Goal: Task Accomplishment & Management: Complete application form

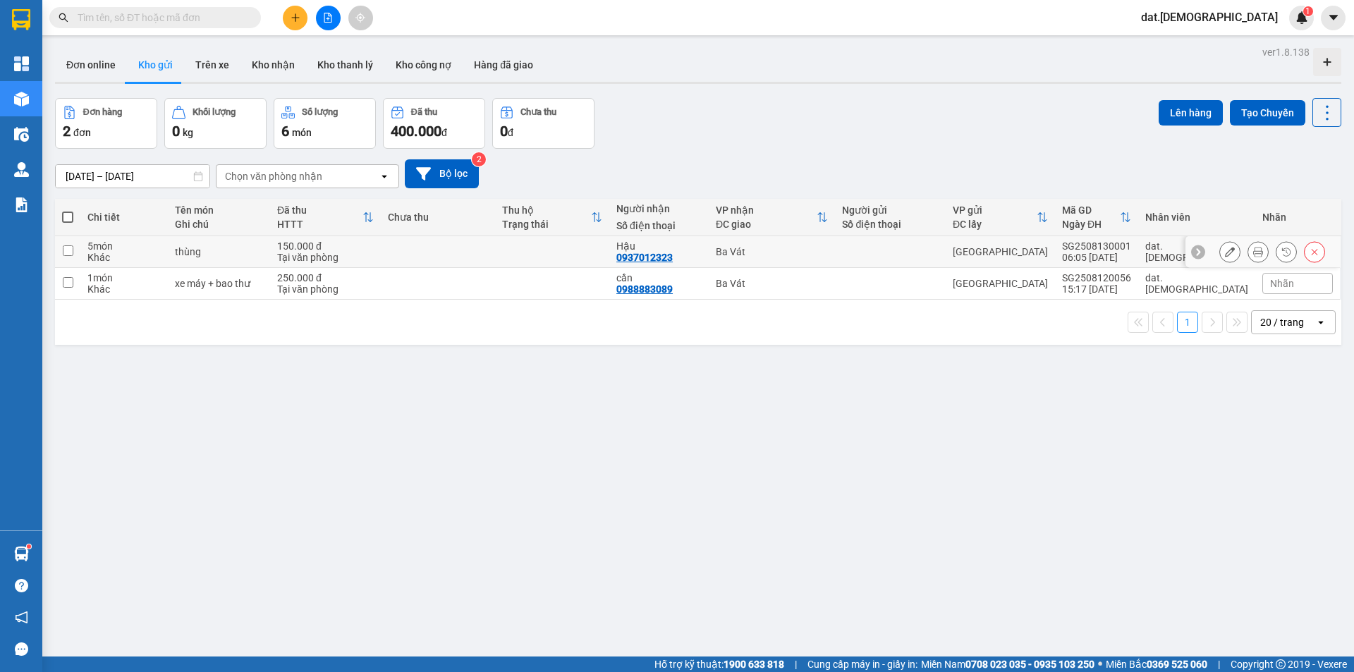
click at [673, 252] on div "0937012323" at bounding box center [644, 257] width 56 height 11
click at [835, 259] on td "Ba Vát" at bounding box center [772, 252] width 126 height 32
checkbox input "true"
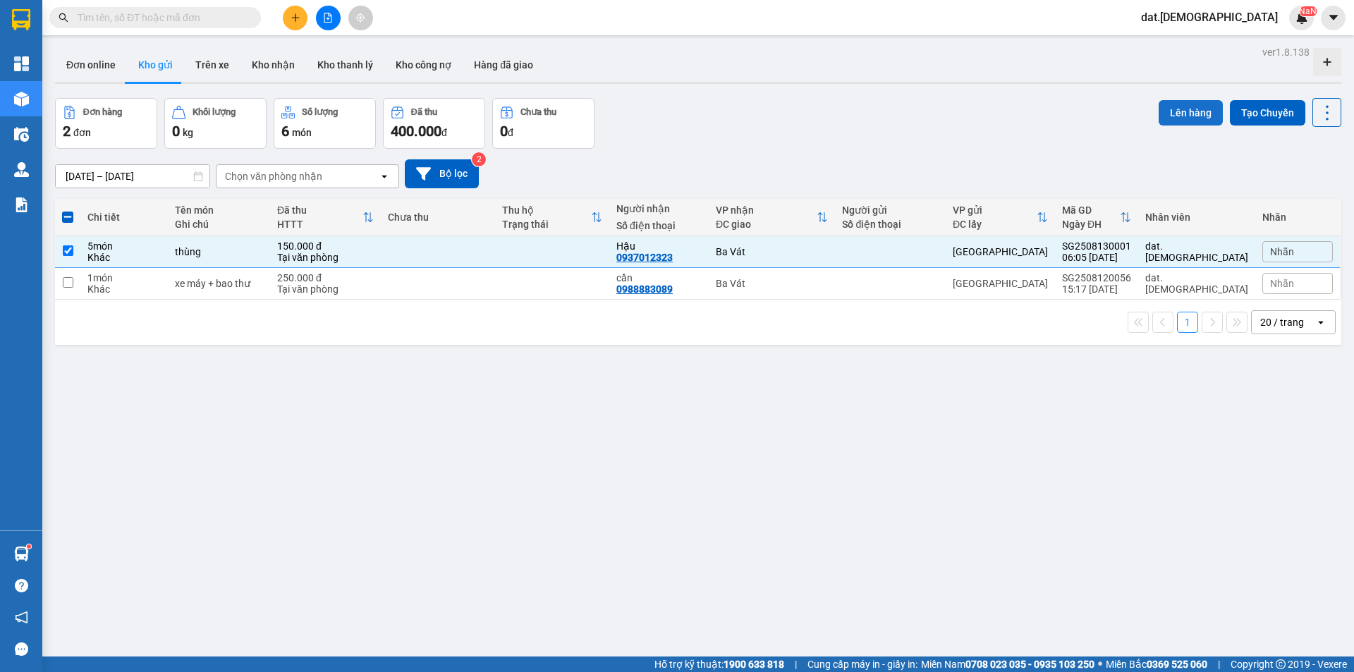
click at [1170, 111] on button "Lên hàng" at bounding box center [1190, 112] width 64 height 25
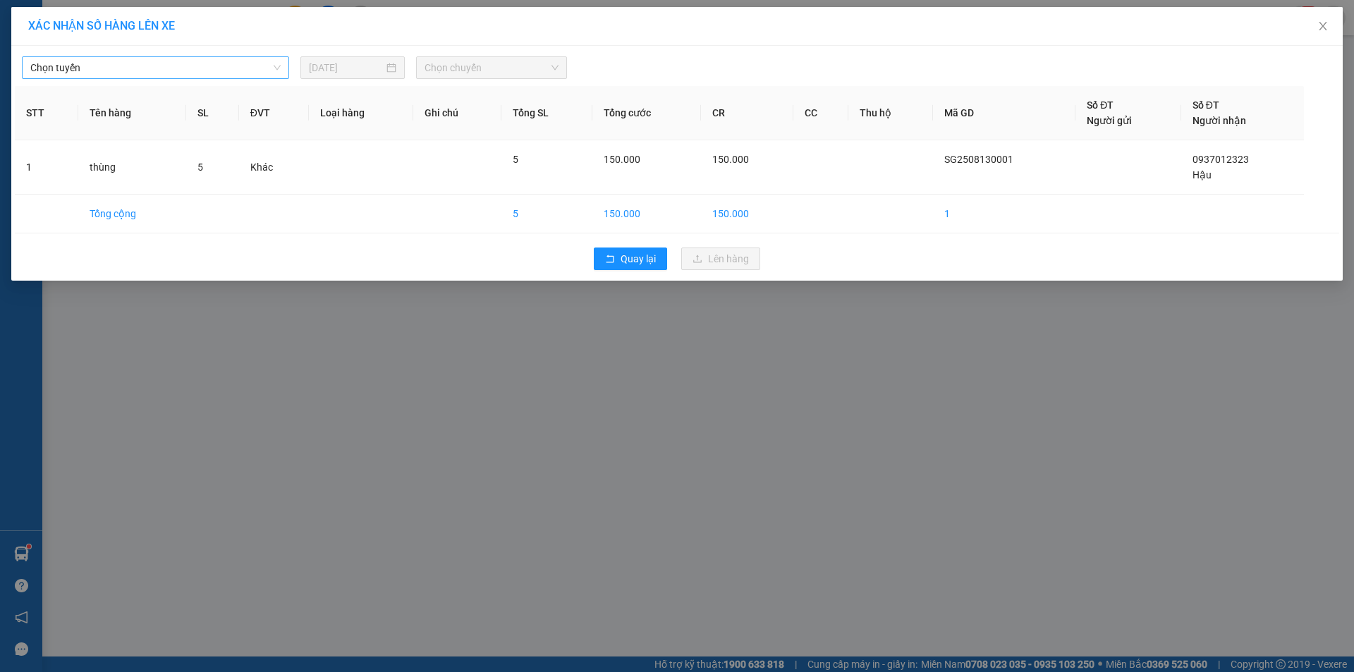
click at [235, 64] on span "Chọn tuyến" at bounding box center [155, 67] width 250 height 21
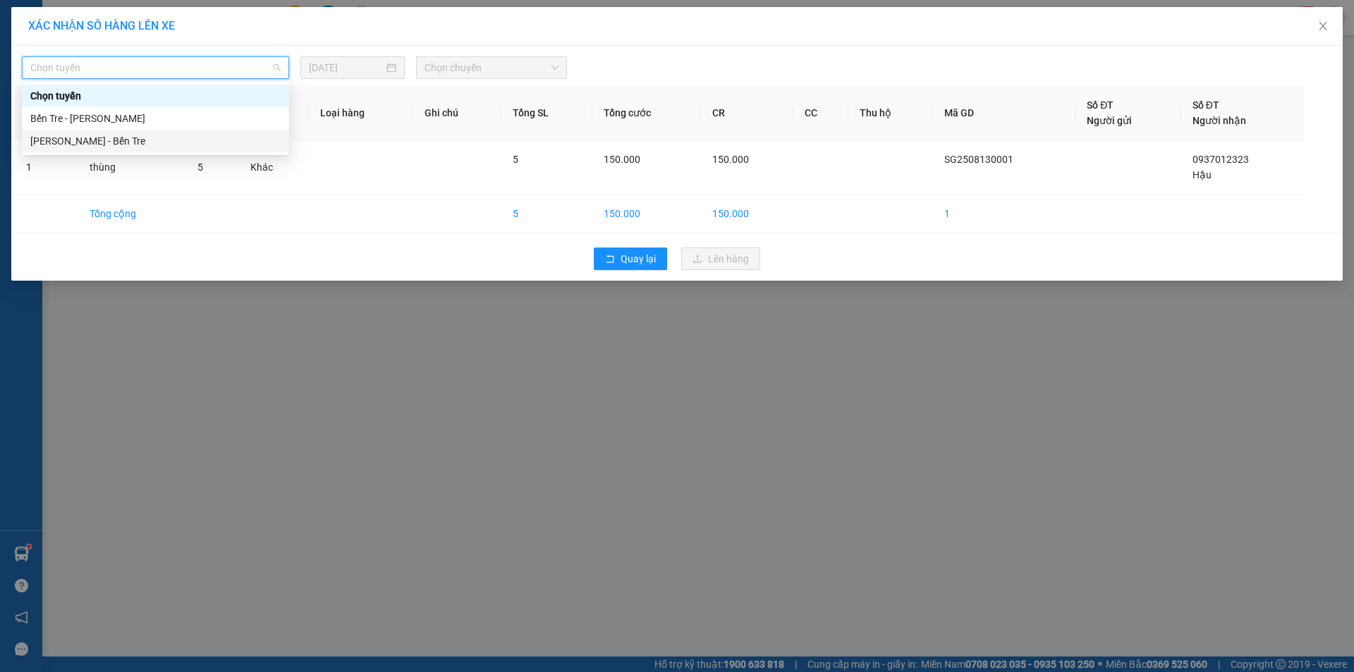
click at [115, 140] on div "Hồ Chí Minh - Bến Tre" at bounding box center [155, 141] width 250 height 16
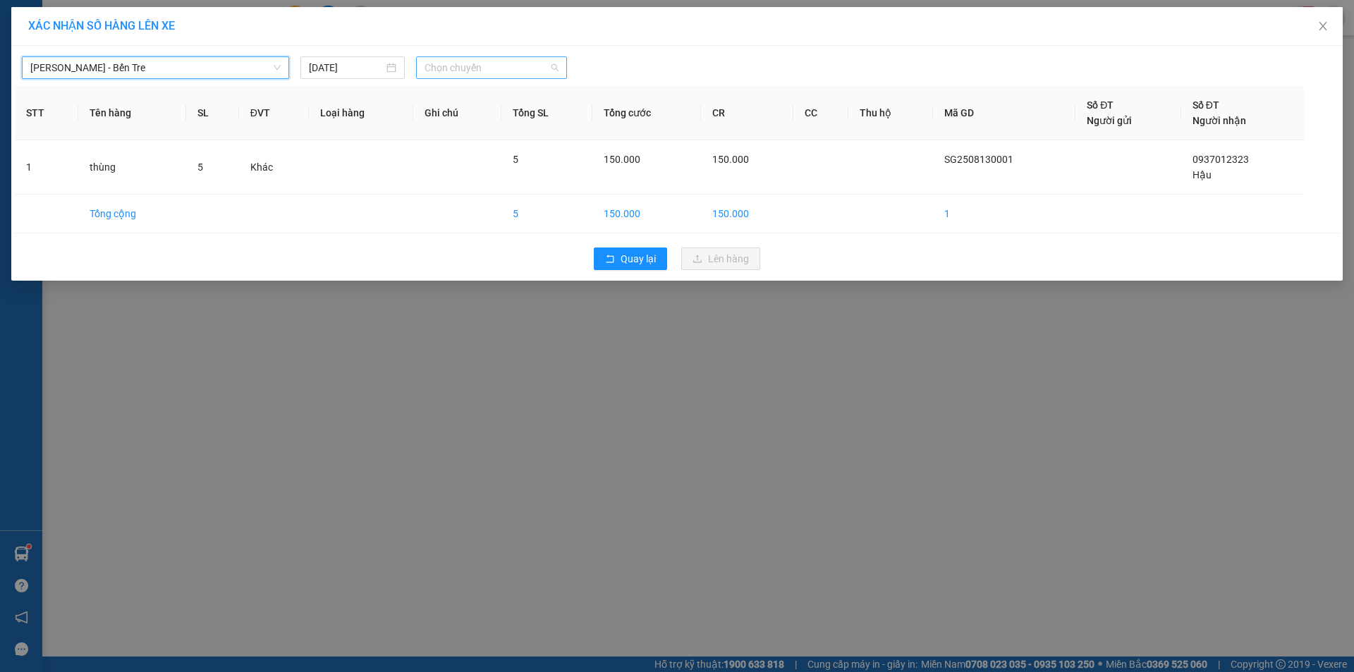
click at [503, 63] on span "Chọn chuyến" at bounding box center [491, 67] width 134 height 21
click at [396, 68] on div "12/08/2025" at bounding box center [352, 68] width 87 height 16
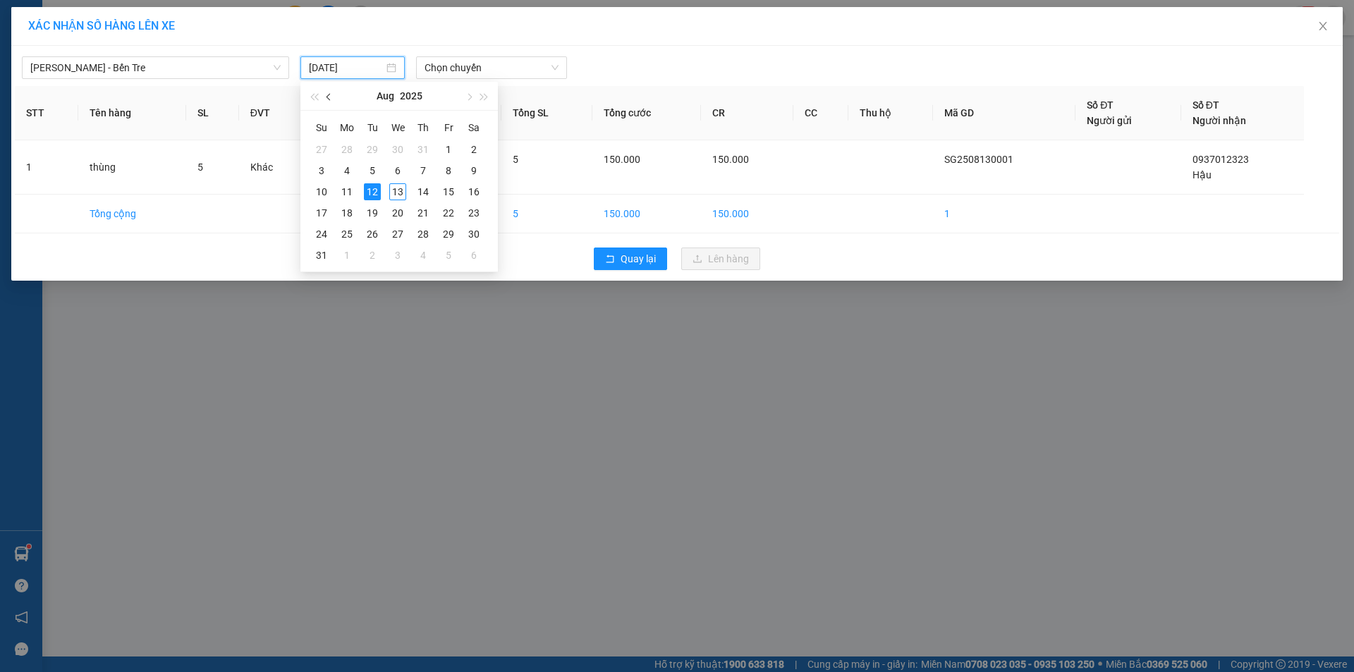
click at [329, 100] on span "button" at bounding box center [329, 97] width 7 height 7
click at [447, 170] on div "13" at bounding box center [448, 170] width 17 height 17
type input "13/06/2025"
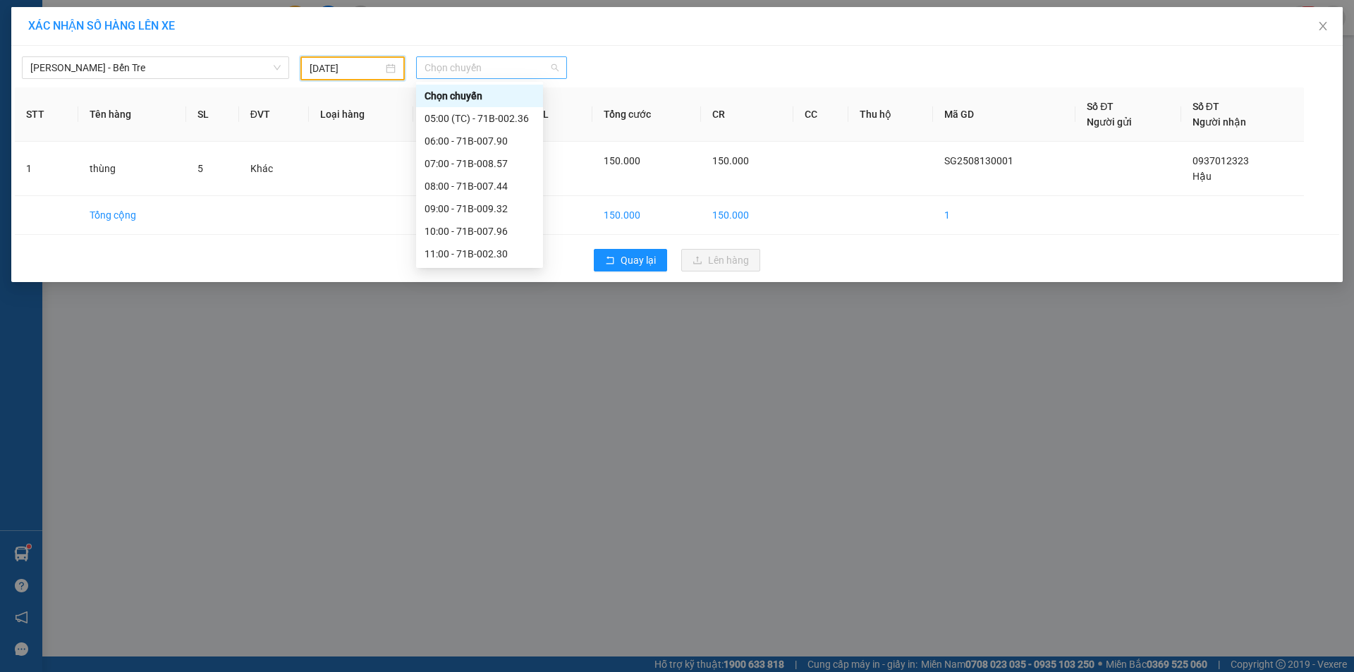
click at [486, 63] on span "Chọn chuyến" at bounding box center [491, 67] width 134 height 21
click at [463, 140] on div "06:00 - 71B-007.90" at bounding box center [479, 141] width 110 height 16
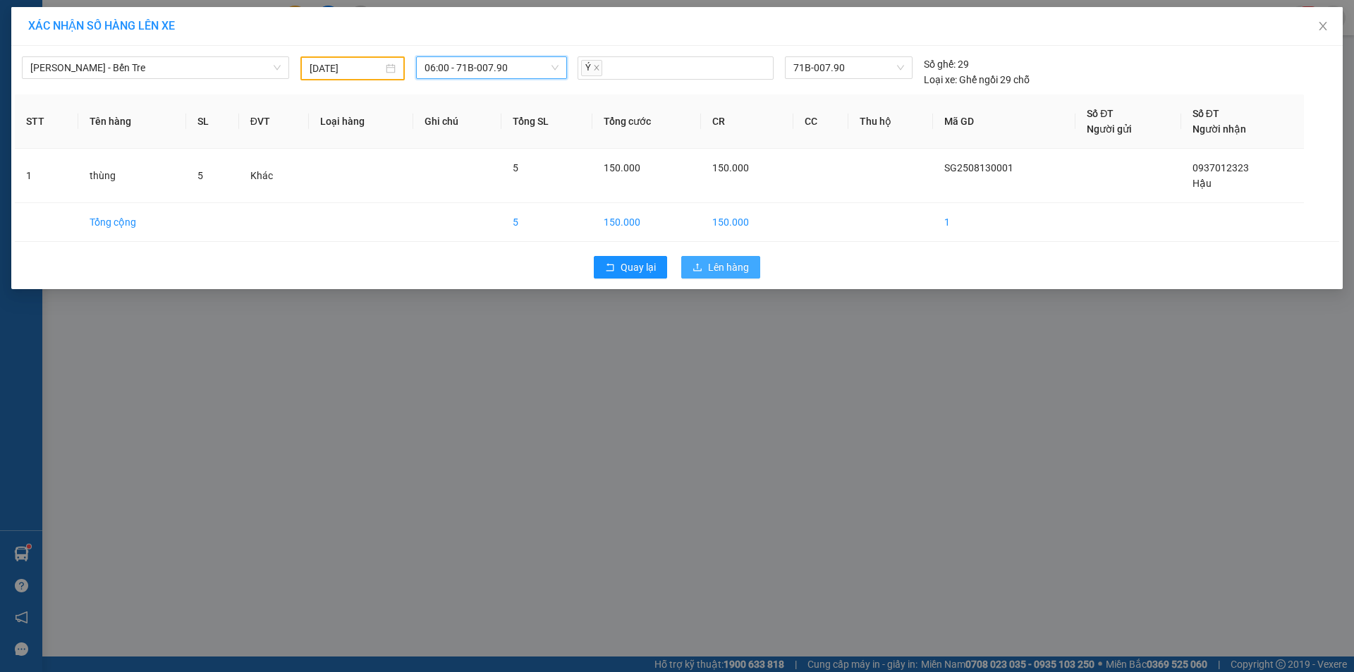
click at [730, 266] on span "Lên hàng" at bounding box center [728, 267] width 41 height 16
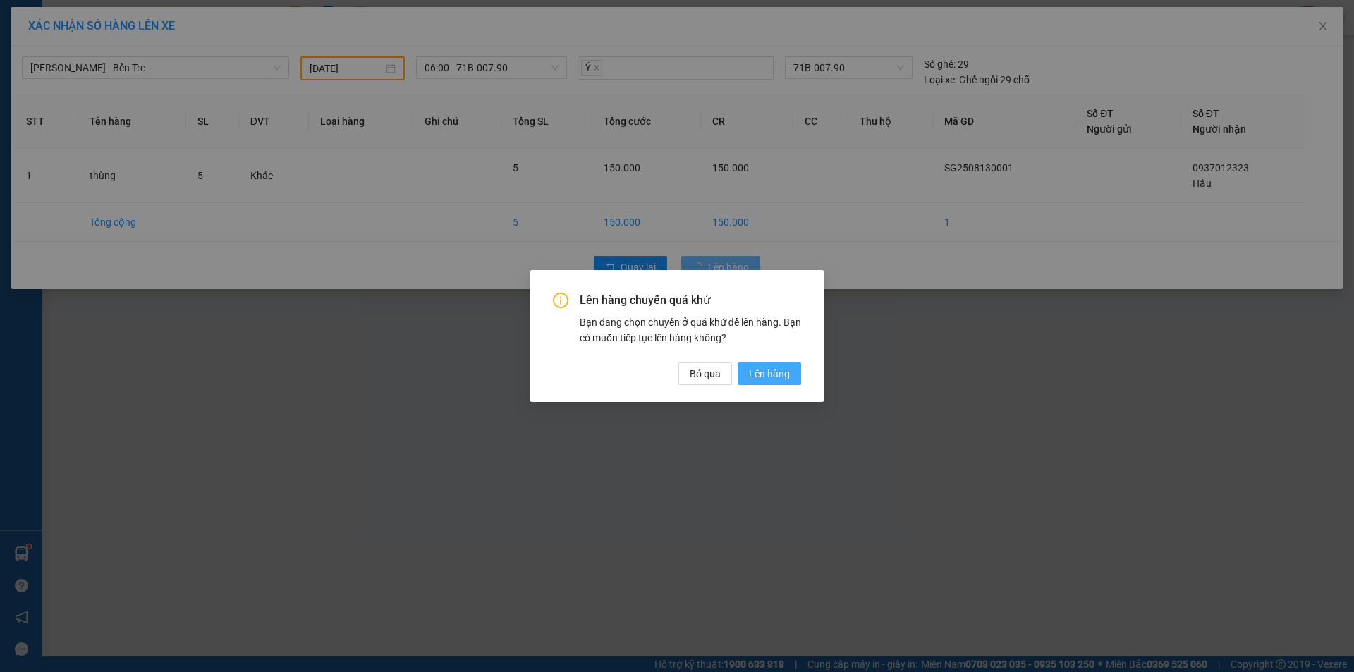
click at [754, 369] on span "Lên hàng" at bounding box center [769, 374] width 41 height 16
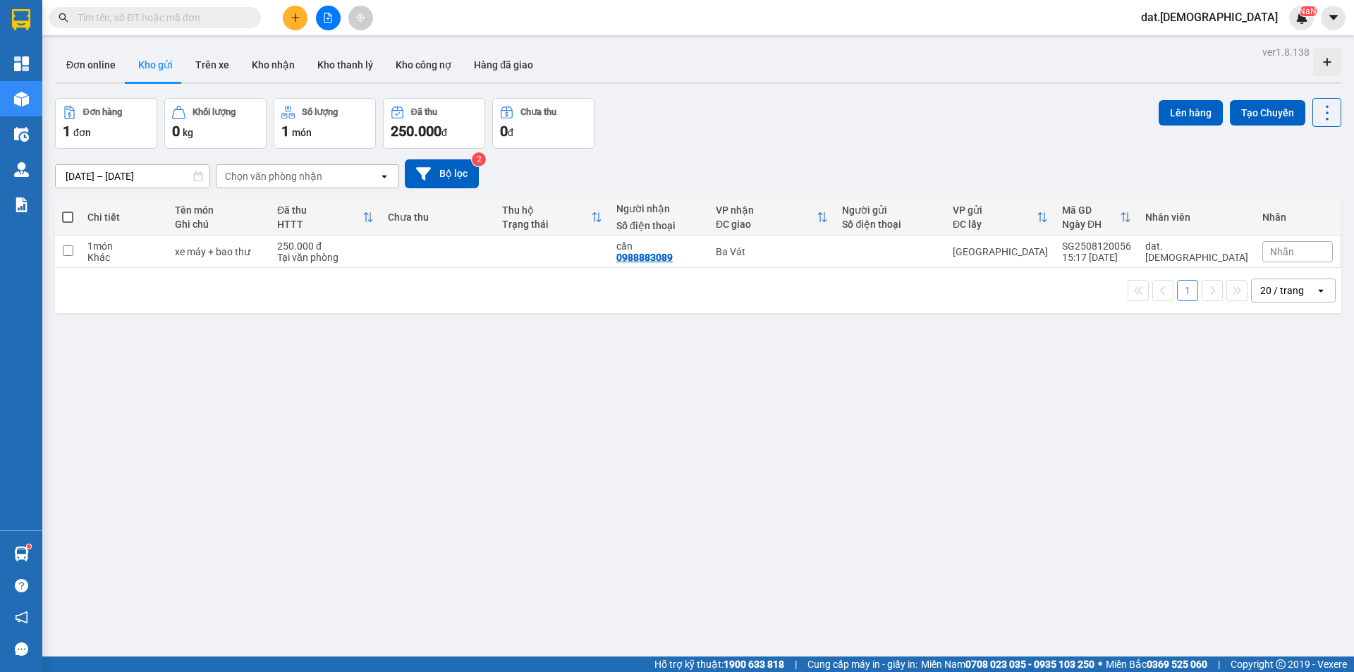
click at [534, 388] on div "ver 1.8.138 Đơn online Kho gửi Trên xe Kho nhận Kho thanh lý Kho công nợ Hàng đ…" at bounding box center [697, 378] width 1297 height 672
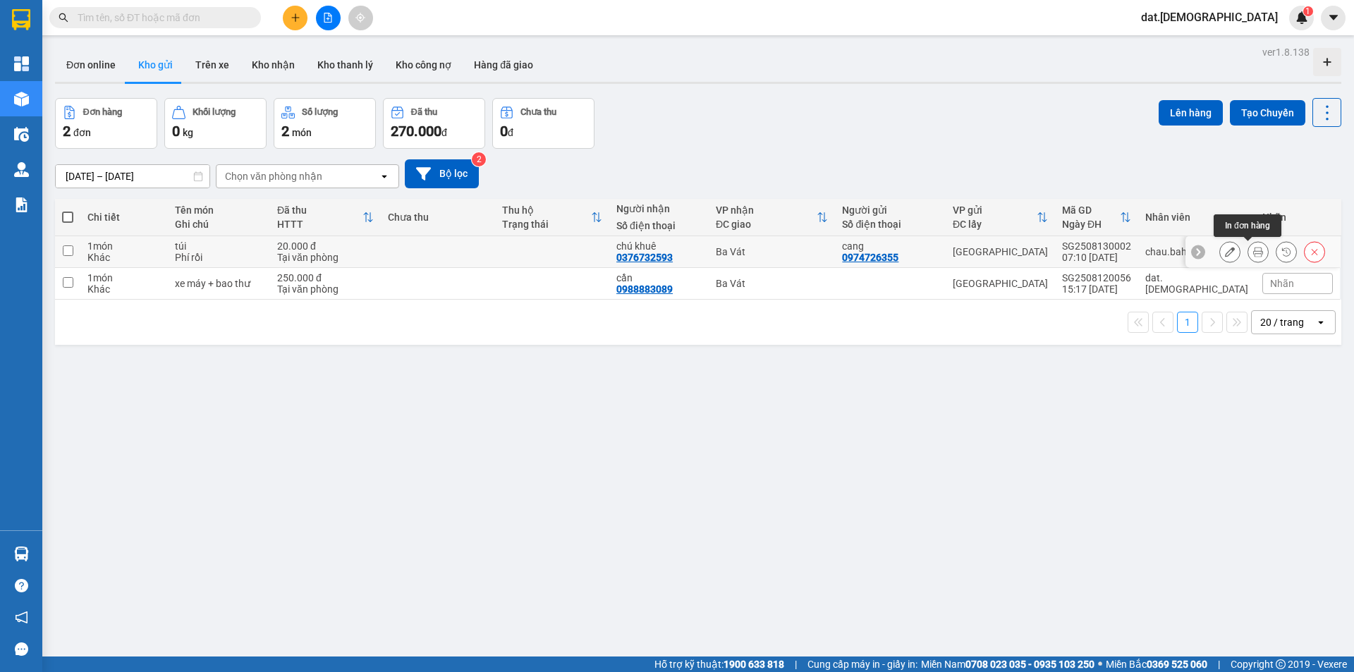
click at [1253, 248] on icon at bounding box center [1258, 252] width 10 height 10
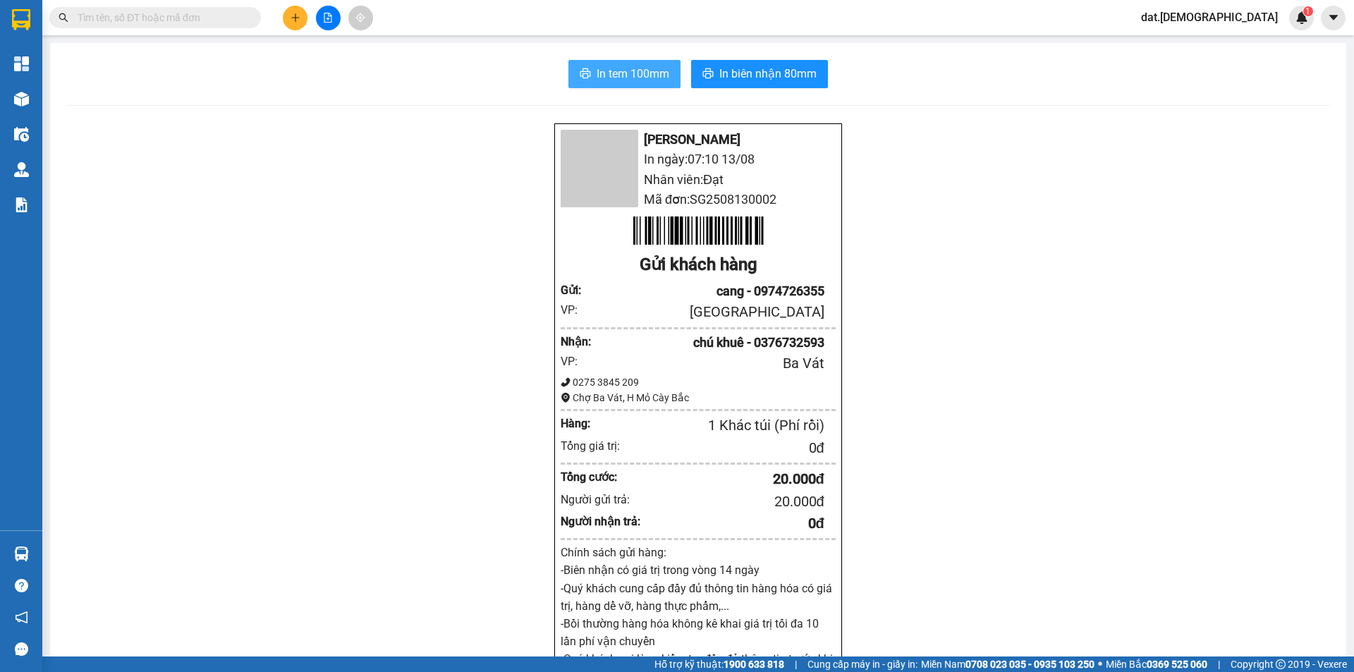
click at [611, 68] on span "In tem 100mm" at bounding box center [632, 74] width 73 height 18
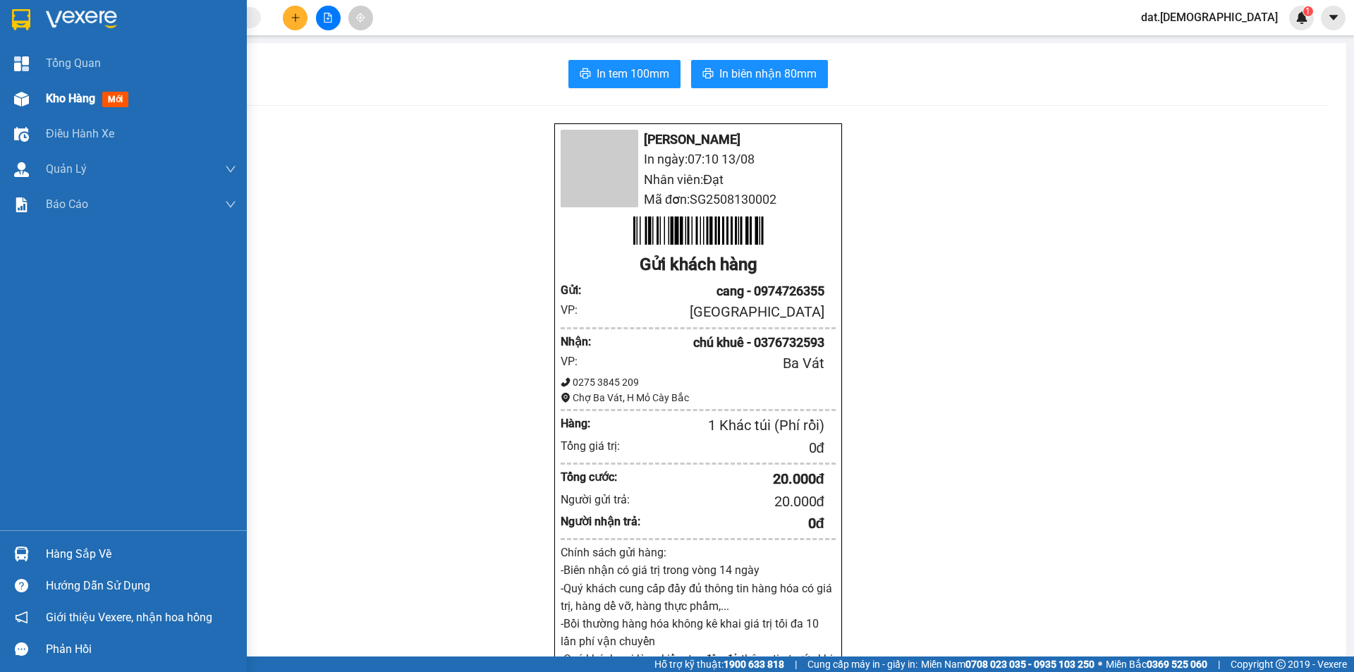
click at [118, 99] on span "mới" at bounding box center [115, 100] width 26 height 16
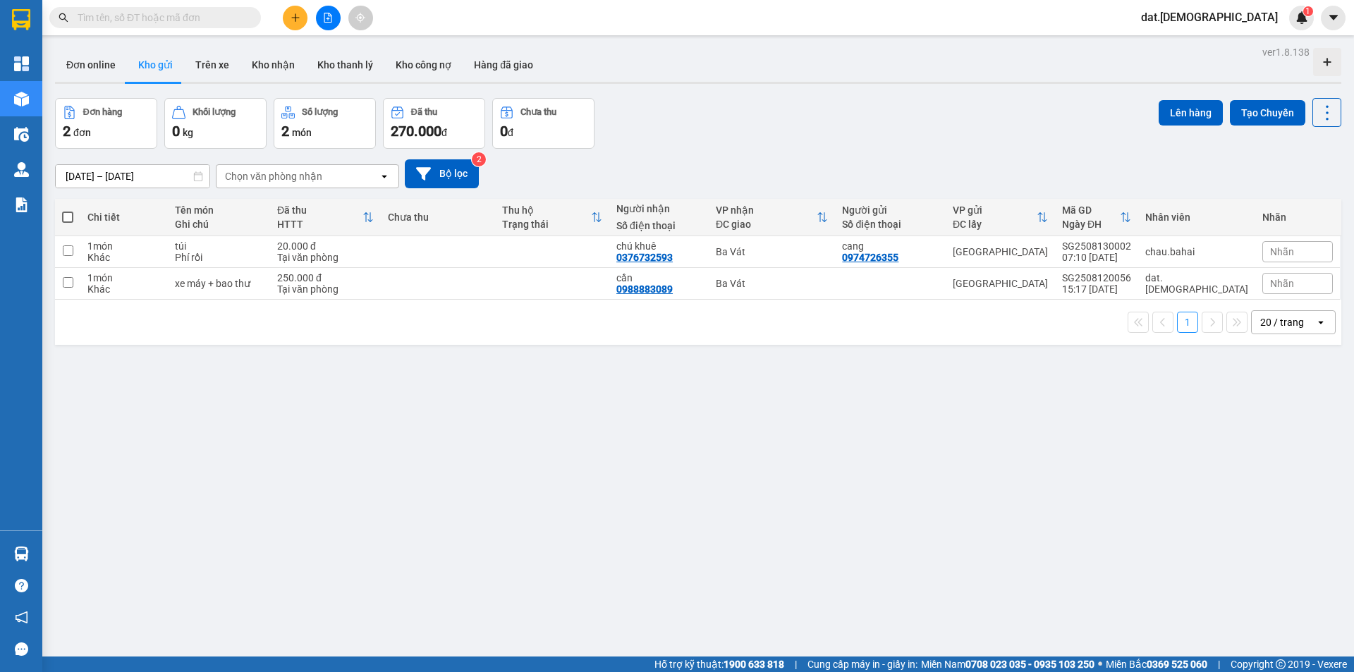
click at [116, 100] on button "Đơn hàng 2 đơn" at bounding box center [106, 123] width 102 height 51
click at [447, 253] on td at bounding box center [438, 252] width 114 height 32
checkbox input "true"
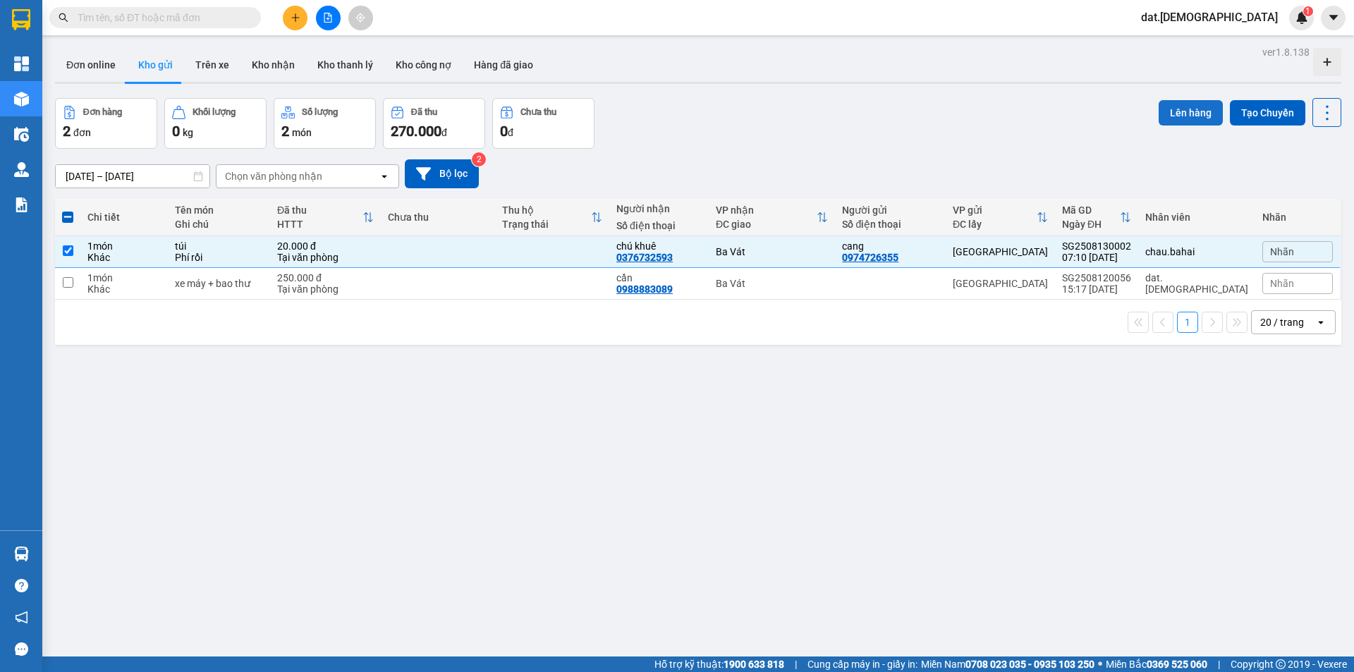
click at [1171, 107] on button "Lên hàng" at bounding box center [1190, 112] width 64 height 25
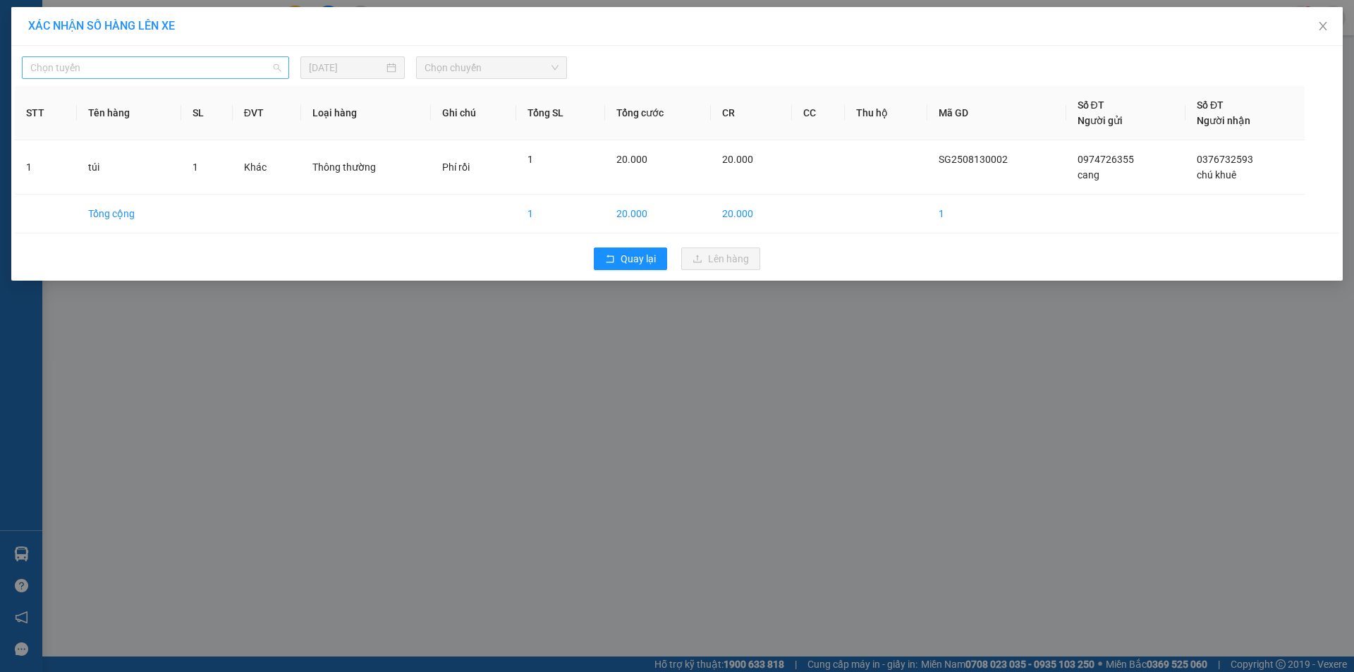
click at [172, 64] on span "Chọn tuyến" at bounding box center [155, 67] width 250 height 21
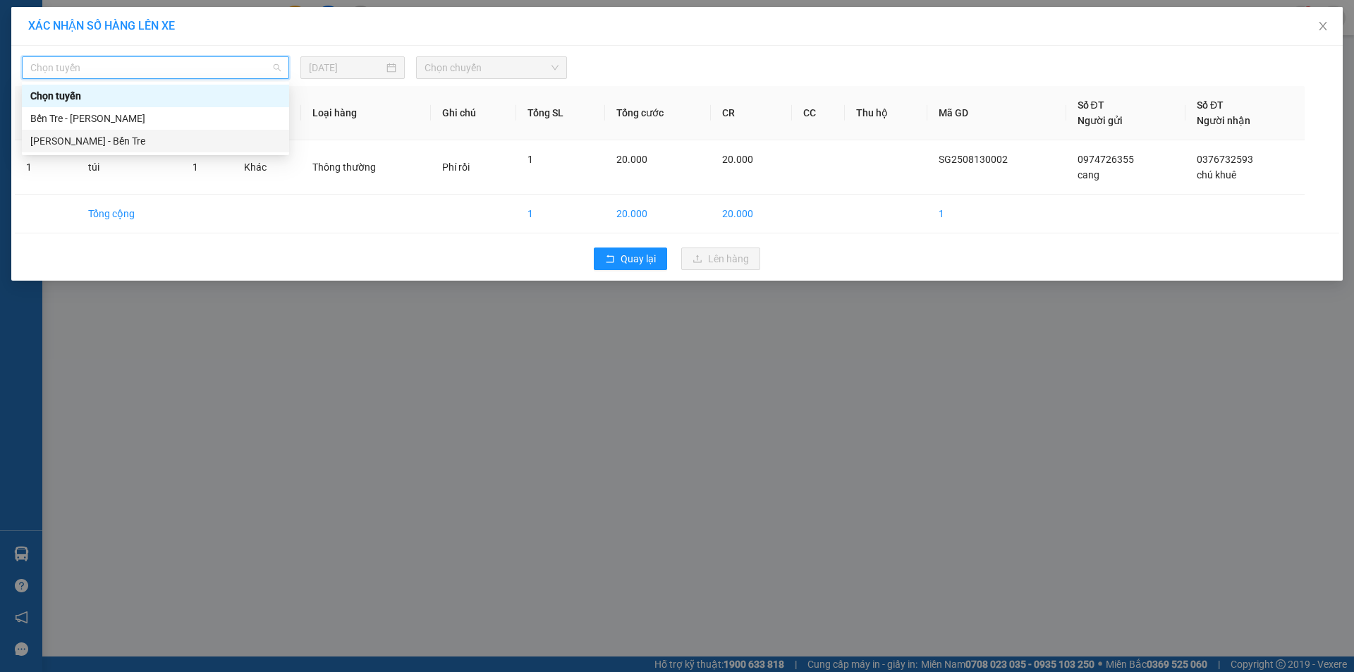
click at [145, 147] on div "Hồ Chí Minh - Bến Tre" at bounding box center [155, 141] width 250 height 16
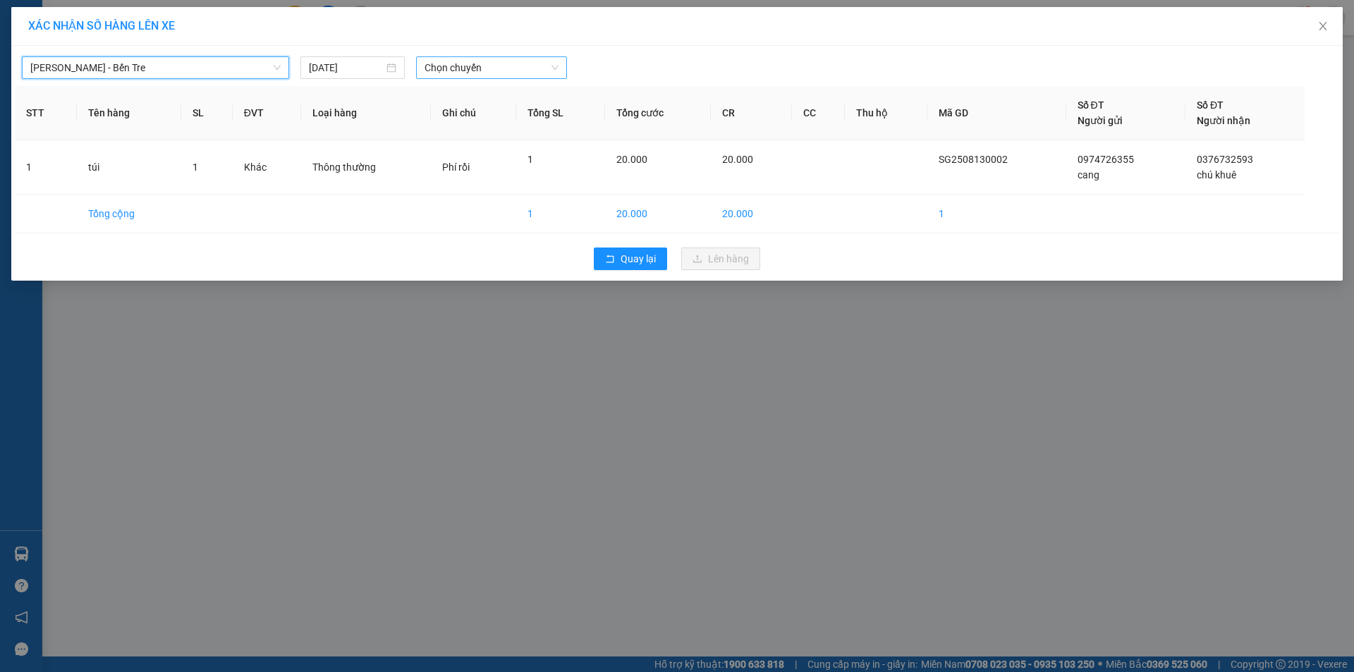
click at [534, 73] on span "Chọn chuyến" at bounding box center [491, 67] width 134 height 21
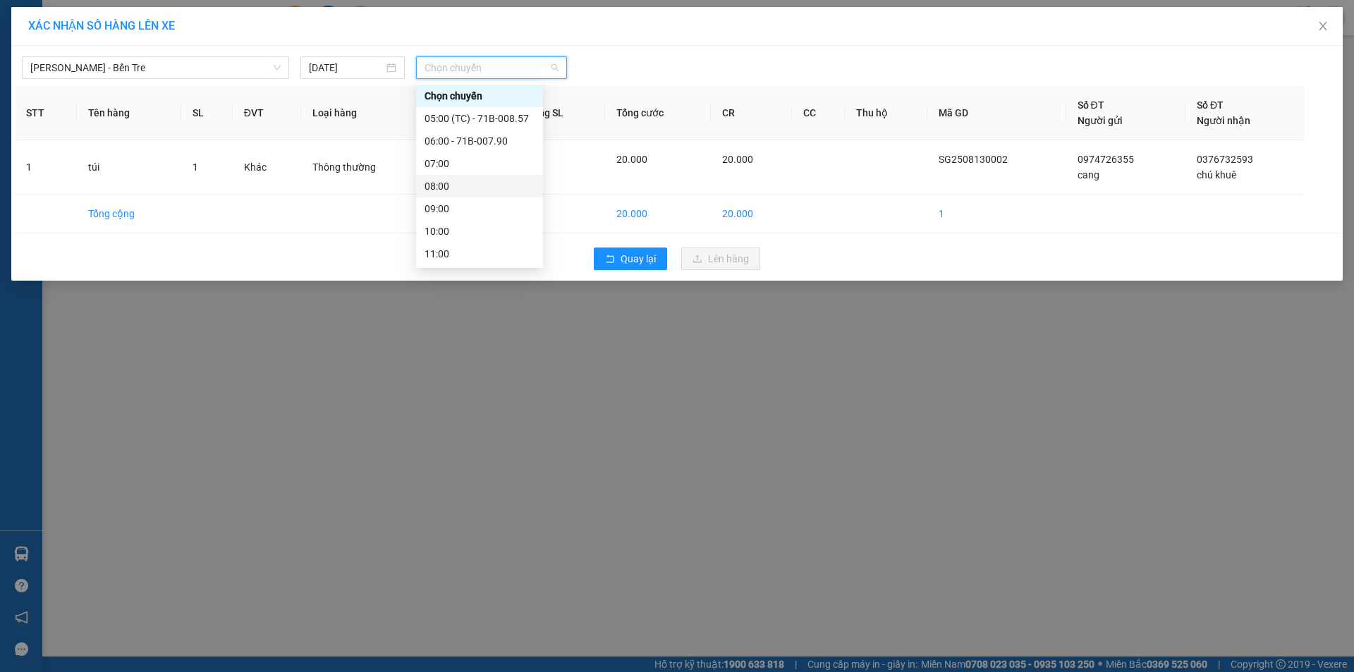
click at [498, 188] on div "08:00" at bounding box center [479, 186] width 110 height 16
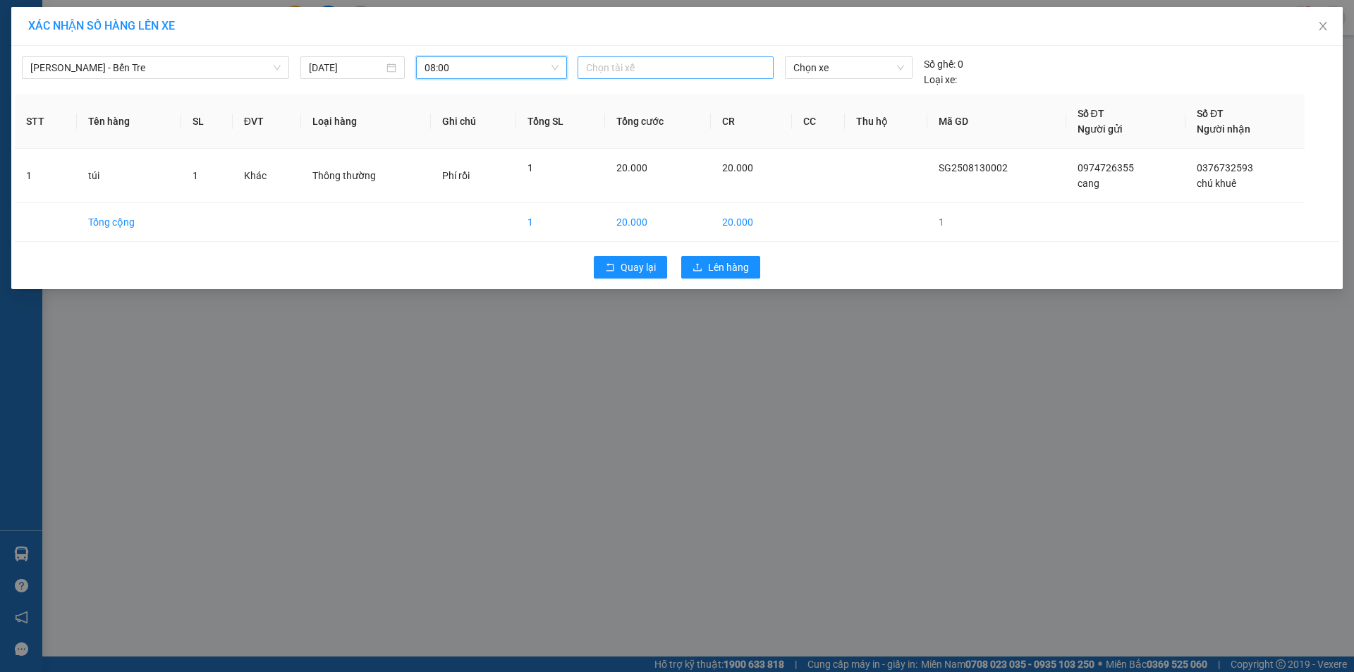
click at [648, 70] on div at bounding box center [675, 67] width 189 height 17
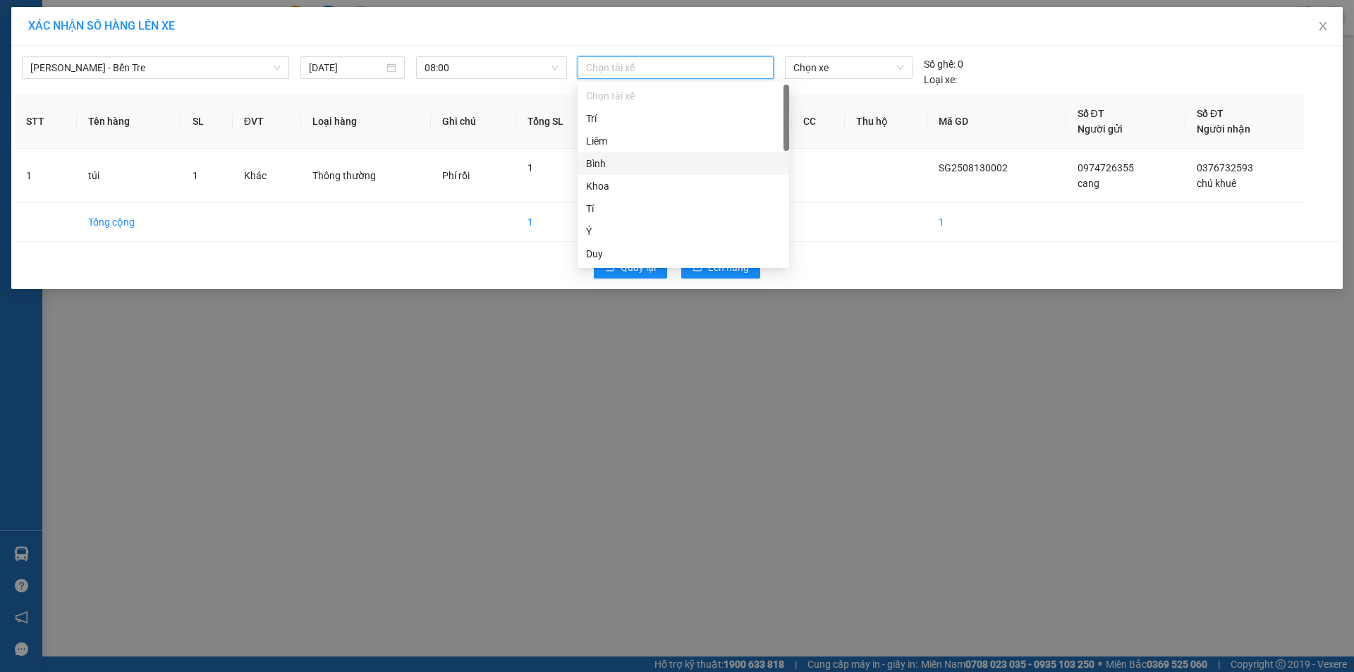
click at [620, 168] on div "Bình" at bounding box center [683, 164] width 195 height 16
click at [849, 68] on span "Chọn xe" at bounding box center [848, 67] width 110 height 21
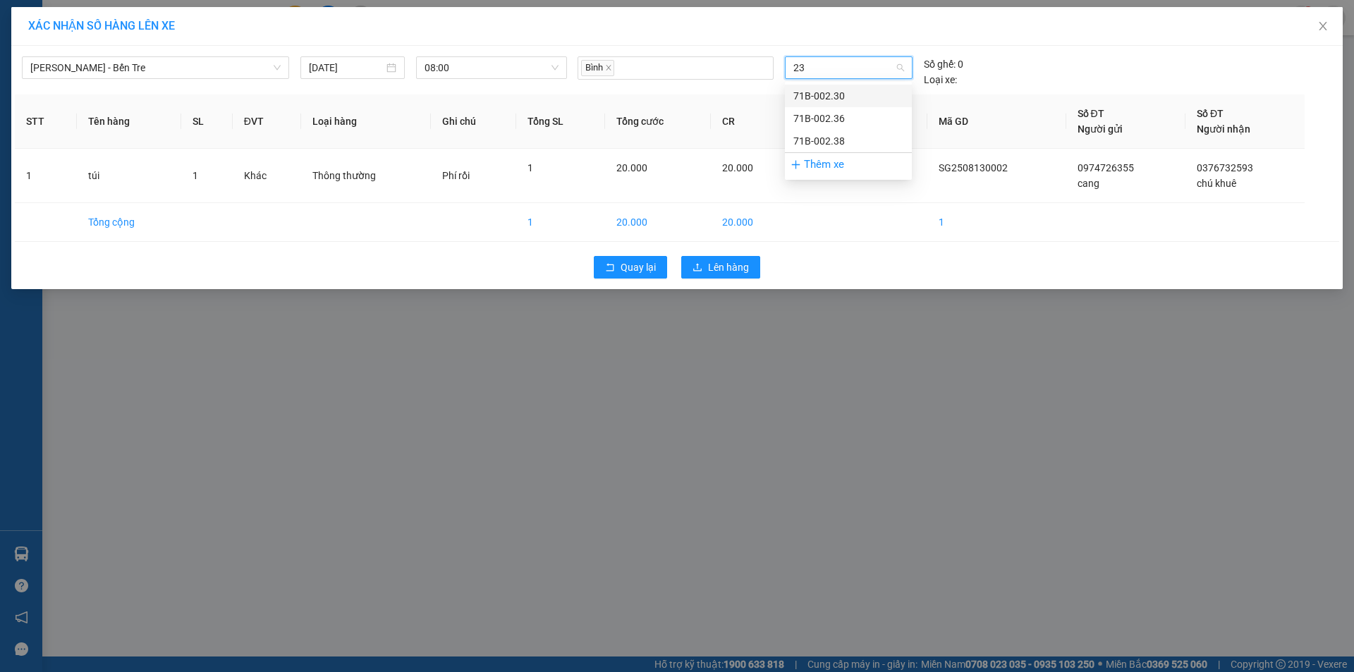
type input "230"
click at [814, 94] on div "71B-002.30" at bounding box center [848, 96] width 110 height 16
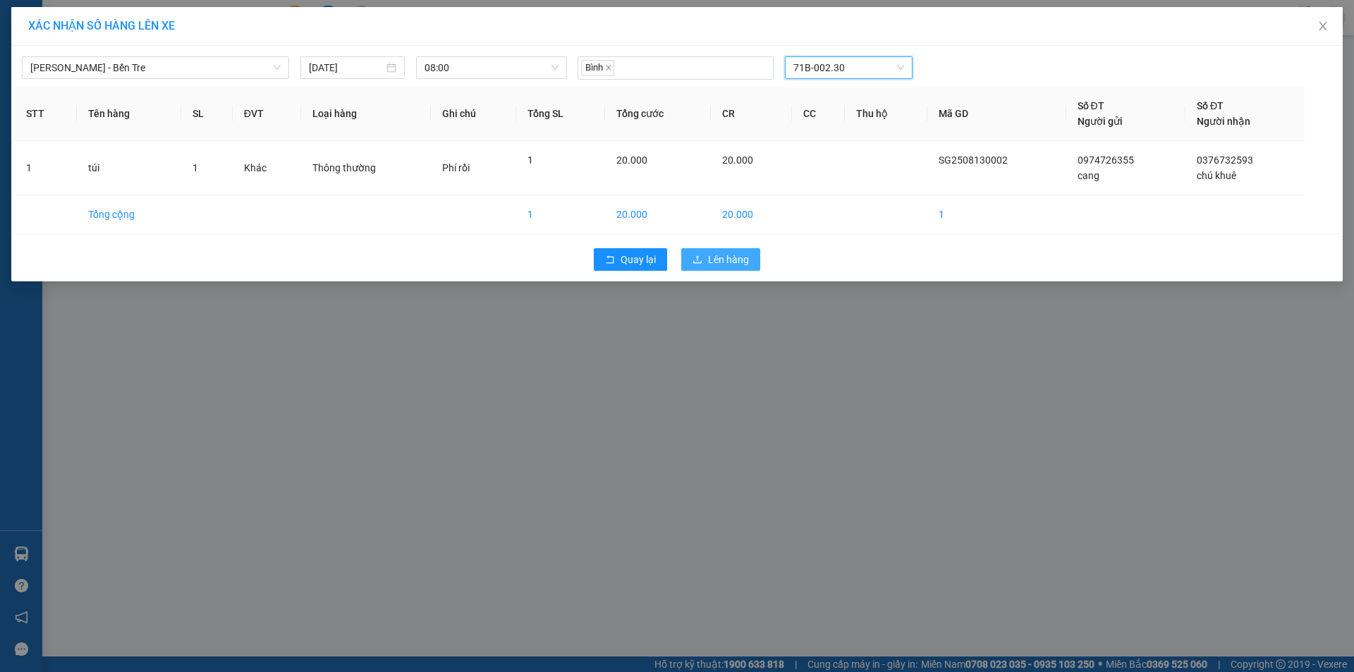
click at [734, 259] on span "Lên hàng" at bounding box center [728, 260] width 41 height 16
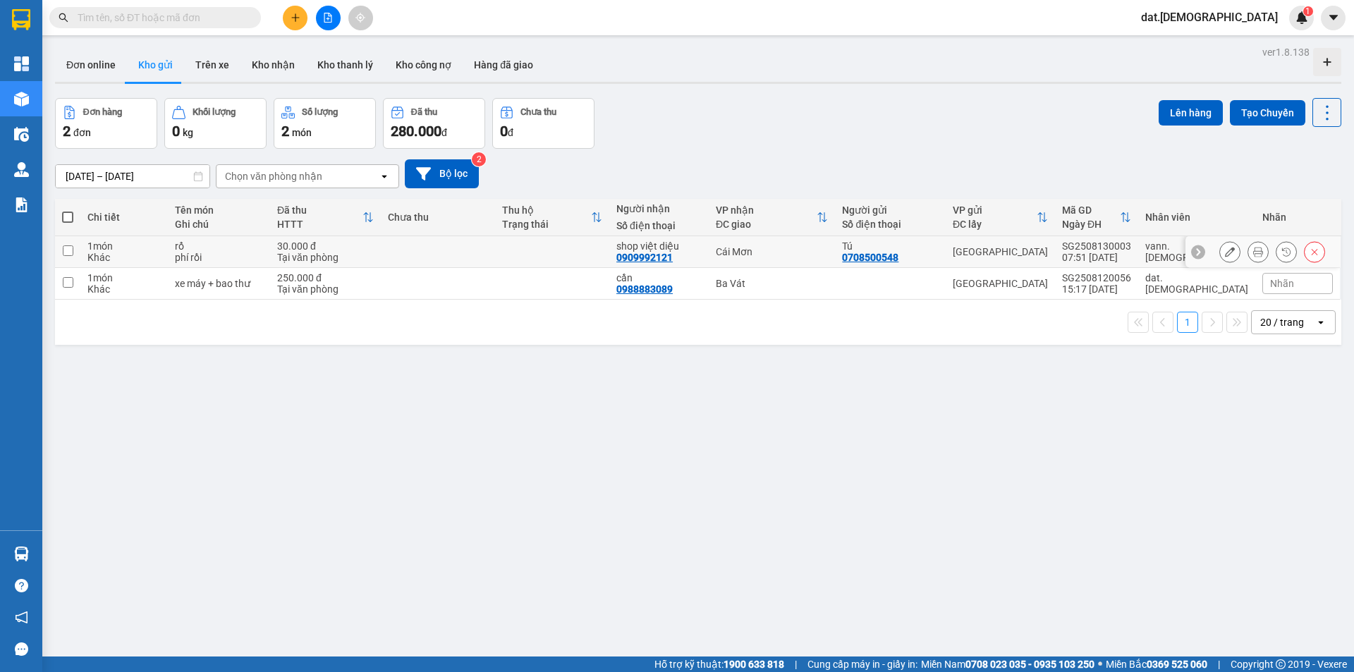
click at [609, 247] on td at bounding box center [552, 252] width 114 height 32
checkbox input "true"
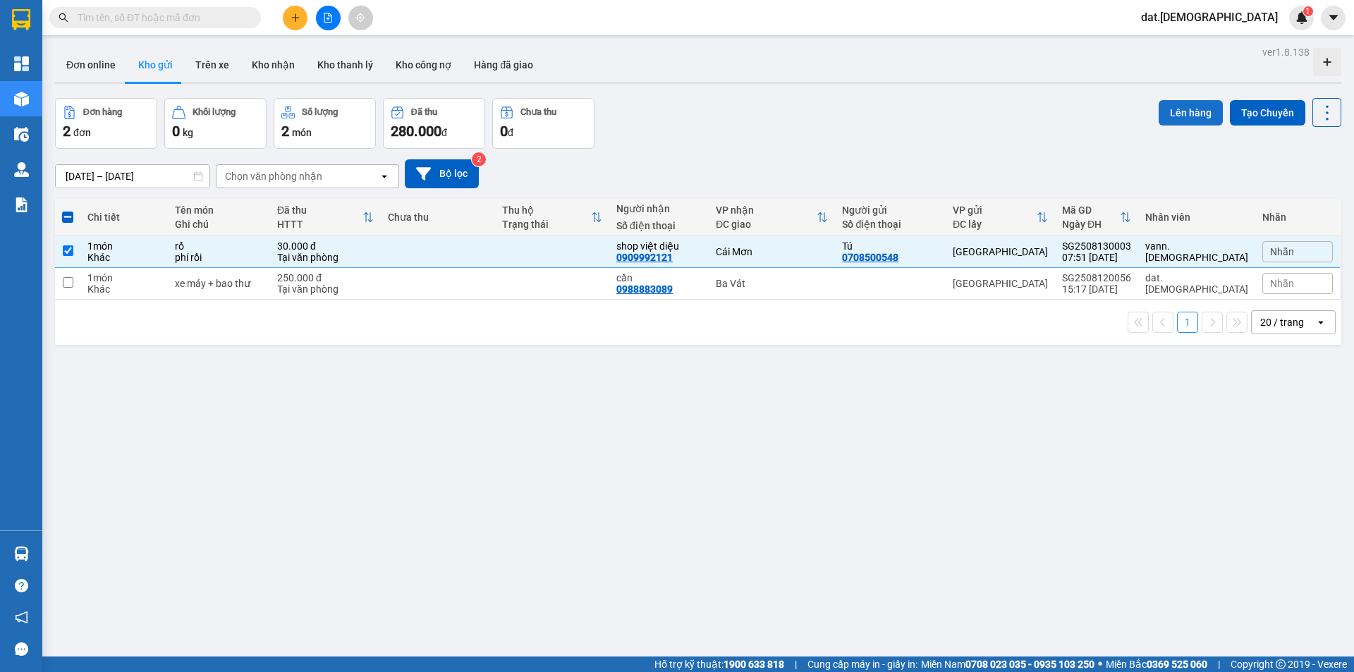
click at [1158, 115] on button "Lên hàng" at bounding box center [1190, 112] width 64 height 25
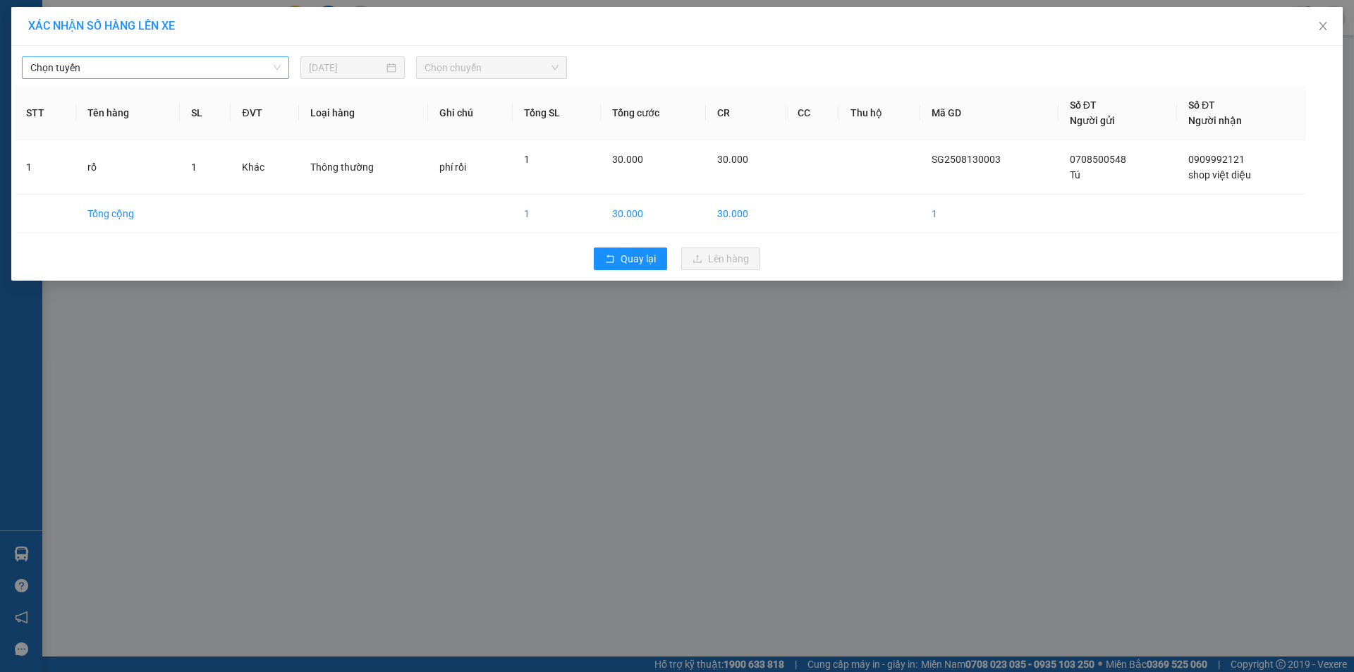
click at [209, 66] on span "Chọn tuyến" at bounding box center [155, 67] width 250 height 21
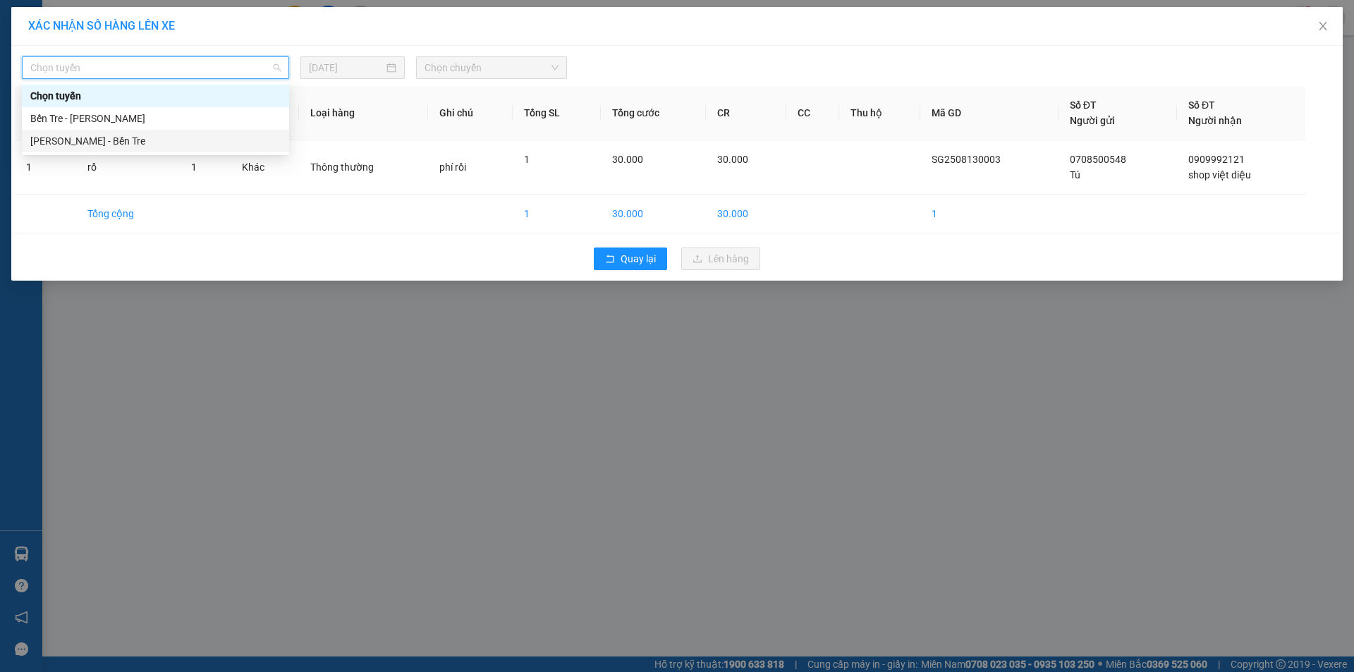
click at [190, 144] on div "Hồ Chí Minh - Bến Tre" at bounding box center [155, 141] width 250 height 16
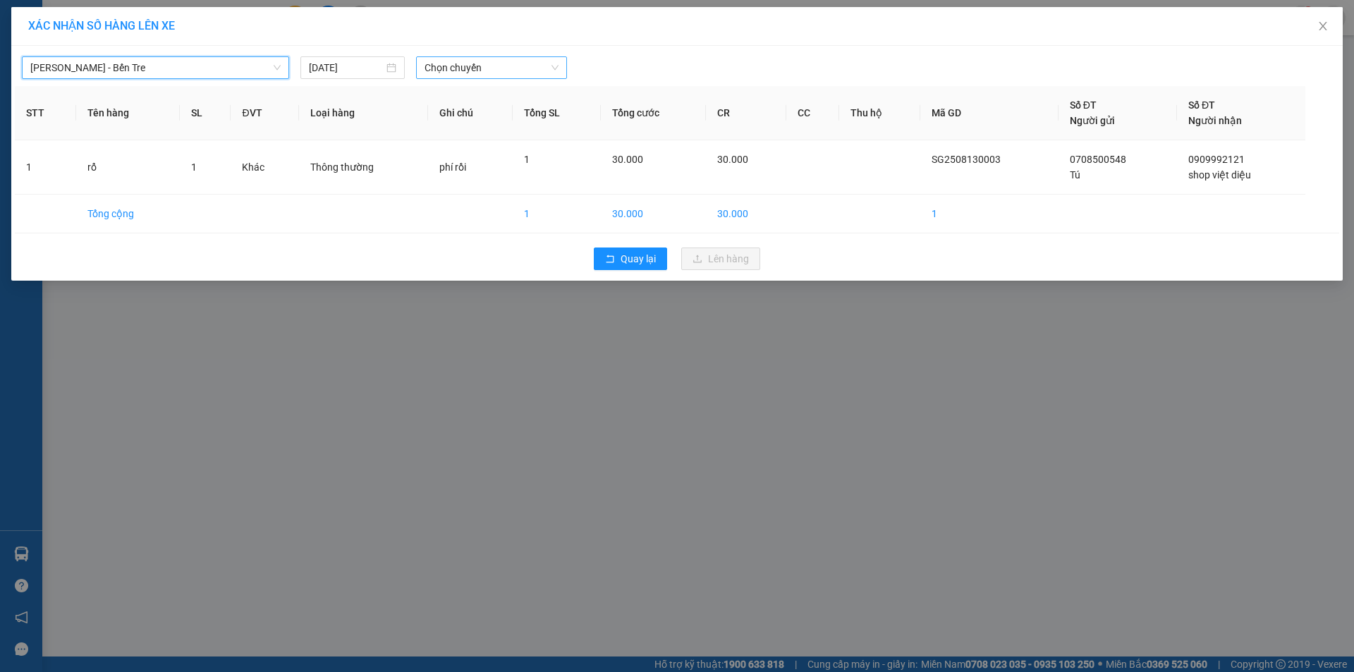
click at [505, 60] on span "Chọn chuyến" at bounding box center [491, 67] width 134 height 21
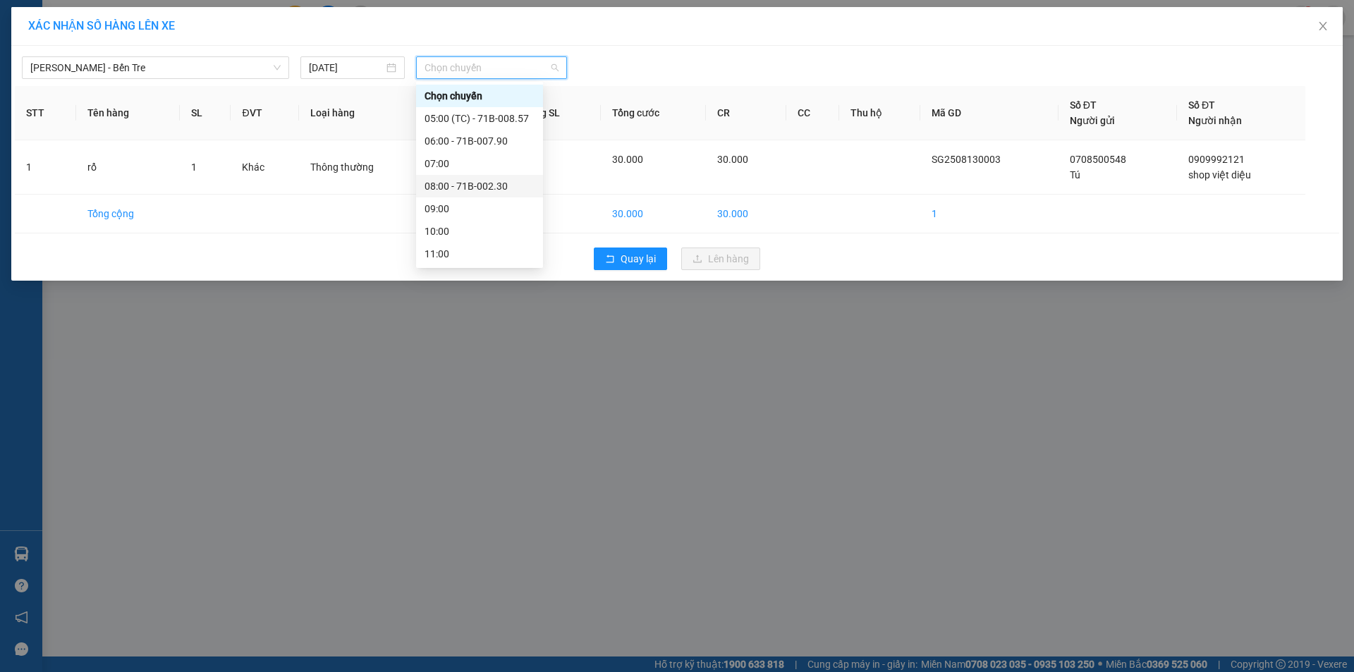
click at [483, 181] on div "08:00 - 71B-002.30" at bounding box center [479, 186] width 110 height 16
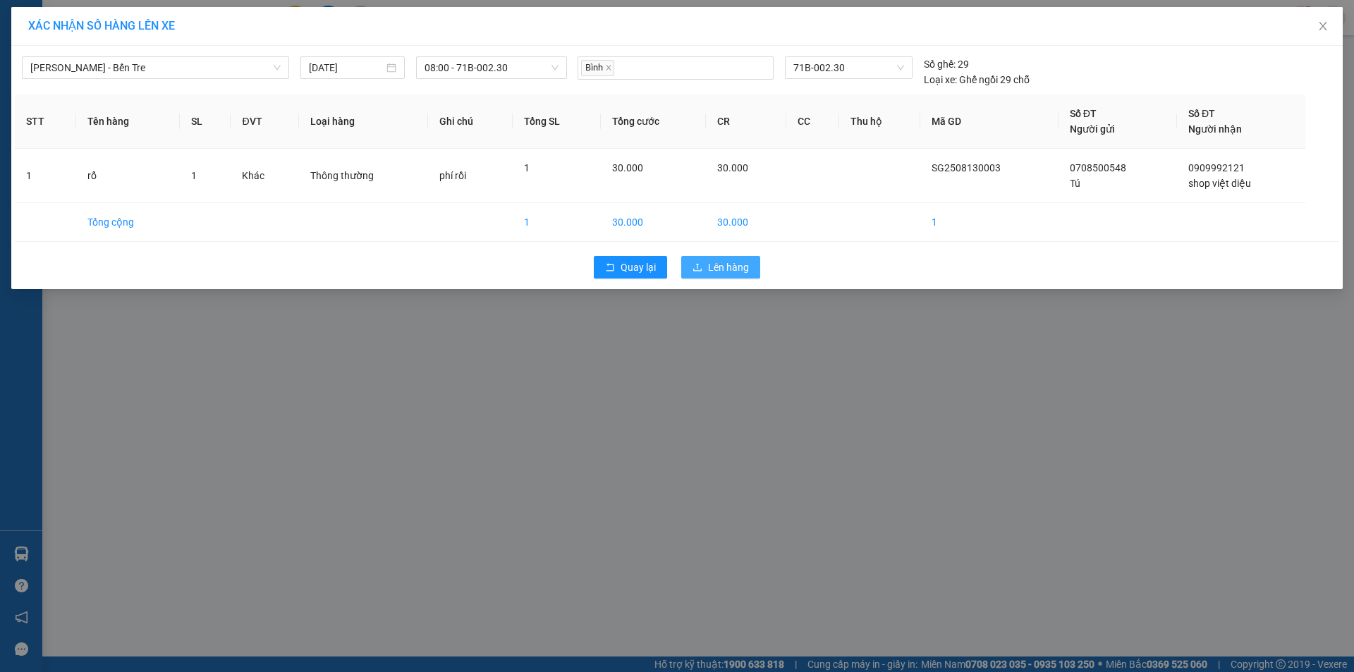
click at [735, 271] on span "Lên hàng" at bounding box center [728, 267] width 41 height 16
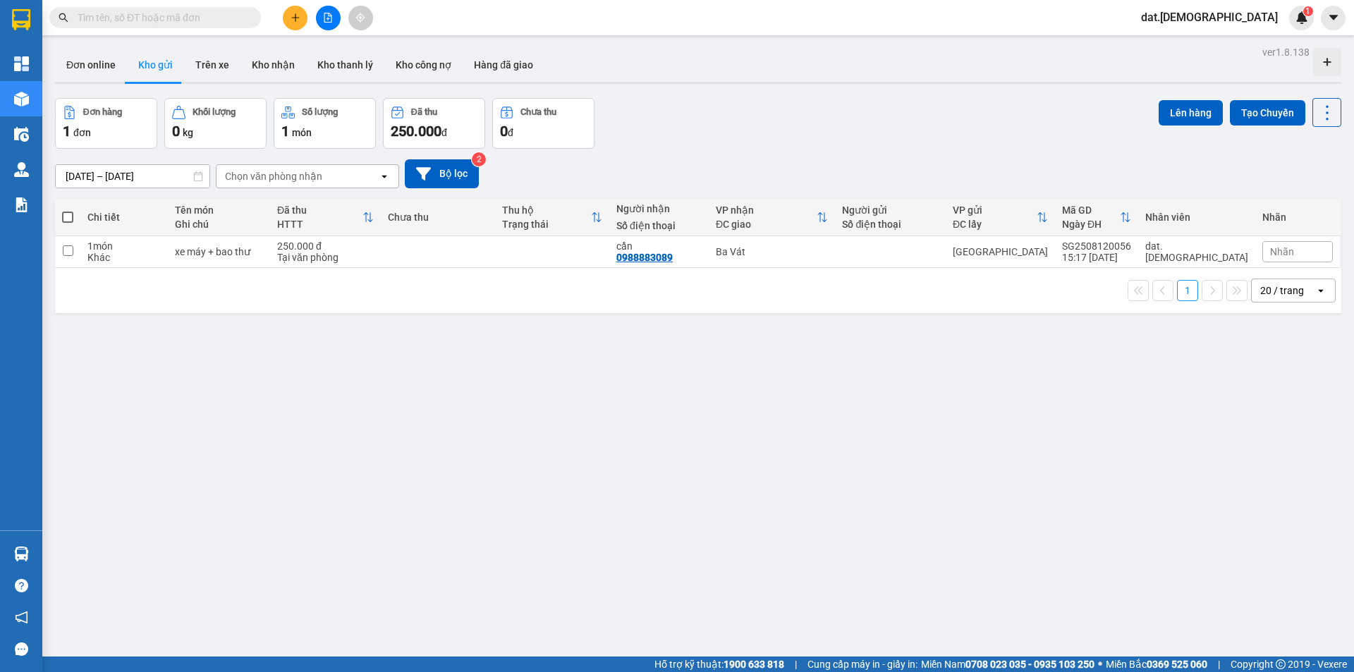
drag, startPoint x: 482, startPoint y: 1, endPoint x: 438, endPoint y: 479, distance: 480.0
click at [438, 479] on div "ver 1.8.138 Đơn online Kho gửi Trên xe Kho nhận Kho thanh lý Kho công nợ Hàng đ…" at bounding box center [697, 378] width 1297 height 672
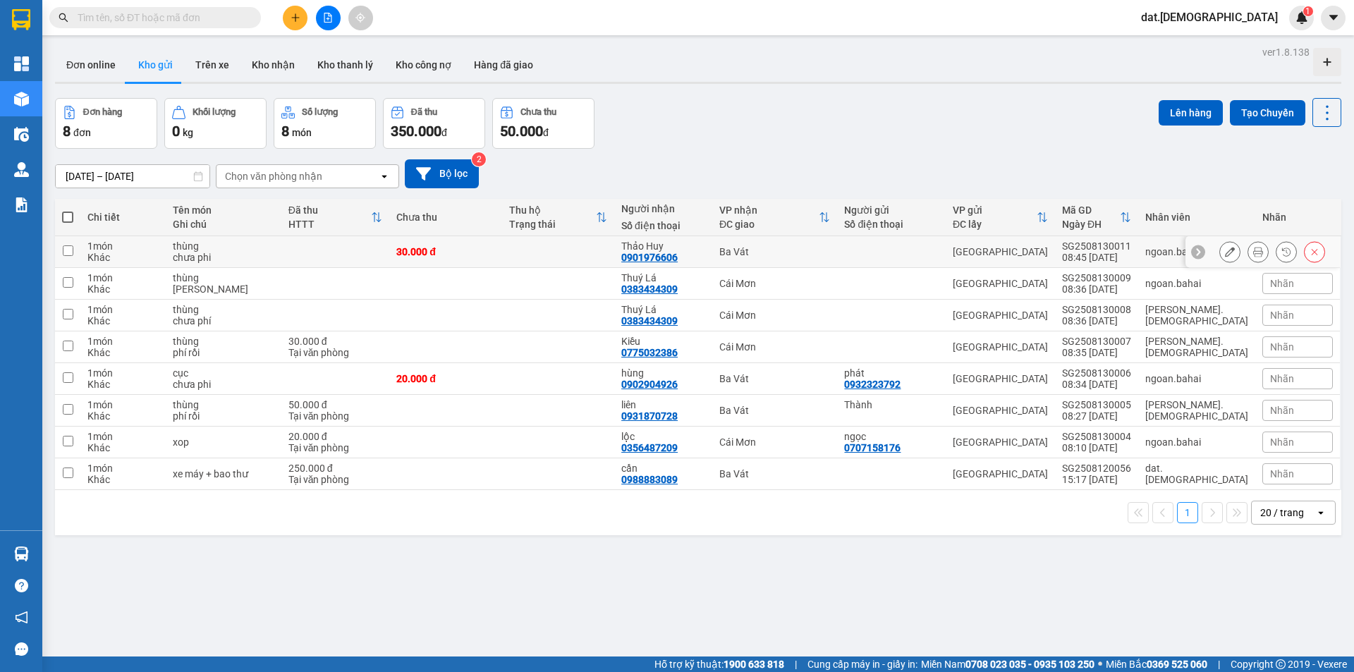
click at [1253, 247] on icon at bounding box center [1258, 252] width 10 height 10
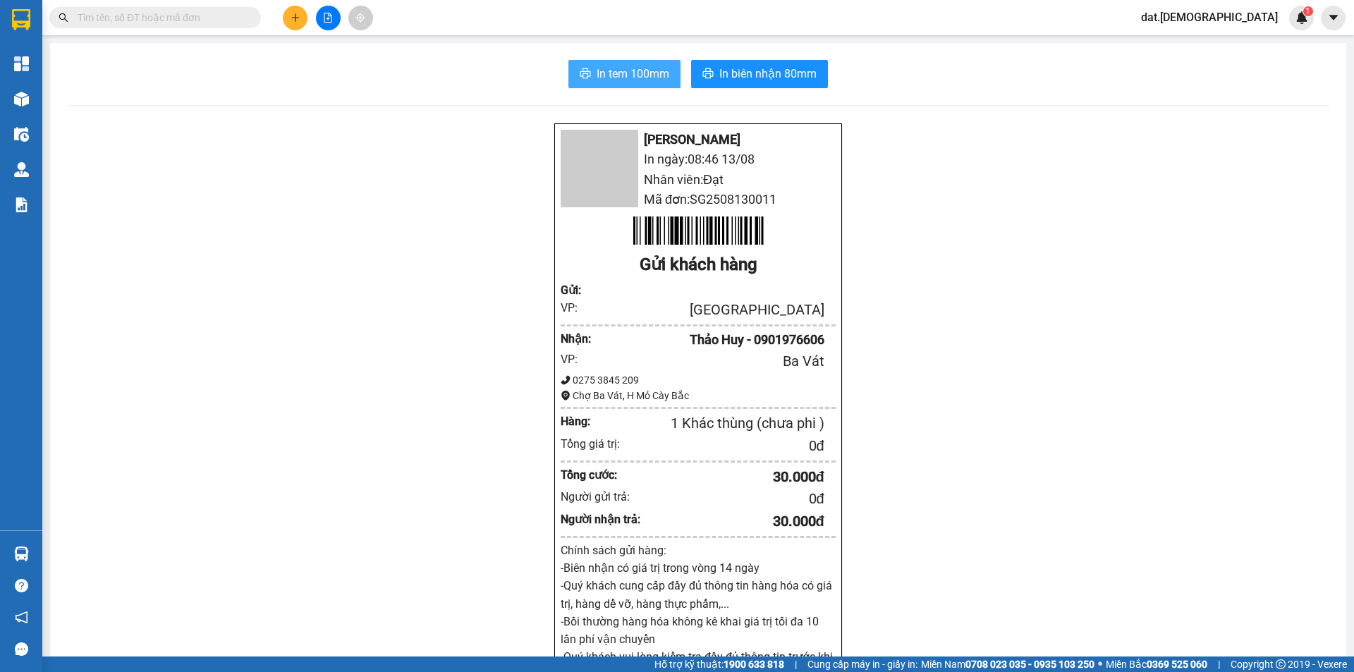
click at [644, 72] on span "In tem 100mm" at bounding box center [632, 74] width 73 height 18
click at [749, 73] on span "In biên nhận 80mm" at bounding box center [767, 74] width 97 height 18
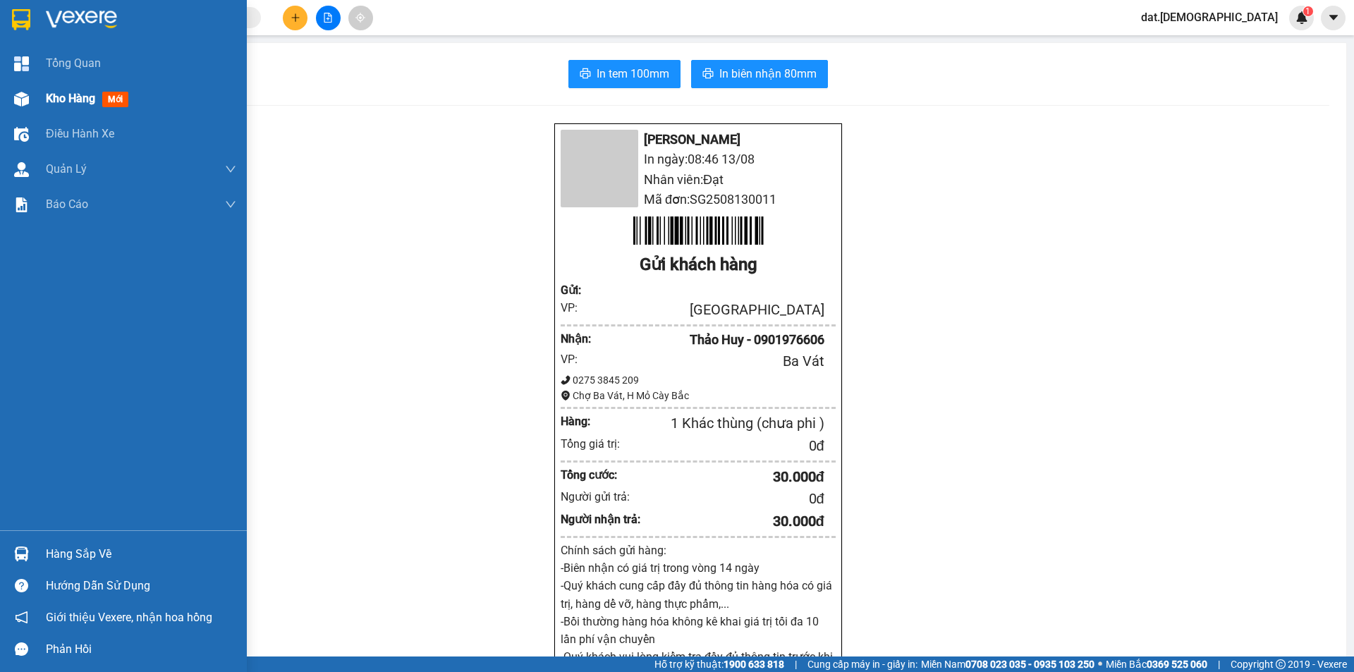
click at [106, 101] on span "mới" at bounding box center [115, 100] width 26 height 16
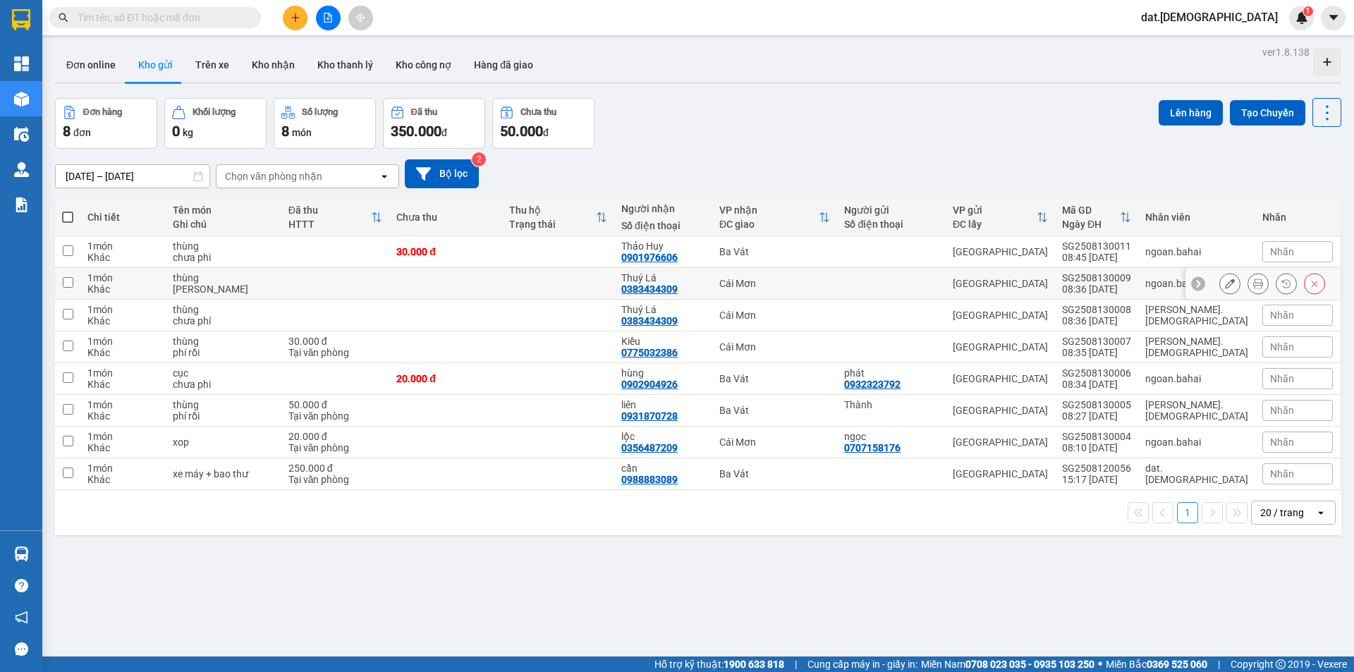
click at [1248, 286] on button at bounding box center [1258, 283] width 20 height 25
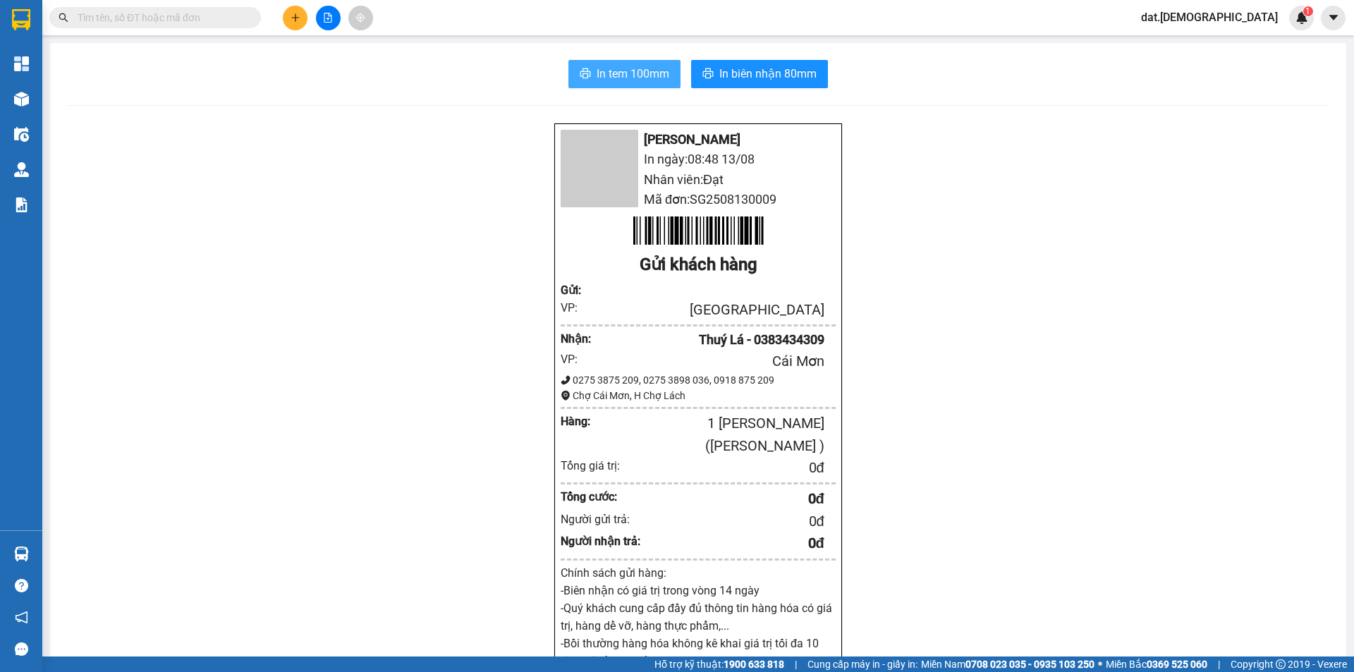
click at [623, 80] on span "In tem 100mm" at bounding box center [632, 74] width 73 height 18
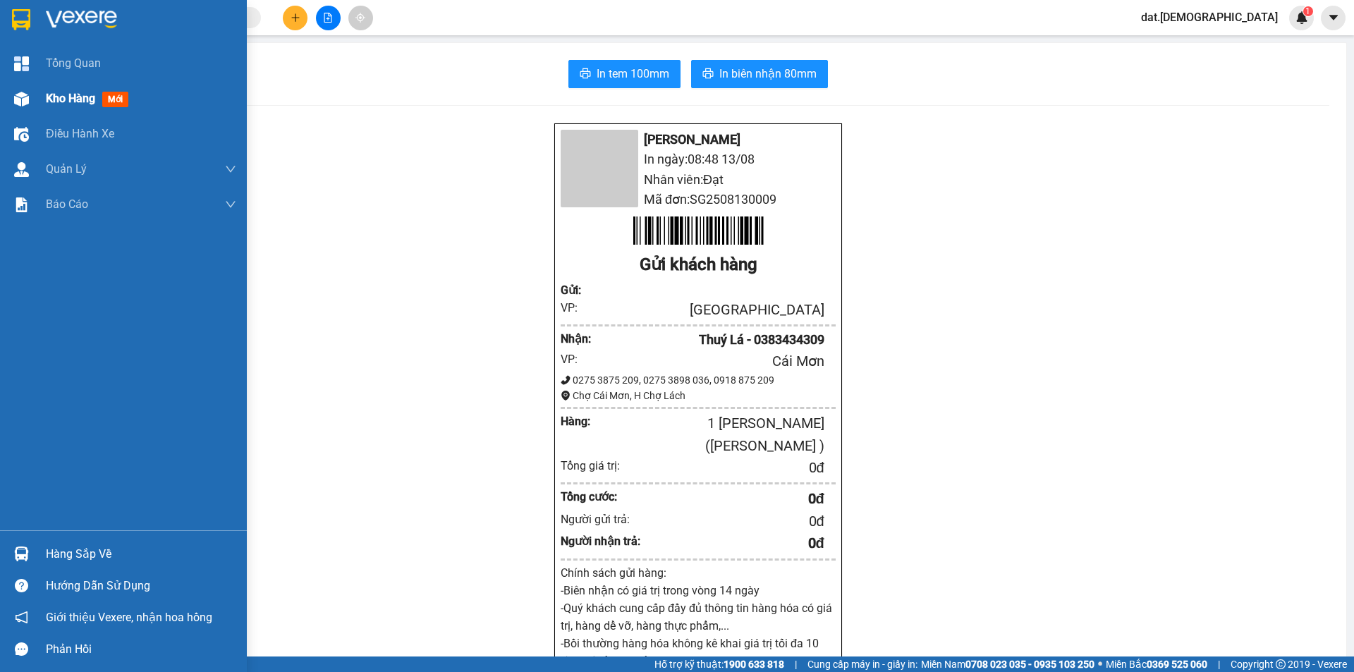
click at [116, 99] on span "mới" at bounding box center [115, 100] width 26 height 16
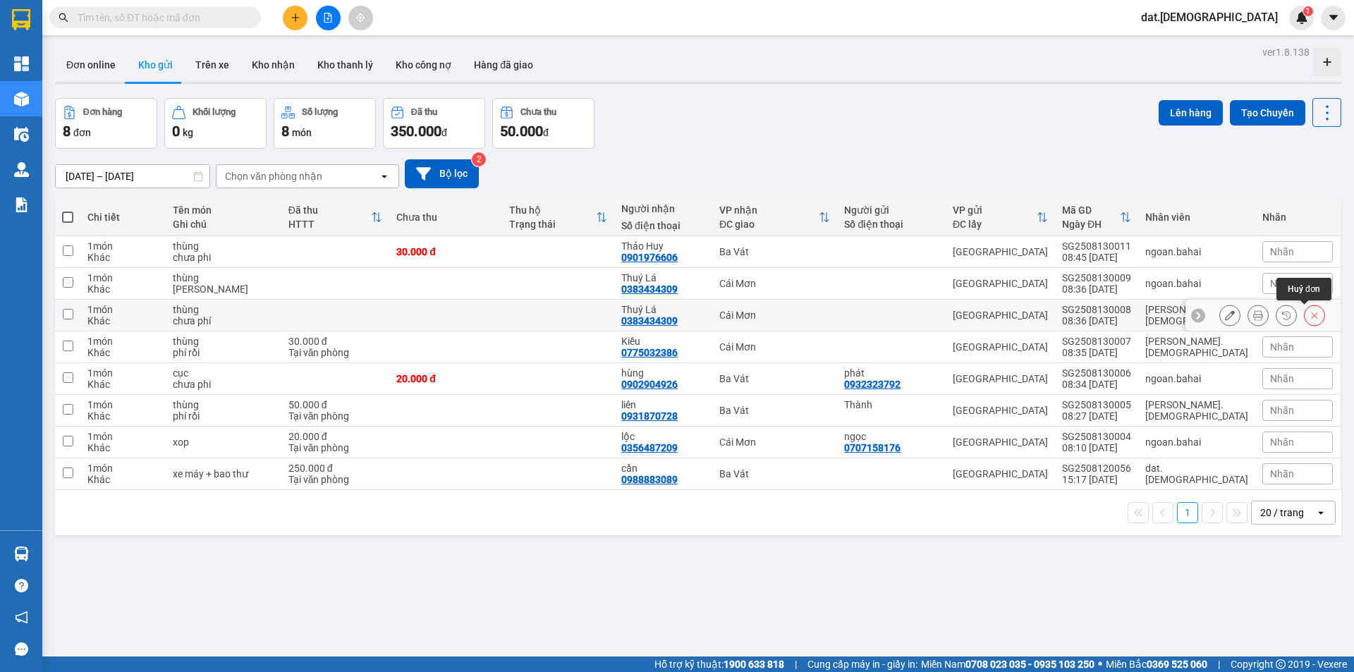
click at [1309, 313] on icon at bounding box center [1314, 315] width 10 height 10
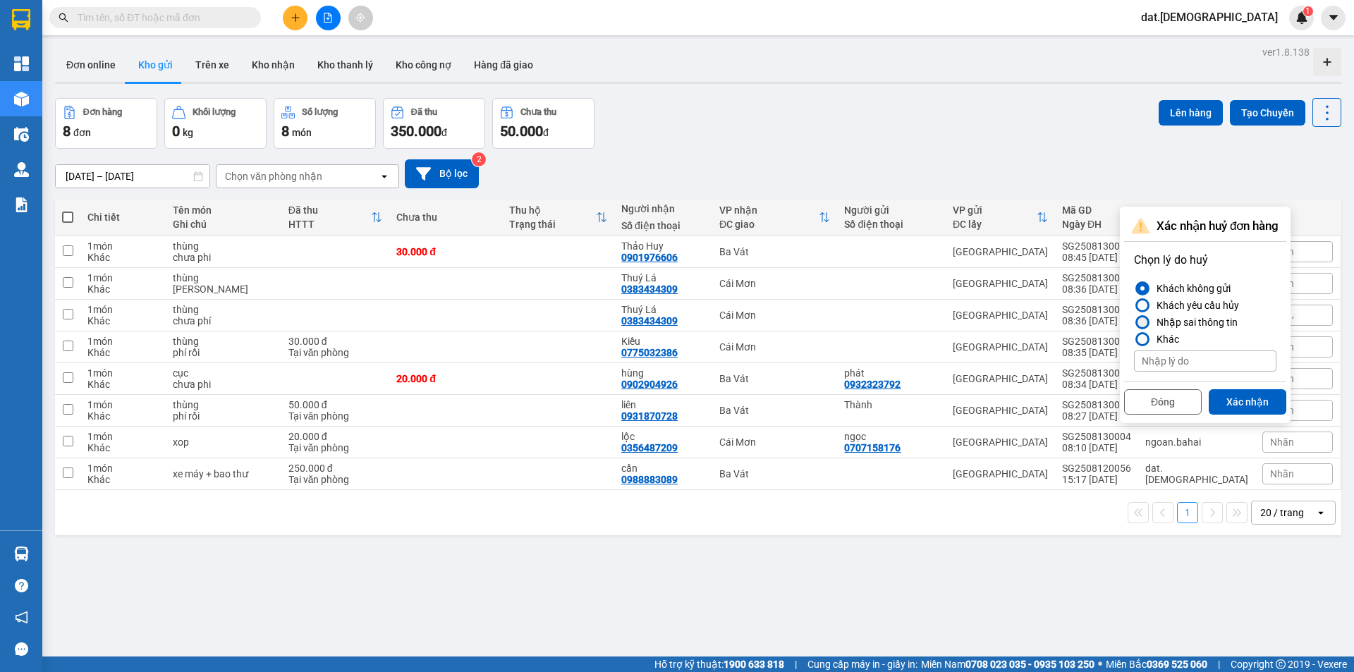
click at [1200, 319] on div "Nhập sai thông tin" at bounding box center [1194, 322] width 87 height 17
click at [1134, 322] on input "Nhập sai thông tin" at bounding box center [1134, 322] width 0 height 0
click at [1246, 401] on button "Xác nhận" at bounding box center [1247, 401] width 78 height 25
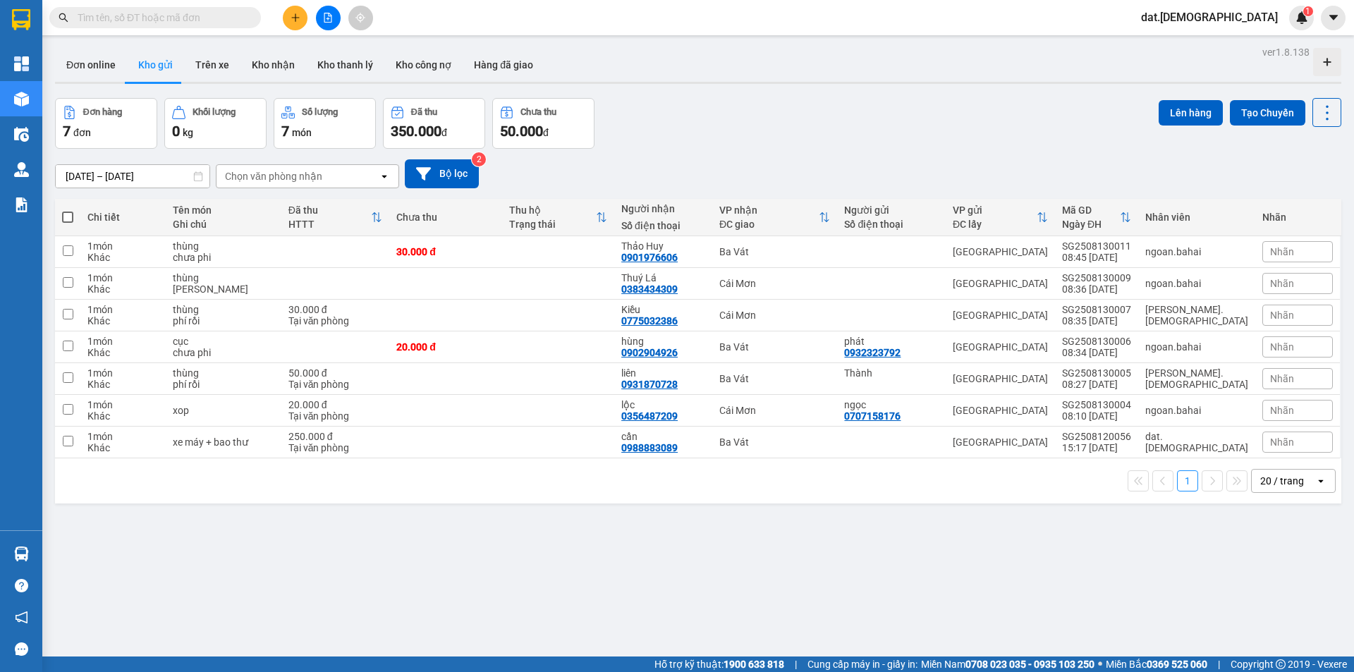
click at [65, 213] on span at bounding box center [67, 217] width 11 height 11
click at [68, 210] on input "checkbox" at bounding box center [68, 210] width 0 height 0
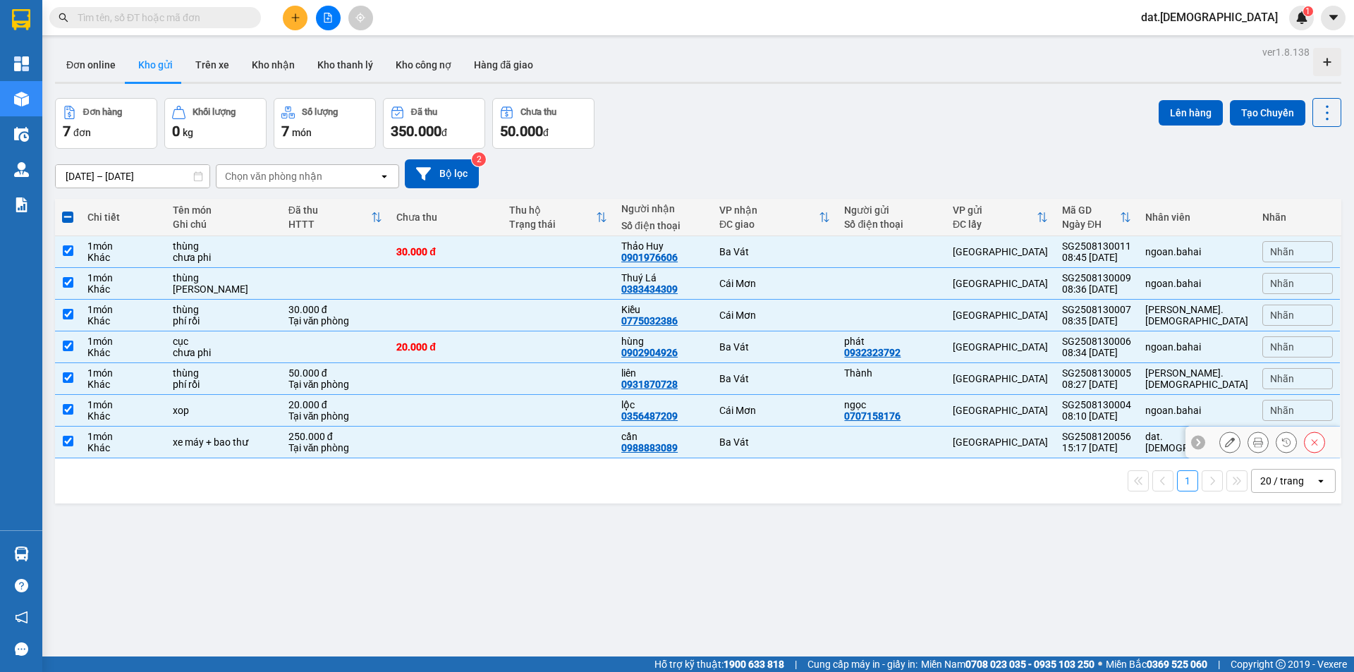
click at [217, 449] on td "xe máy + bao thư" at bounding box center [224, 443] width 116 height 32
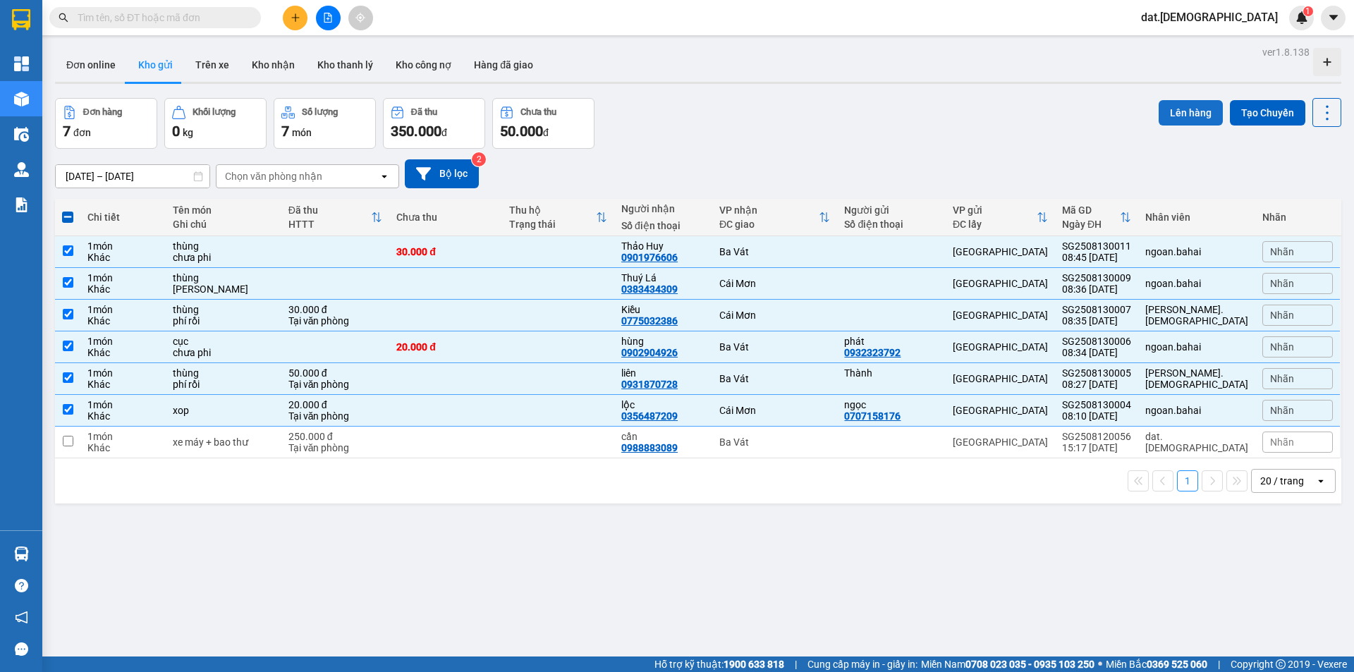
click at [1205, 115] on button "Lên hàng" at bounding box center [1190, 112] width 64 height 25
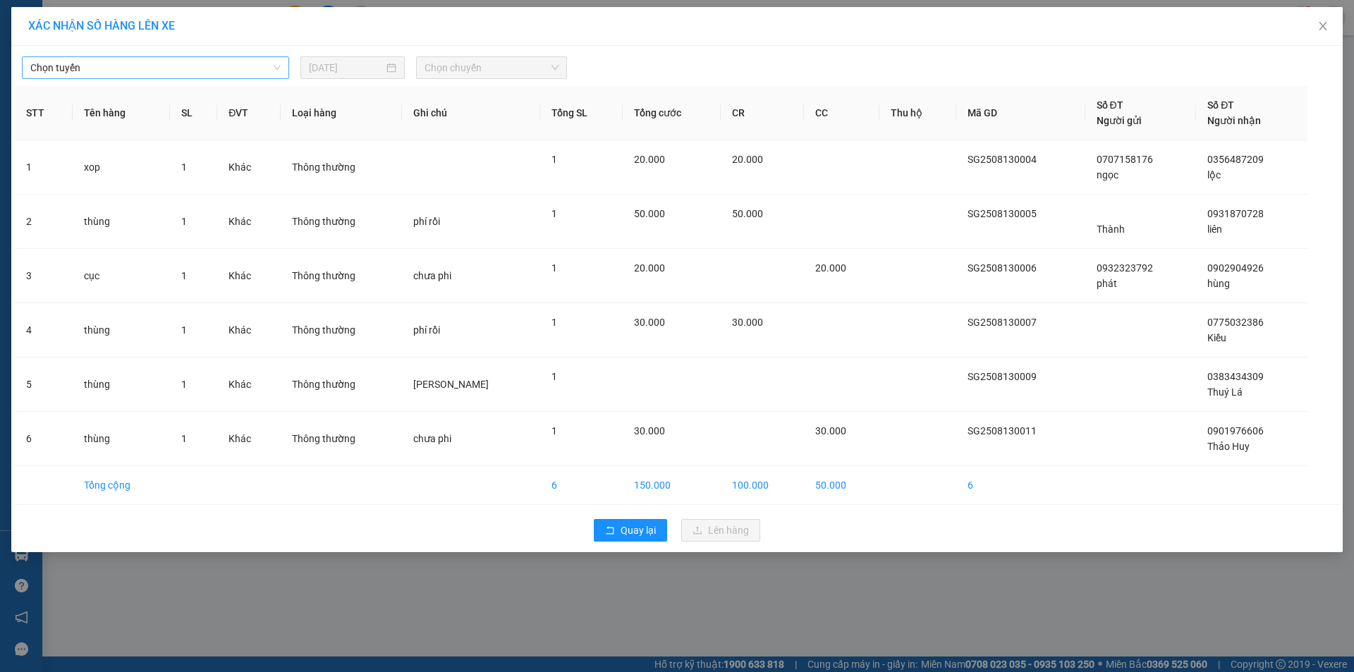
click at [216, 60] on span "Chọn tuyến" at bounding box center [155, 67] width 250 height 21
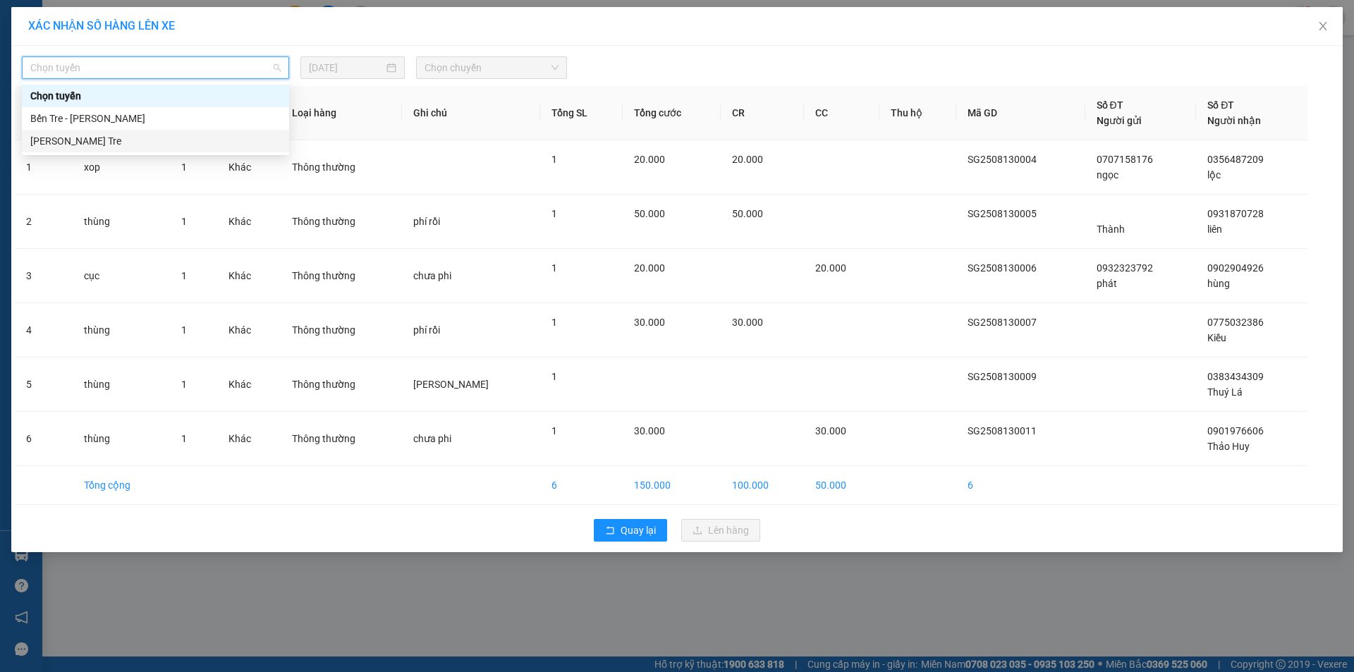
click at [99, 141] on div "Hồ Chí Minh - Bến Tre" at bounding box center [155, 141] width 250 height 16
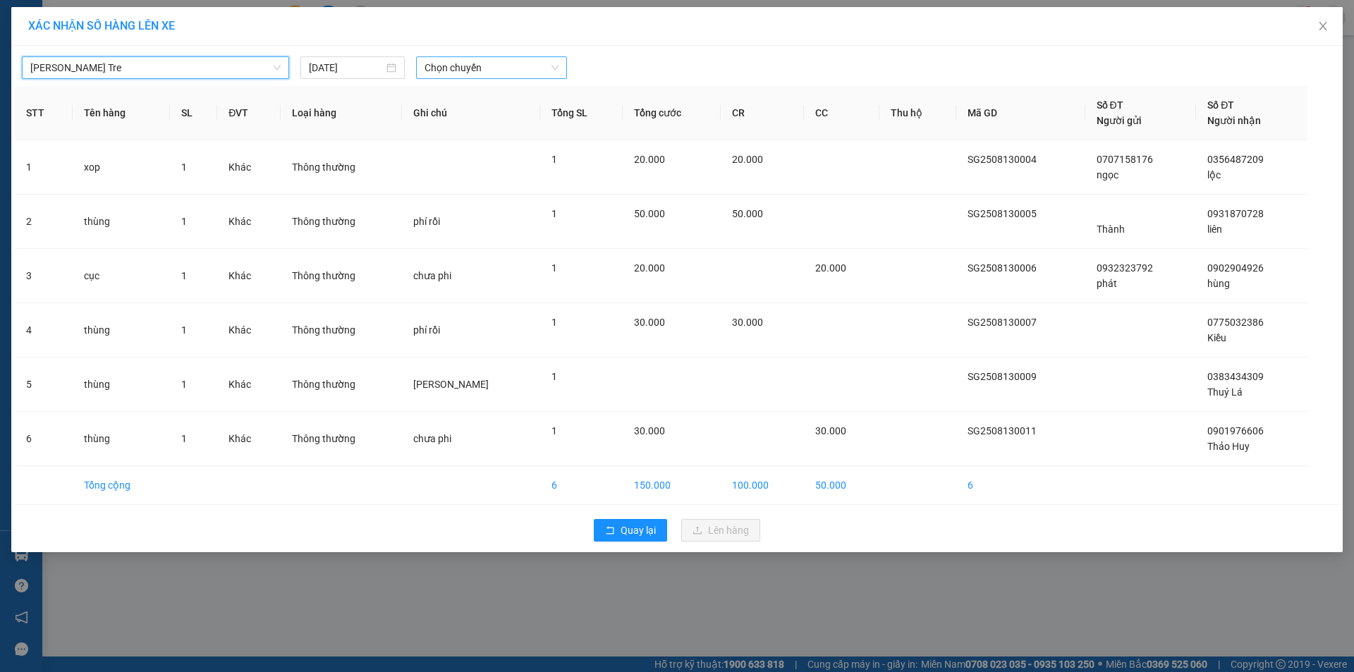
click at [486, 71] on span "Chọn chuyến" at bounding box center [491, 67] width 134 height 21
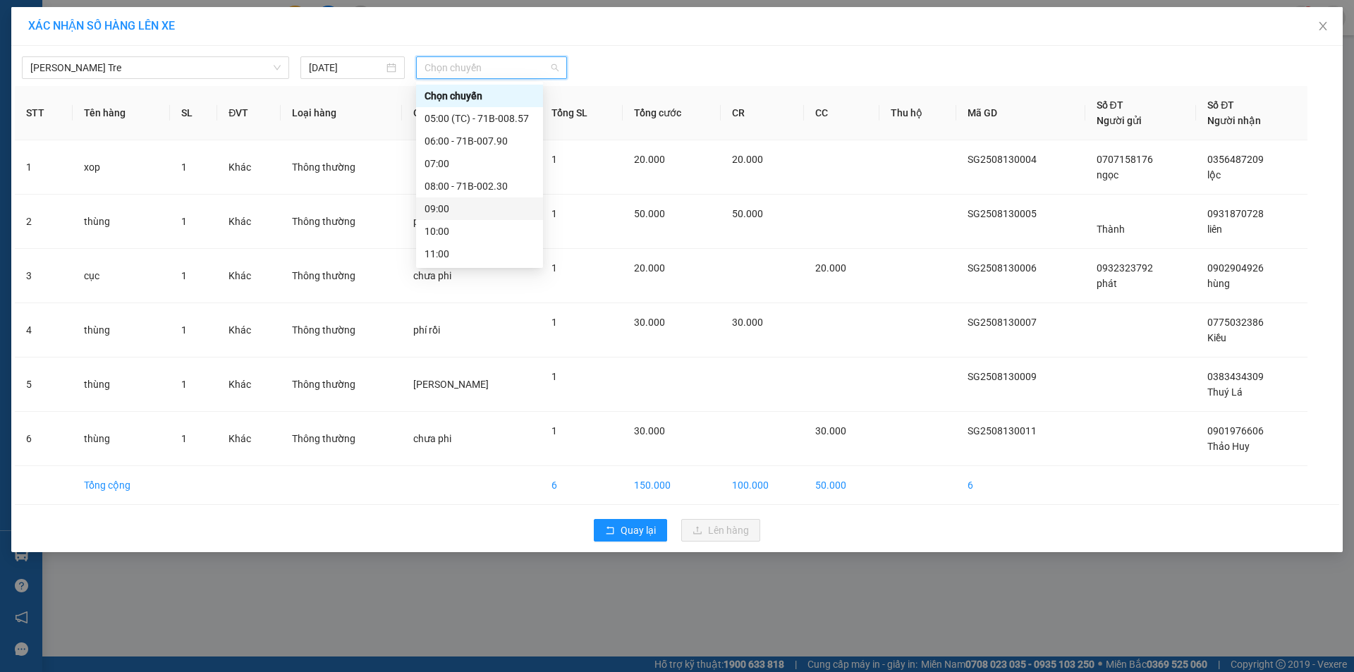
click at [477, 207] on div "09:00" at bounding box center [479, 209] width 110 height 16
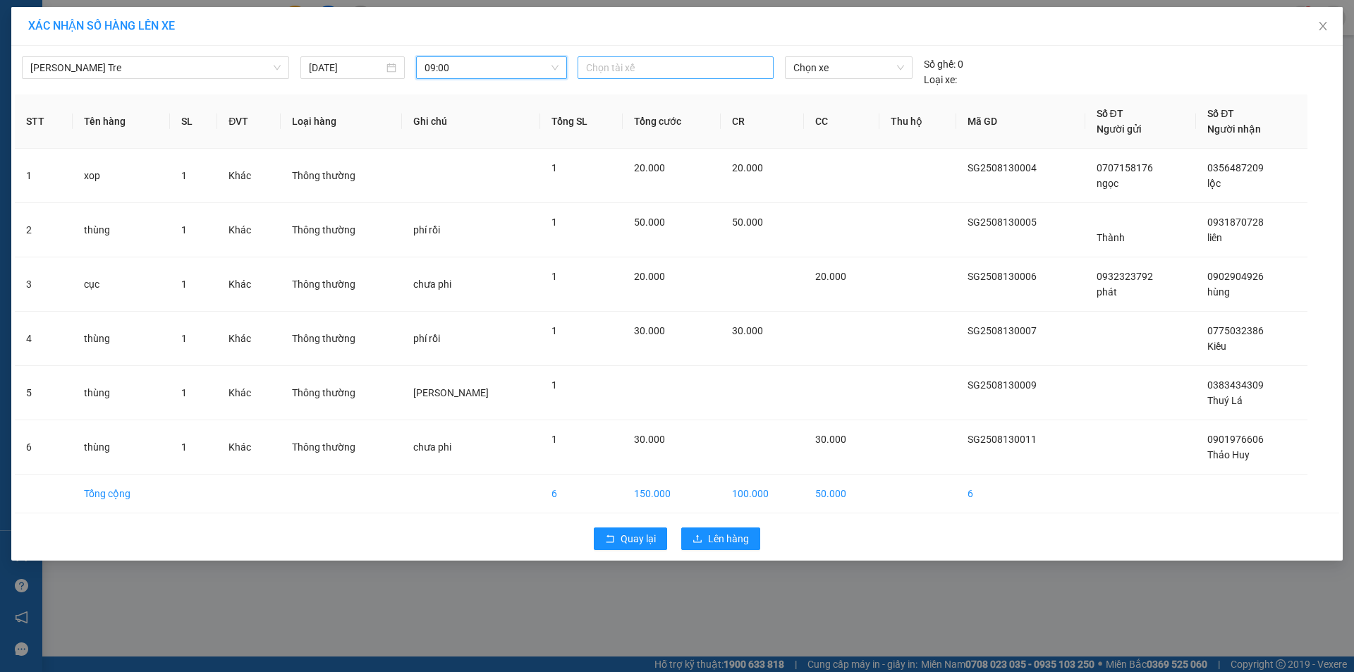
click at [606, 65] on div at bounding box center [675, 67] width 189 height 17
type input "tai"
click at [606, 120] on div "Tài" at bounding box center [683, 119] width 195 height 16
click at [866, 63] on span "Chọn xe" at bounding box center [848, 67] width 110 height 21
type input "113"
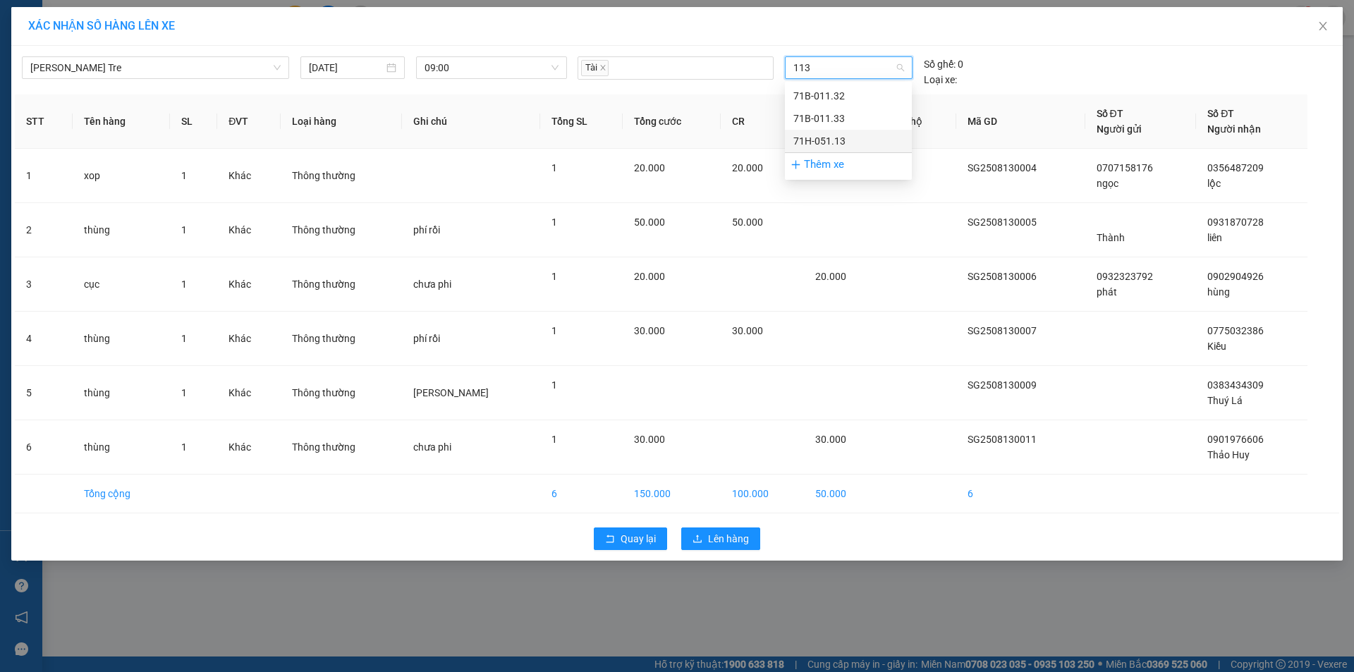
click at [840, 137] on div "71H-051.13" at bounding box center [848, 141] width 110 height 16
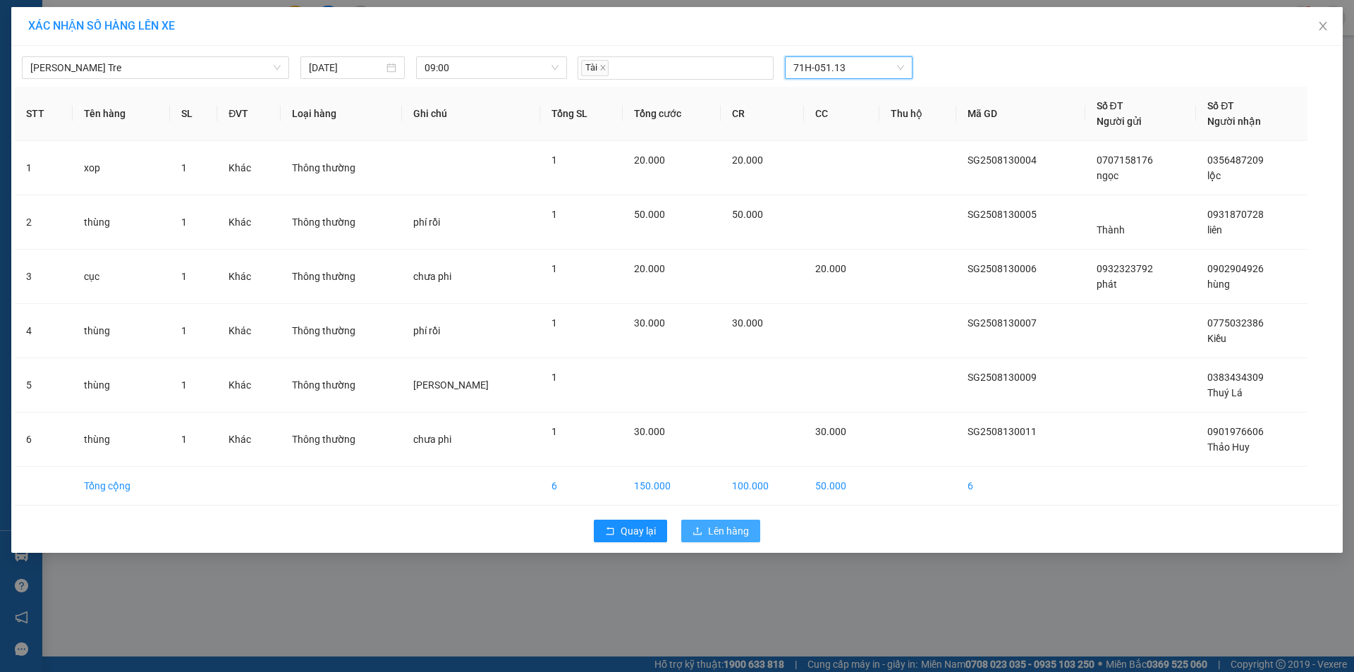
click at [730, 529] on span "Lên hàng" at bounding box center [728, 531] width 41 height 16
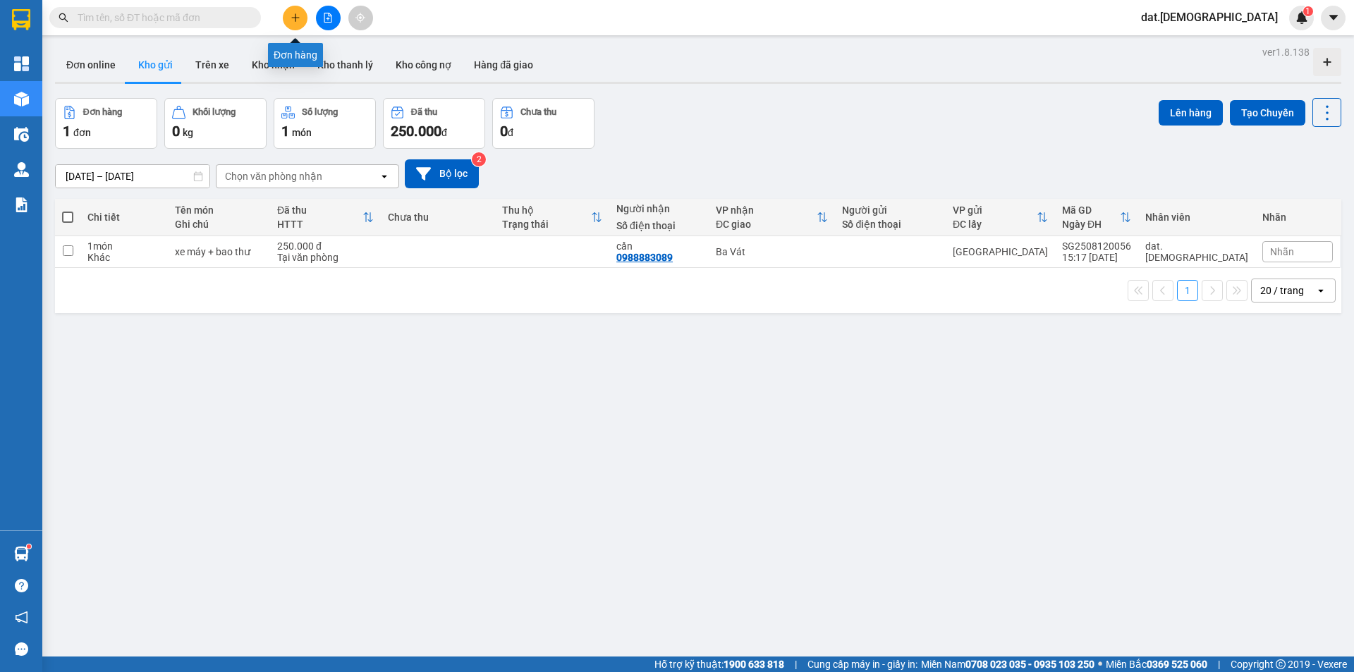
click at [288, 16] on button at bounding box center [295, 18] width 25 height 25
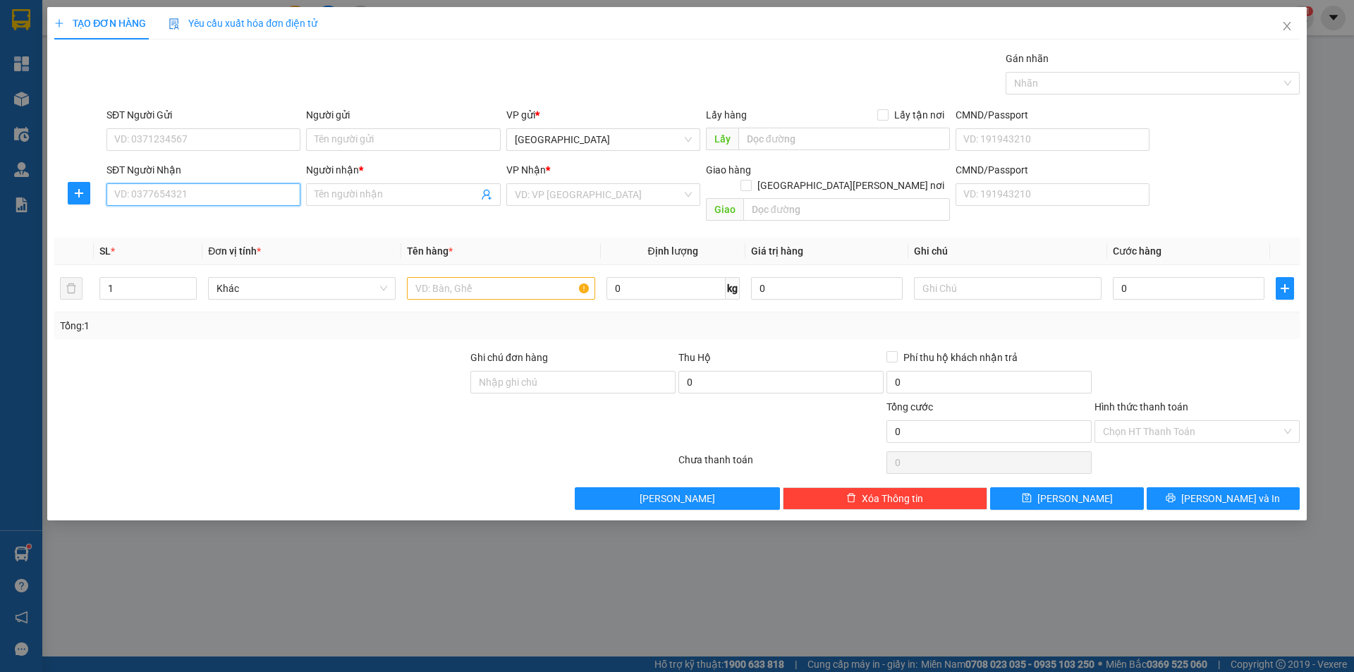
click at [178, 195] on input "SĐT Người Nhận" at bounding box center [203, 194] width 194 height 23
type input "0932083979"
click at [164, 220] on div "0932083979 - hiền" at bounding box center [203, 223] width 177 height 16
type input "hiền"
type input "0932083979"
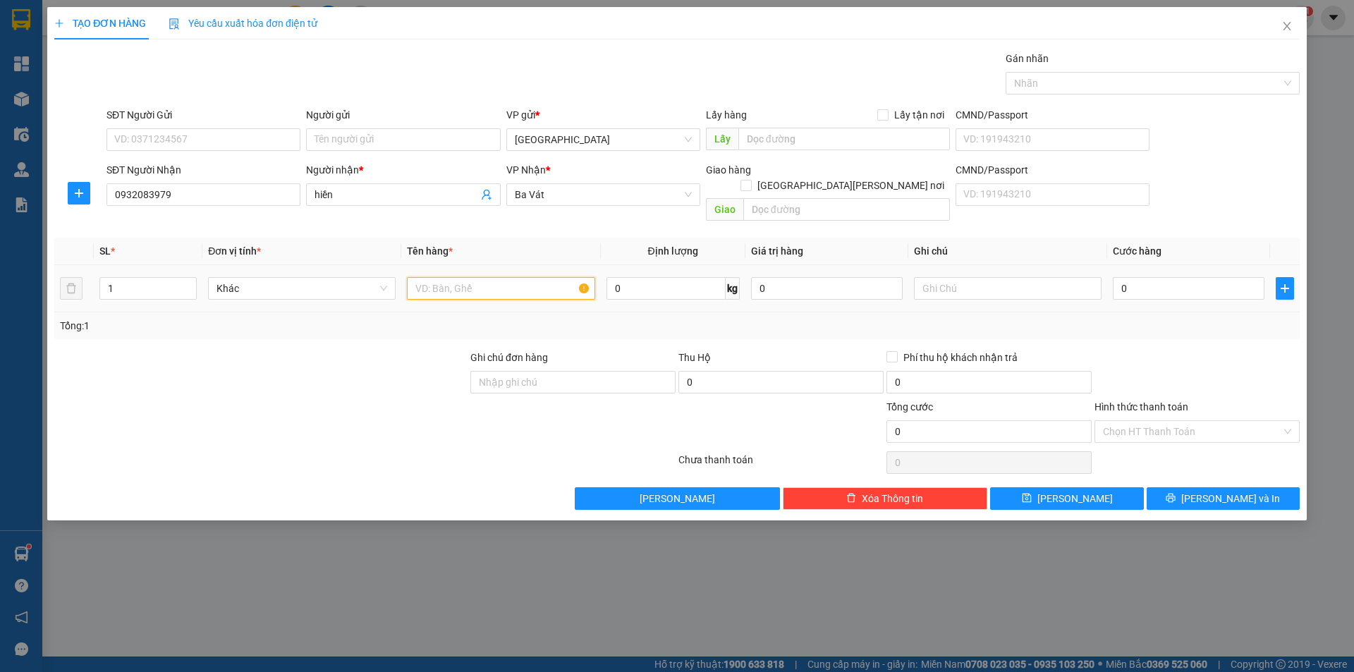
click at [484, 277] on input "text" at bounding box center [501, 288] width 188 height 23
type input "hồ sơ"
click at [1148, 277] on input "0" at bounding box center [1189, 288] width 152 height 23
type input "2"
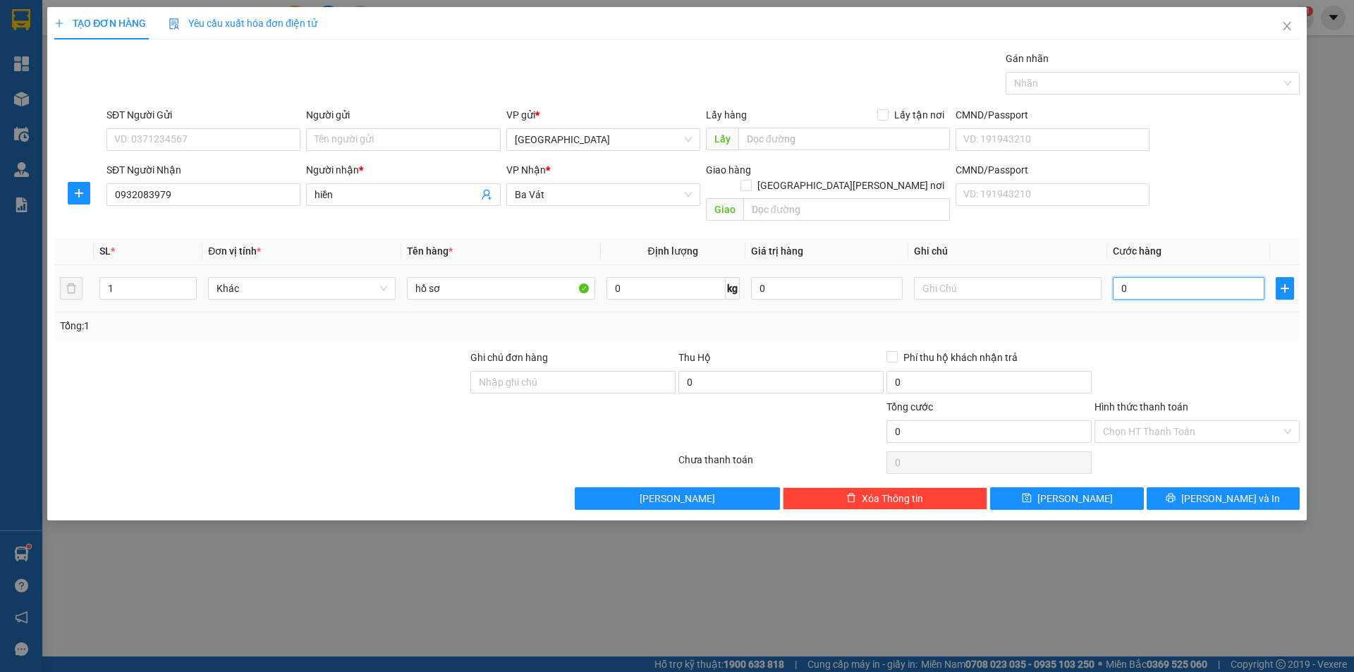
type input "2"
type input "20"
type input "200"
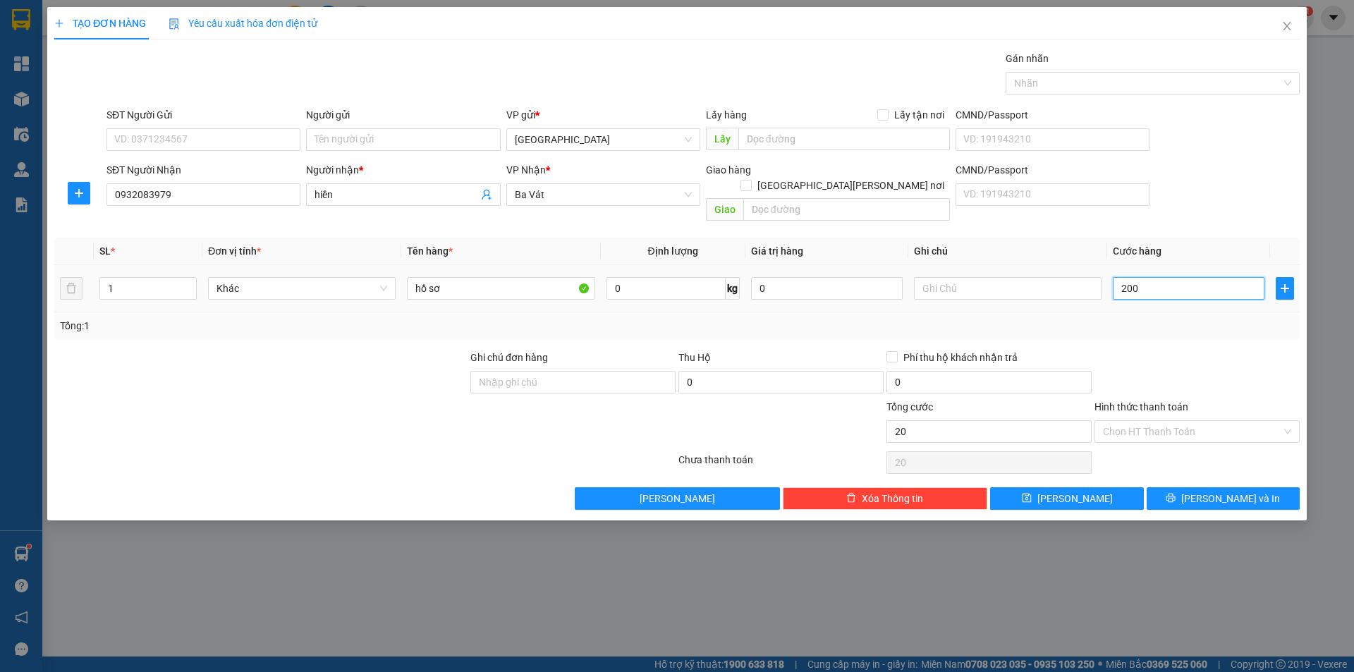
type input "200"
type input "2.000"
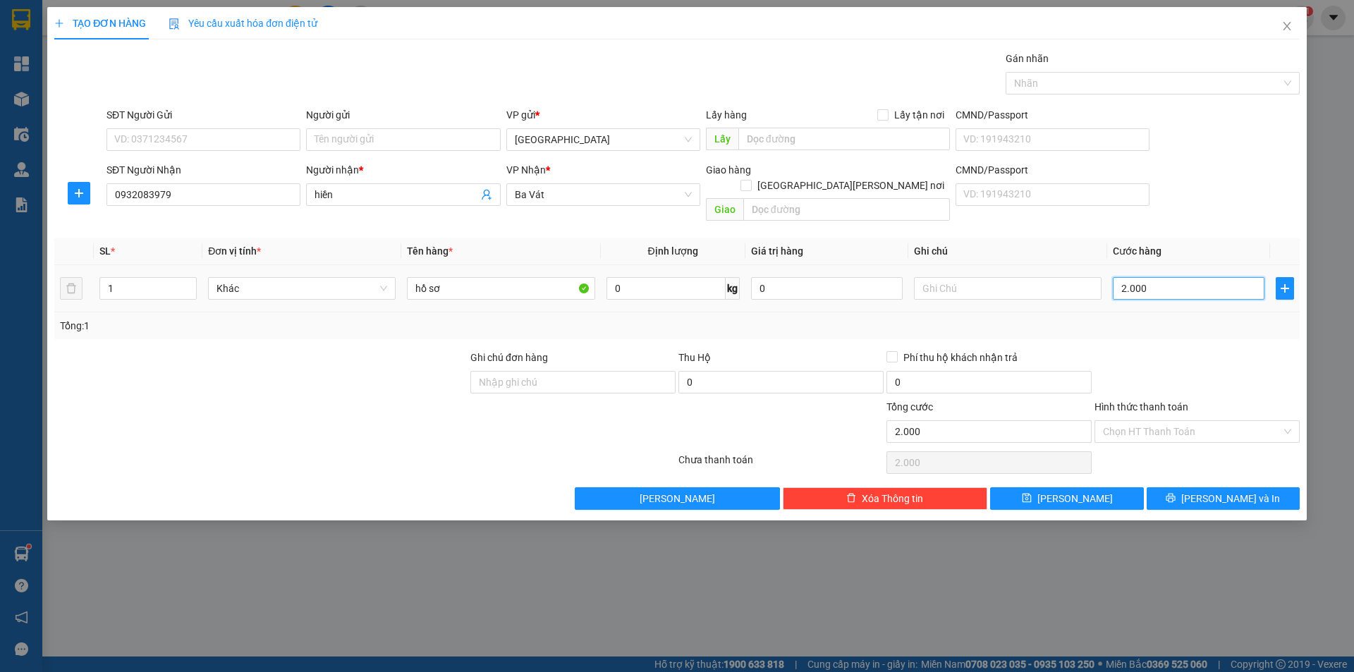
type input "20.000"
click at [1151, 421] on input "Hình thức thanh toán" at bounding box center [1192, 431] width 178 height 21
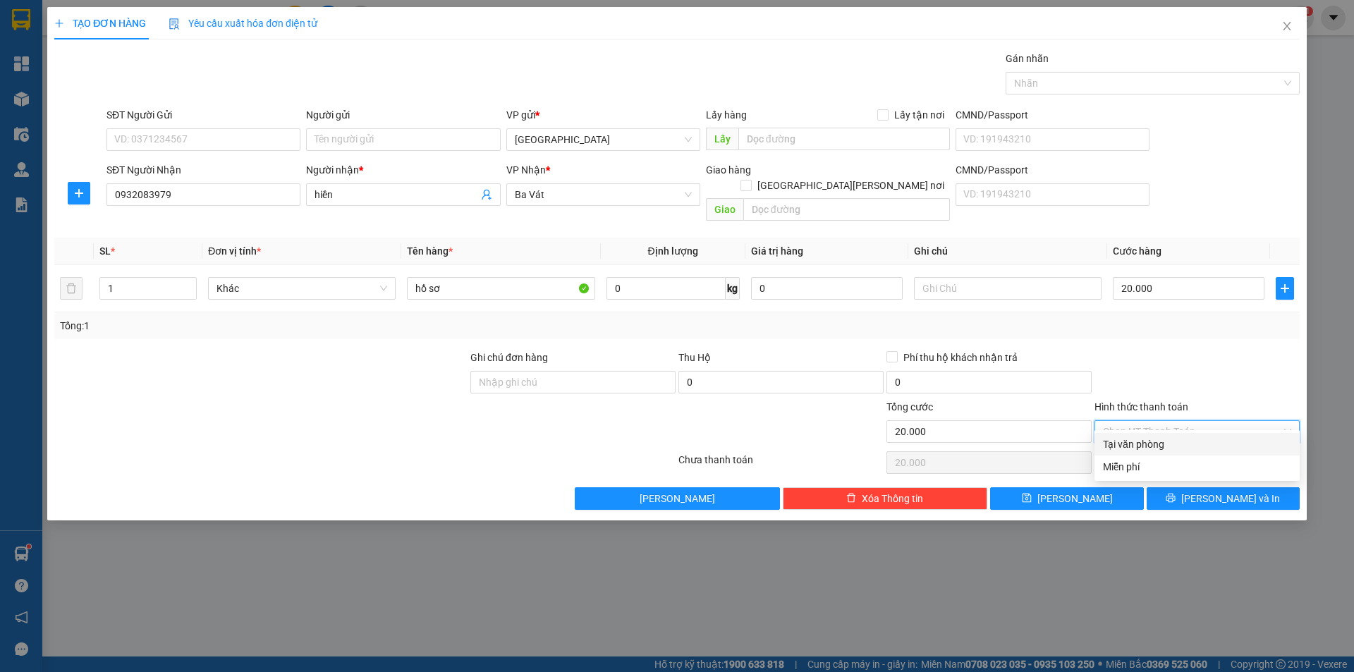
click at [1140, 446] on div "Tại văn phòng" at bounding box center [1197, 444] width 188 height 16
click at [1179, 492] on button "[PERSON_NAME] và In" at bounding box center [1222, 498] width 153 height 23
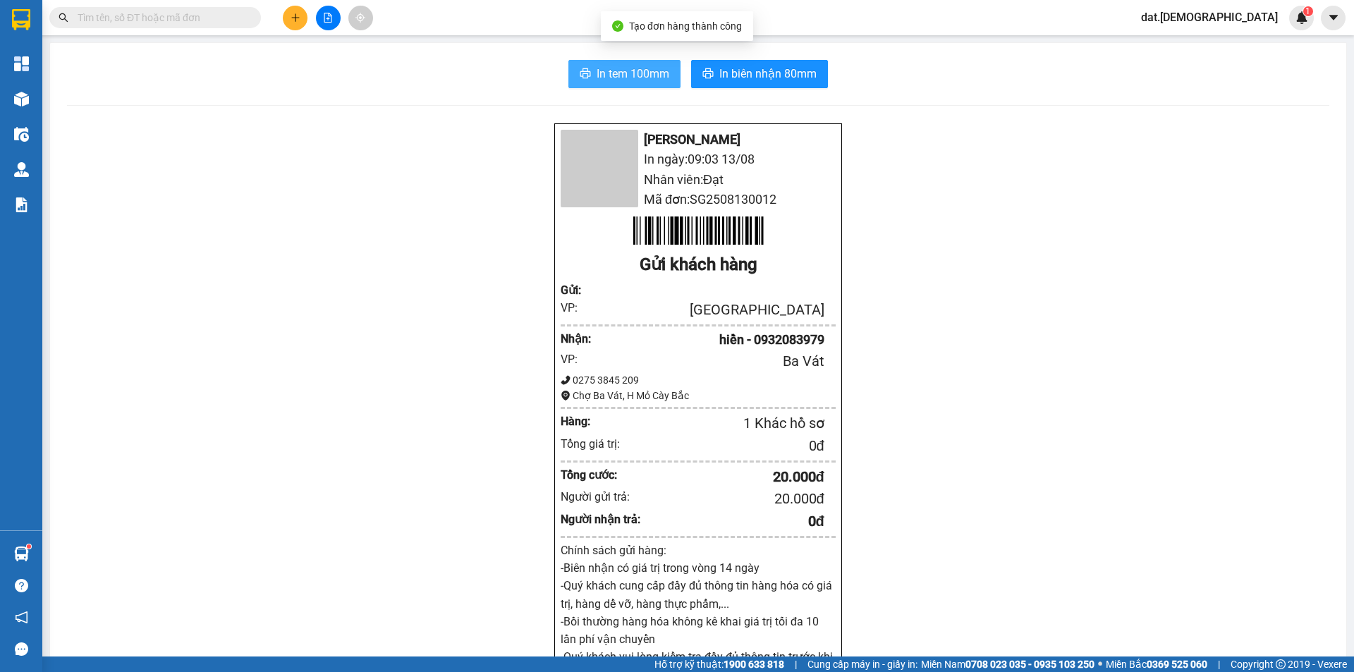
click at [621, 77] on span "In tem 100mm" at bounding box center [632, 74] width 73 height 18
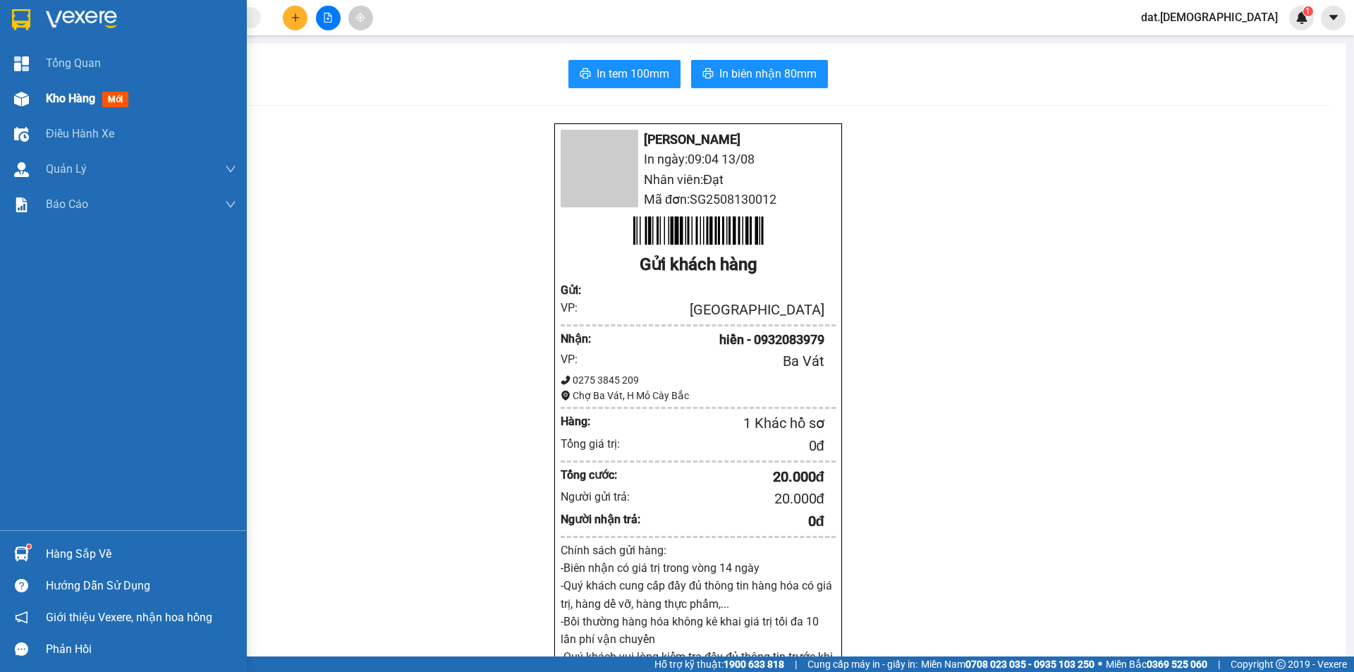
click at [111, 97] on span "mới" at bounding box center [115, 100] width 26 height 16
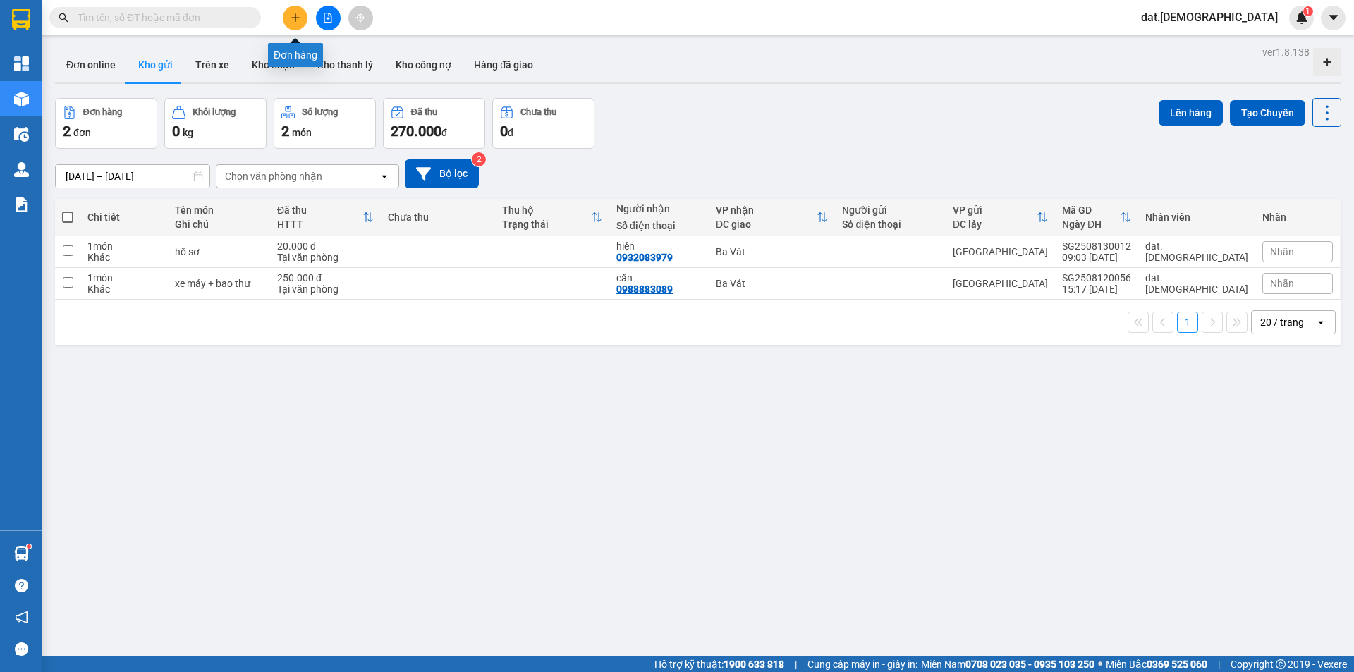
click at [291, 13] on icon "plus" at bounding box center [295, 18] width 10 height 10
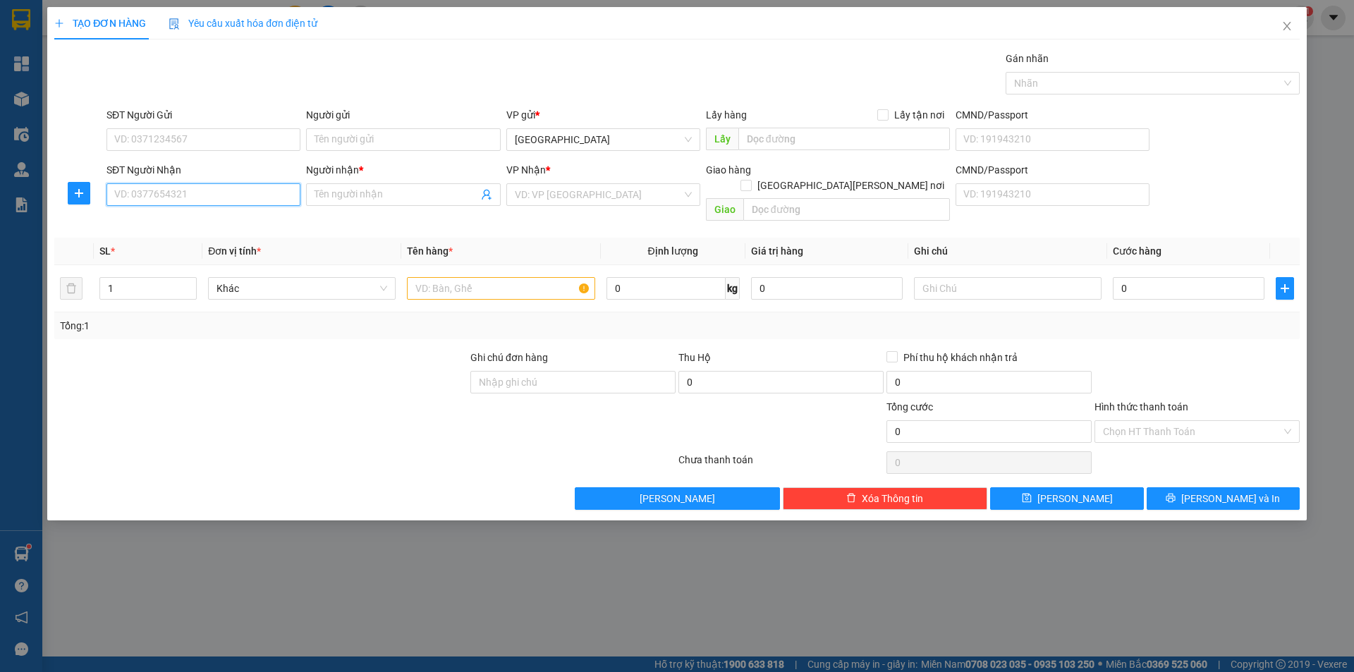
click at [214, 192] on input "SĐT Người Nhận" at bounding box center [203, 194] width 194 height 23
type input "0906876678"
click at [215, 226] on div "0906876678 - Dung" at bounding box center [203, 223] width 177 height 16
type input "Dung"
type input "0906876678"
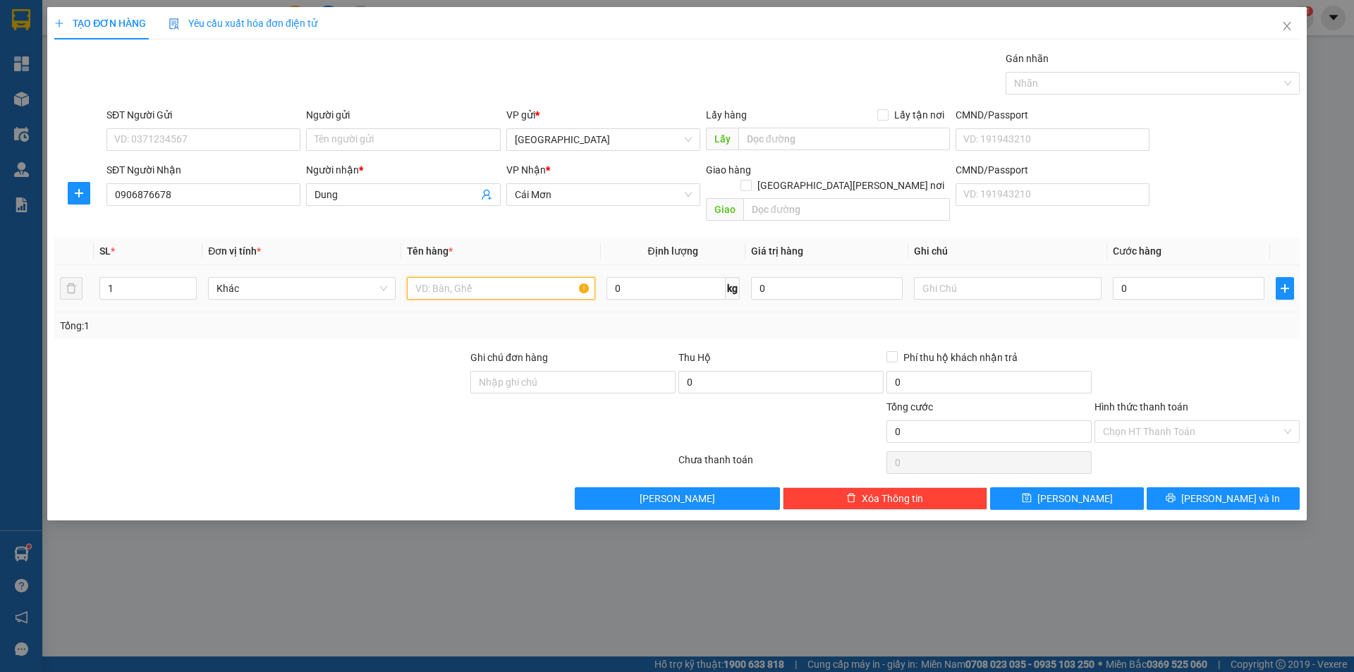
click at [455, 278] on input "text" at bounding box center [501, 288] width 188 height 23
type input "xốp"
click at [933, 277] on input "text" at bounding box center [1008, 288] width 188 height 23
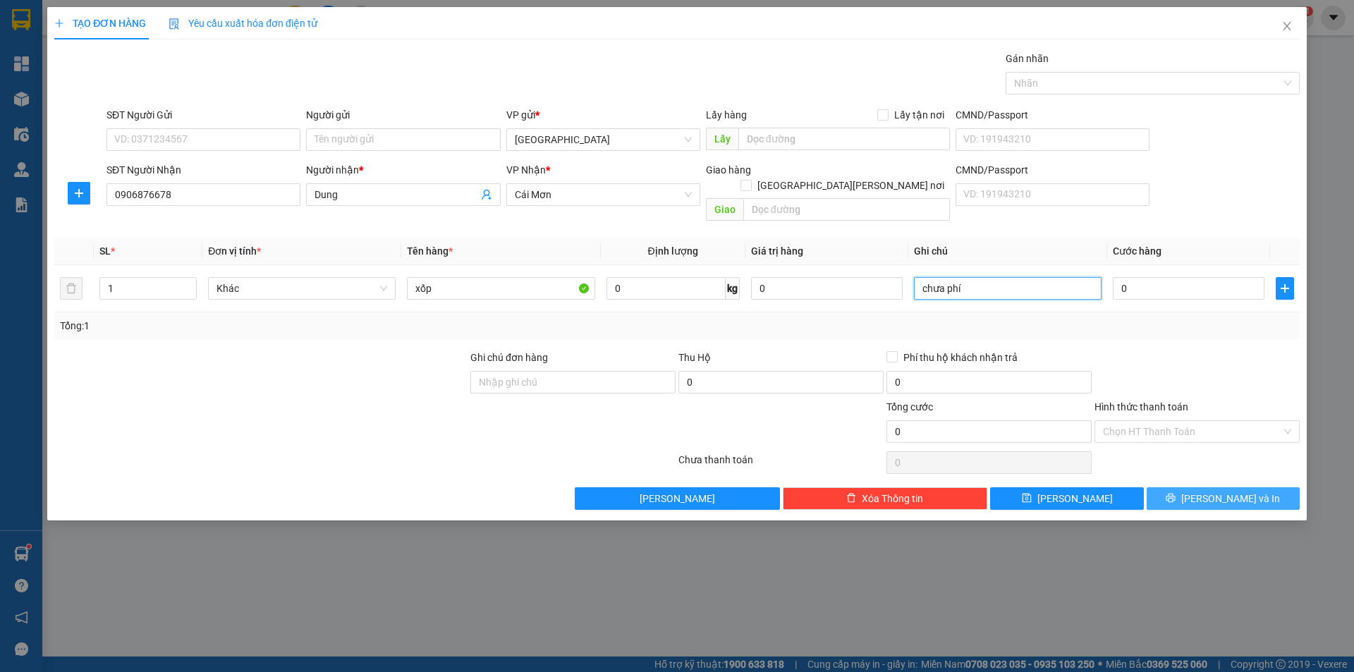
type input "chưa phí"
click at [1174, 487] on button "[PERSON_NAME] và In" at bounding box center [1222, 498] width 153 height 23
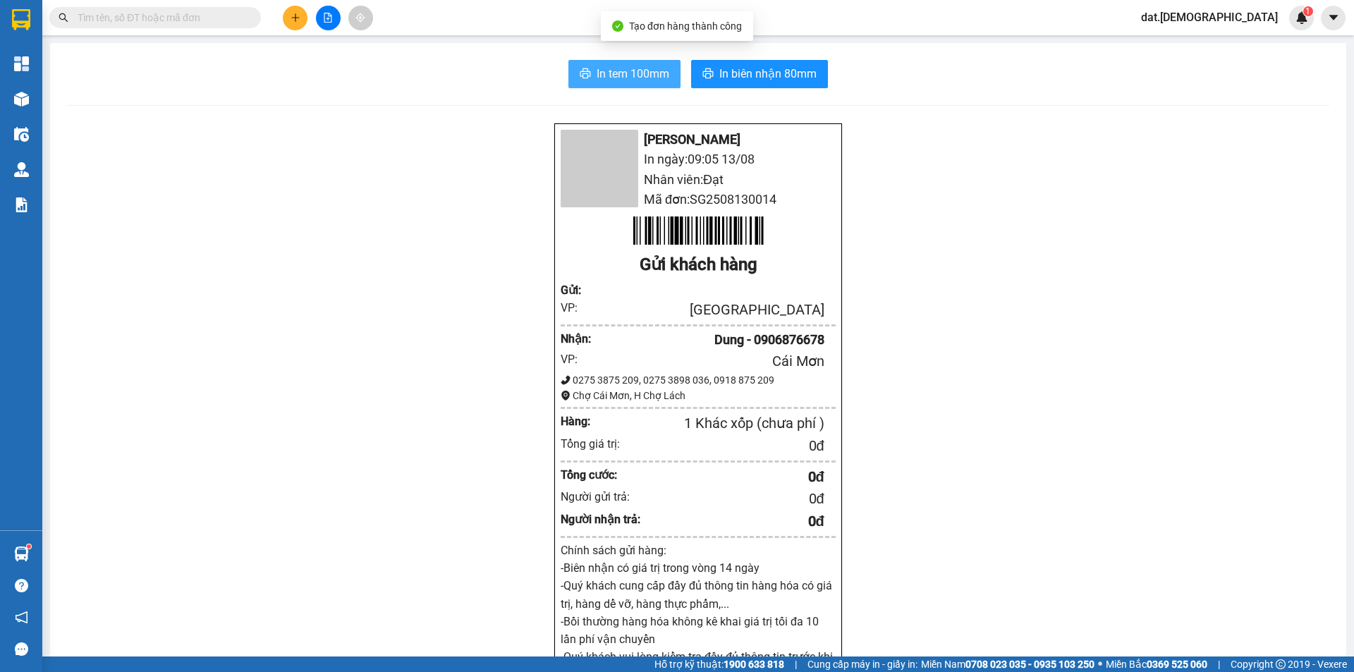
click at [656, 68] on span "In tem 100mm" at bounding box center [632, 74] width 73 height 18
click at [601, 74] on span "In tem 100mm" at bounding box center [632, 74] width 73 height 18
click at [603, 68] on span "In tem 100mm" at bounding box center [632, 74] width 73 height 18
click at [631, 73] on span "In tem 100mm" at bounding box center [632, 74] width 73 height 18
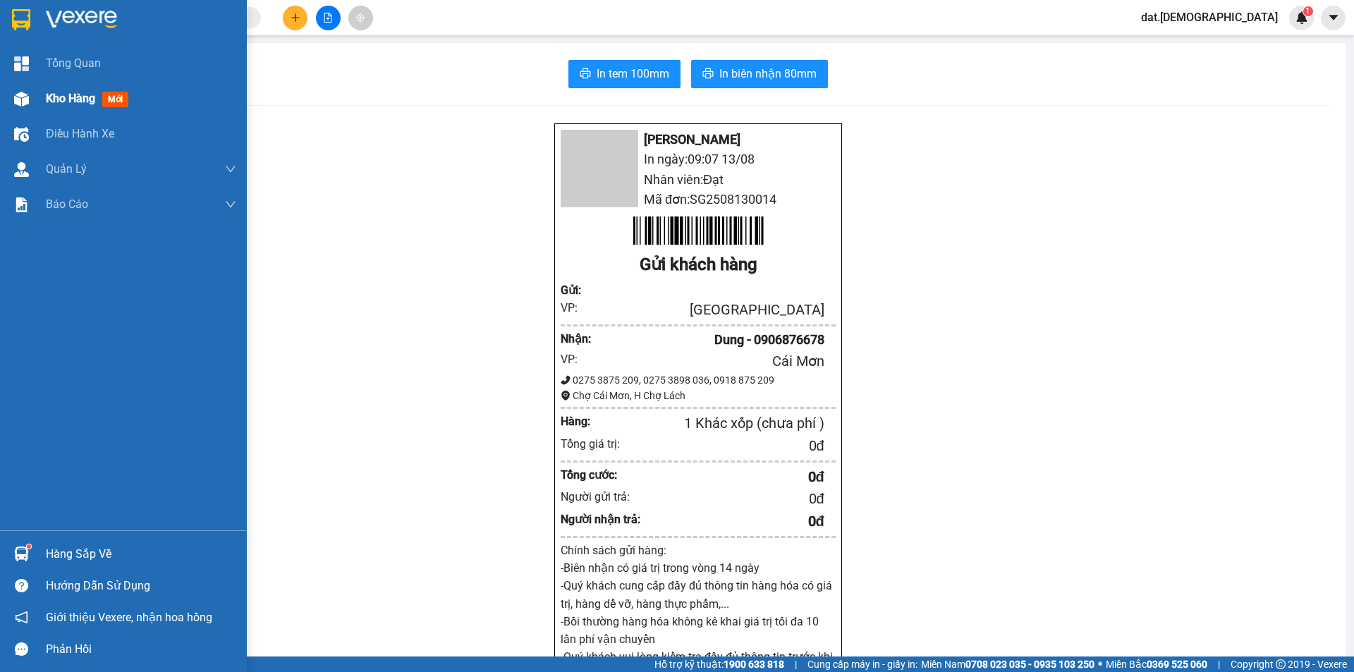
click at [118, 94] on span "mới" at bounding box center [115, 100] width 26 height 16
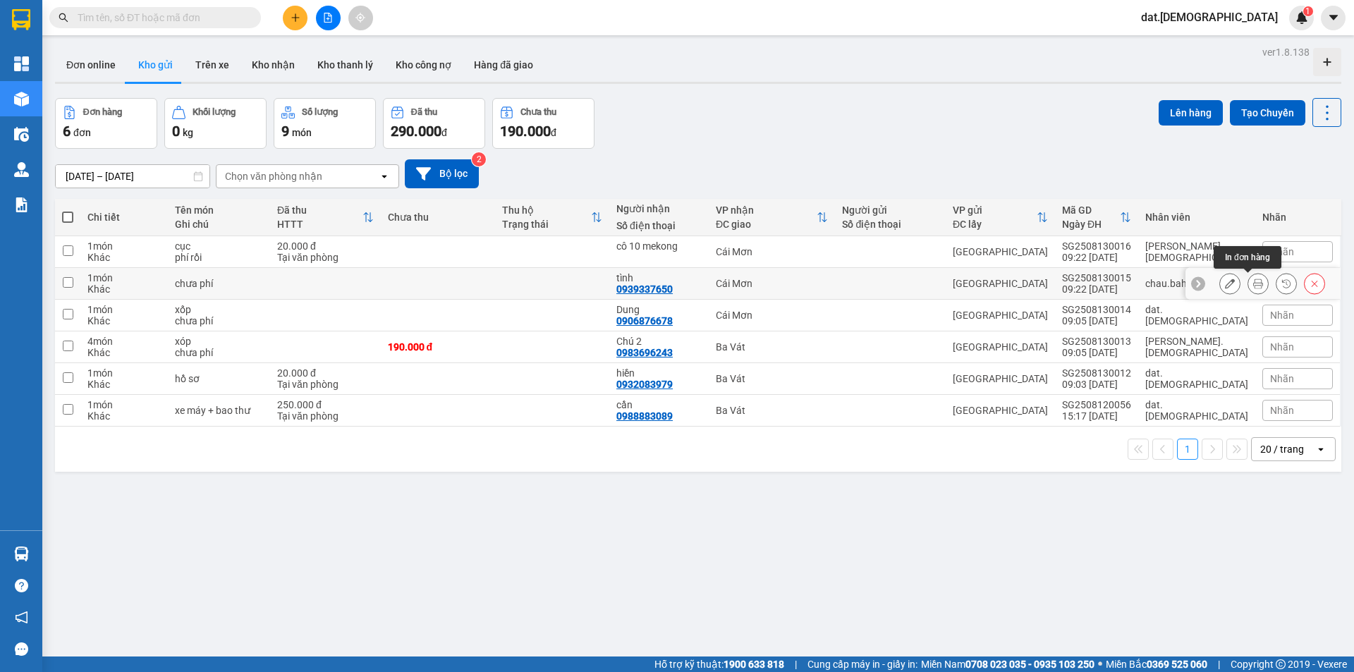
click at [1253, 283] on icon at bounding box center [1258, 283] width 10 height 10
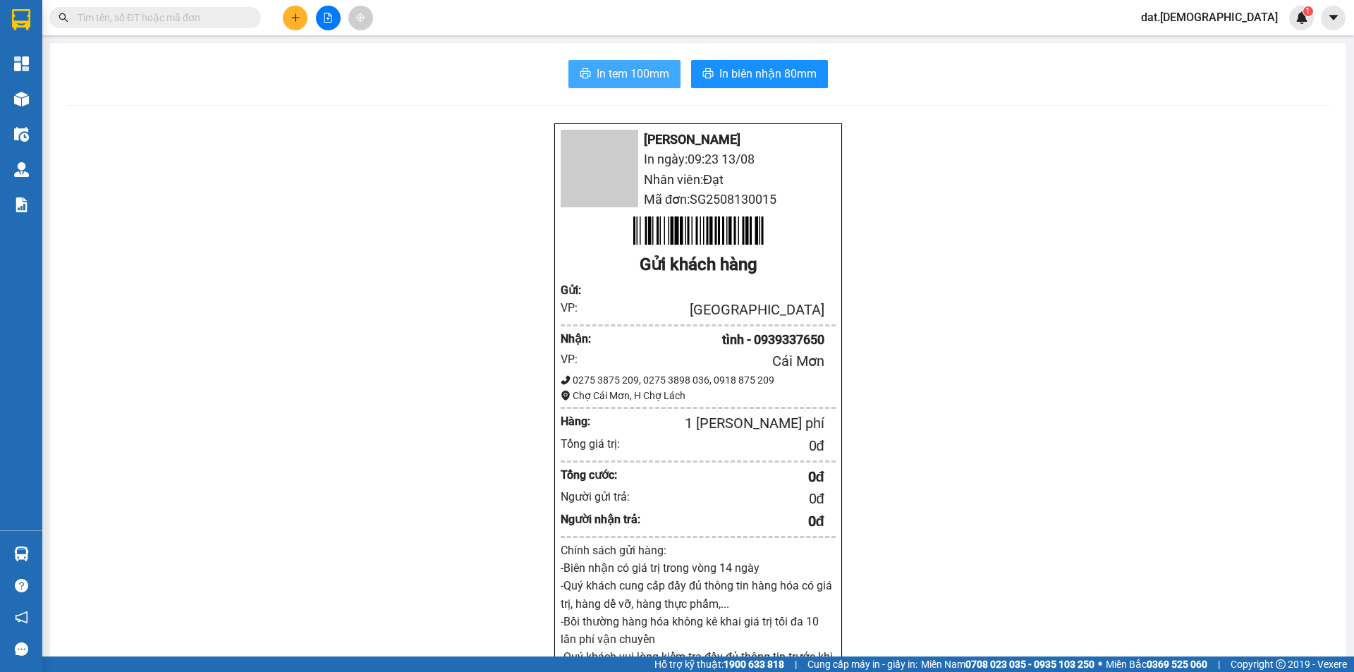
click at [604, 70] on span "In tem 100mm" at bounding box center [632, 74] width 73 height 18
click at [568, 60] on button "In tem 100mm" at bounding box center [624, 74] width 112 height 28
click at [743, 75] on span "In biên nhận 80mm" at bounding box center [767, 74] width 97 height 18
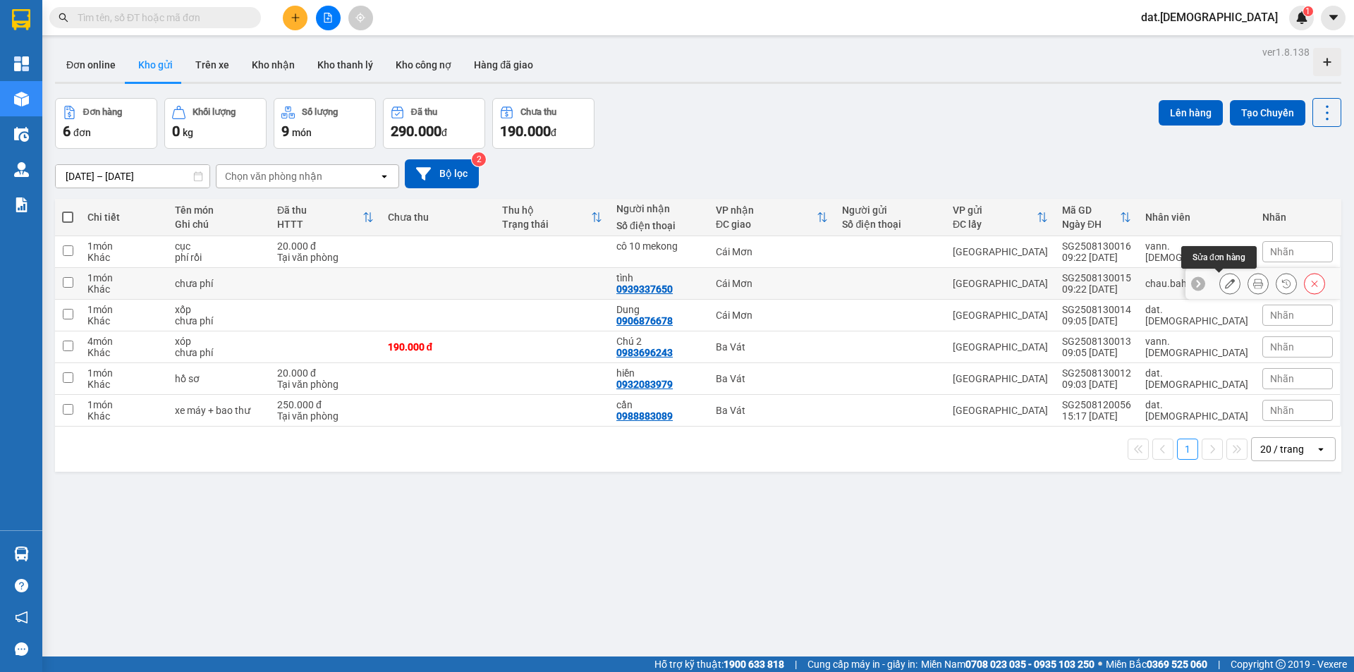
click at [1220, 281] on button at bounding box center [1230, 283] width 20 height 25
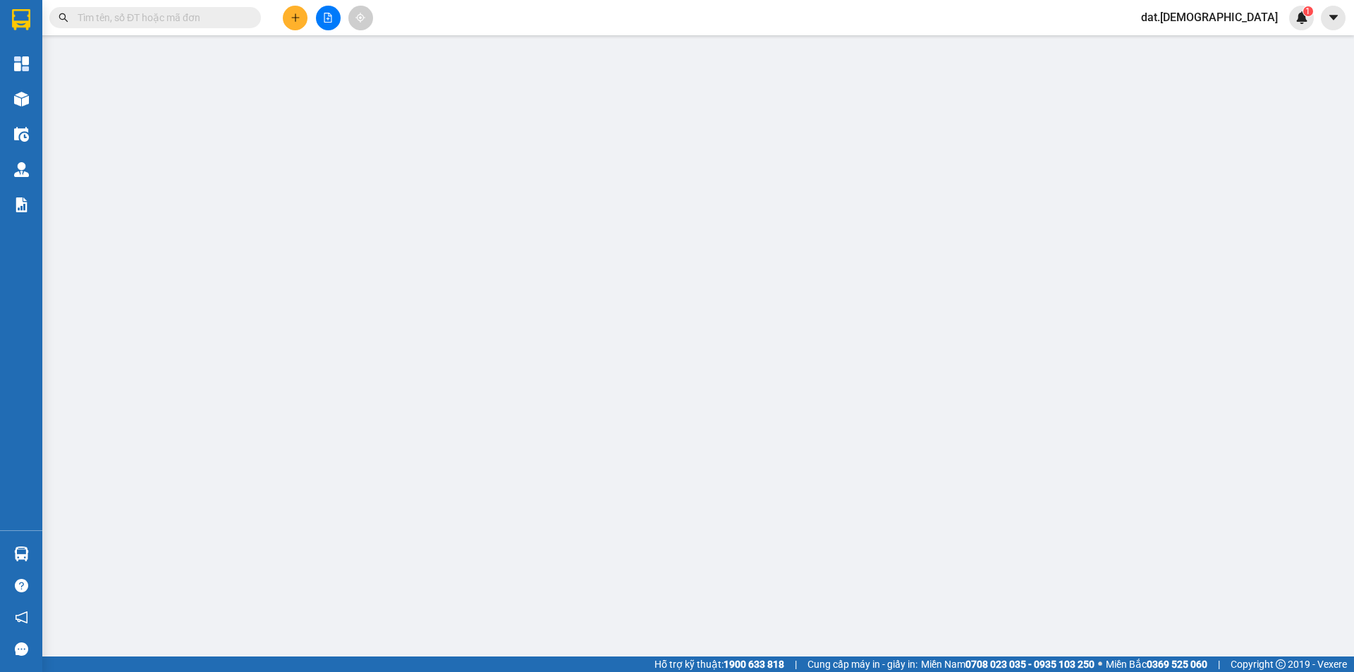
type input "0939337650"
type input "tình"
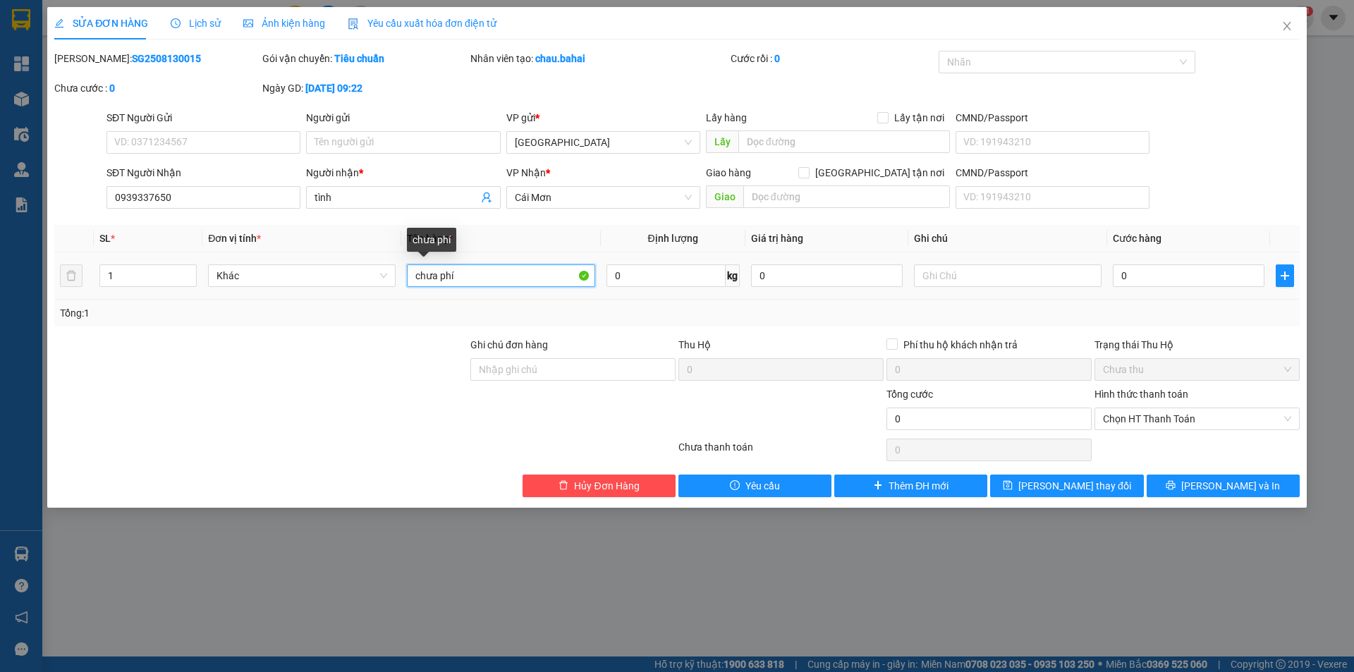
click at [530, 276] on input "chưa phí" at bounding box center [501, 275] width 188 height 23
type input "c"
type input "thùng"
click at [962, 272] on input "text" at bounding box center [1008, 275] width 188 height 23
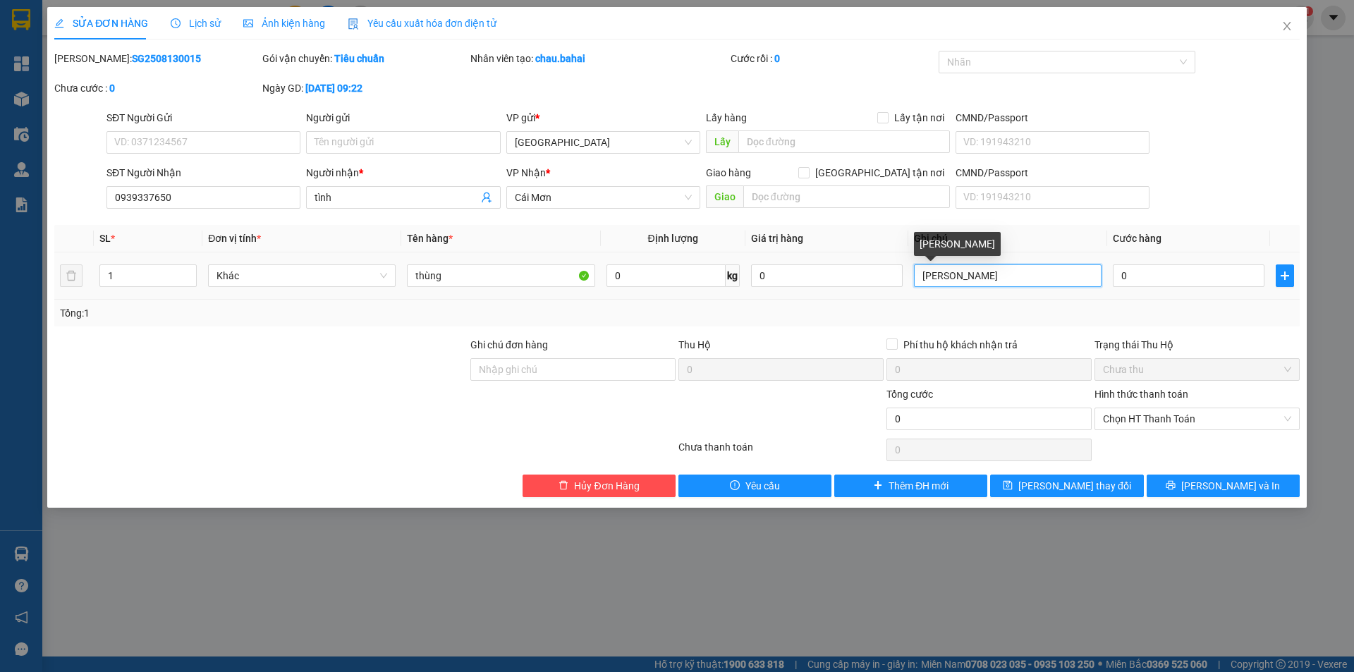
click at [997, 276] on input "[PERSON_NAME]" at bounding box center [1008, 275] width 188 height 23
type input "[PERSON_NAME]"
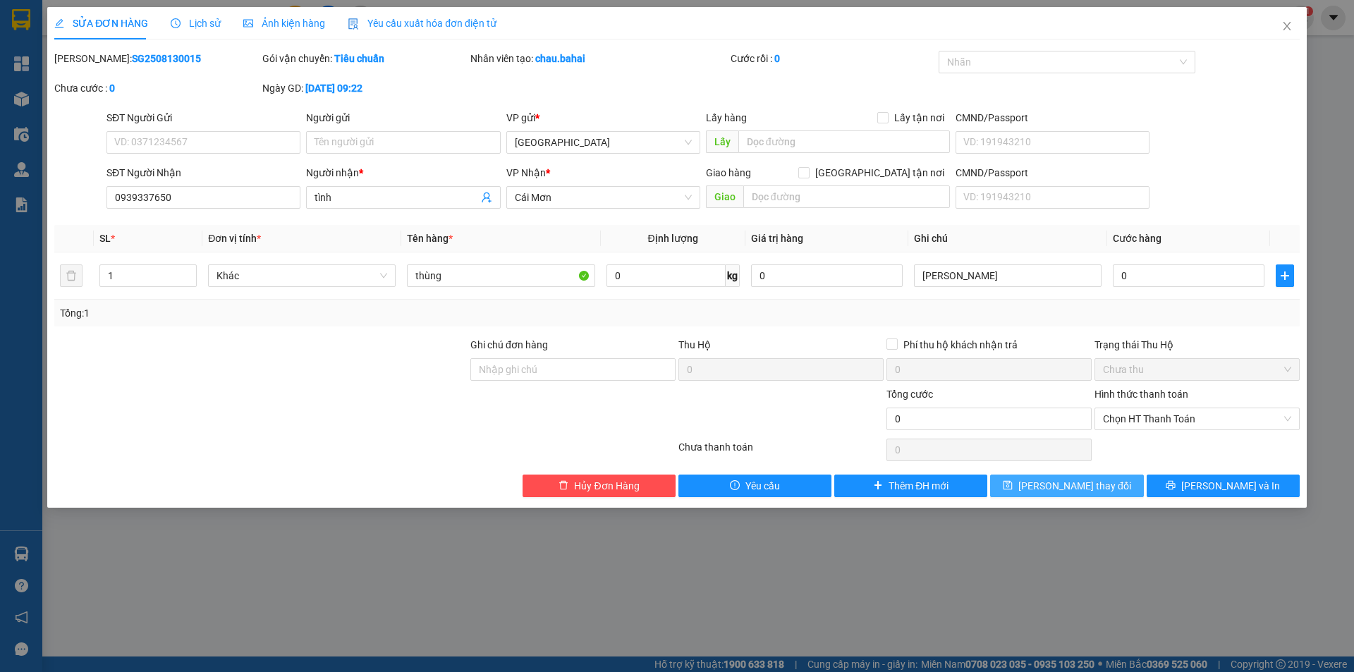
click at [1091, 489] on span "Lưu thay đổi" at bounding box center [1074, 486] width 113 height 16
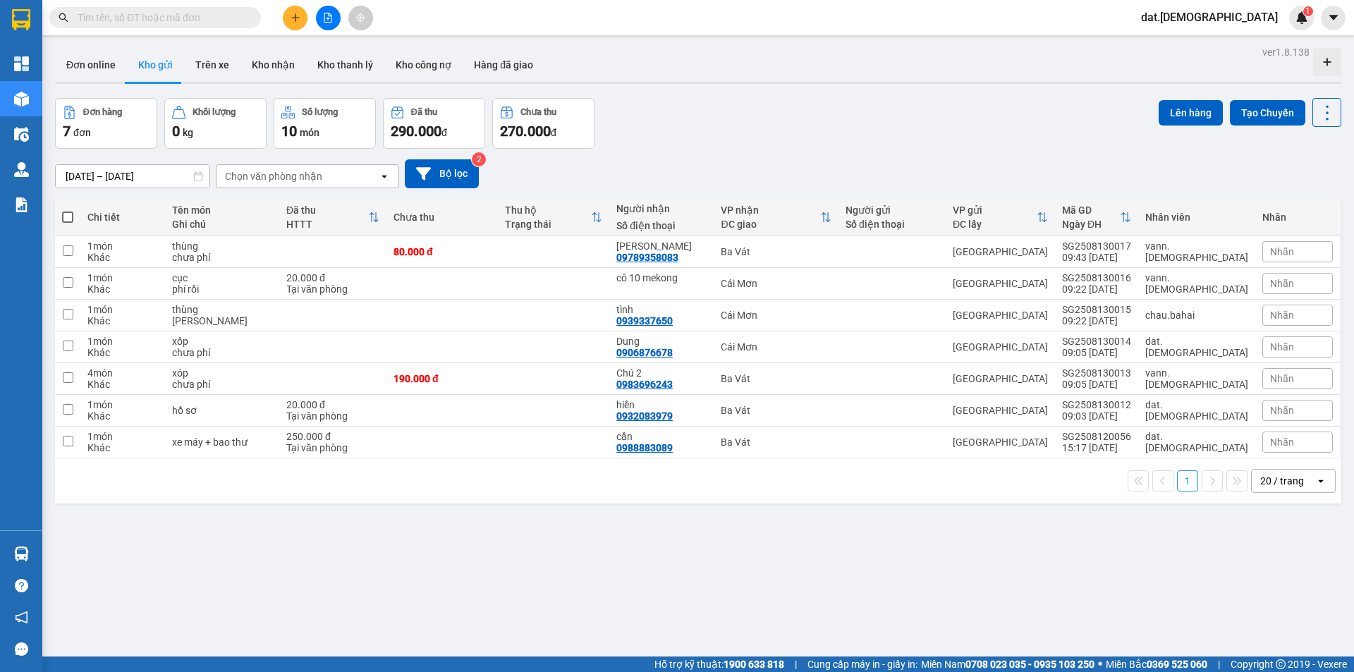
drag, startPoint x: 64, startPoint y: 212, endPoint x: 114, endPoint y: 263, distance: 71.3
click at [63, 213] on span at bounding box center [67, 217] width 11 height 11
click at [68, 210] on input "checkbox" at bounding box center [68, 210] width 0 height 0
checkbox input "true"
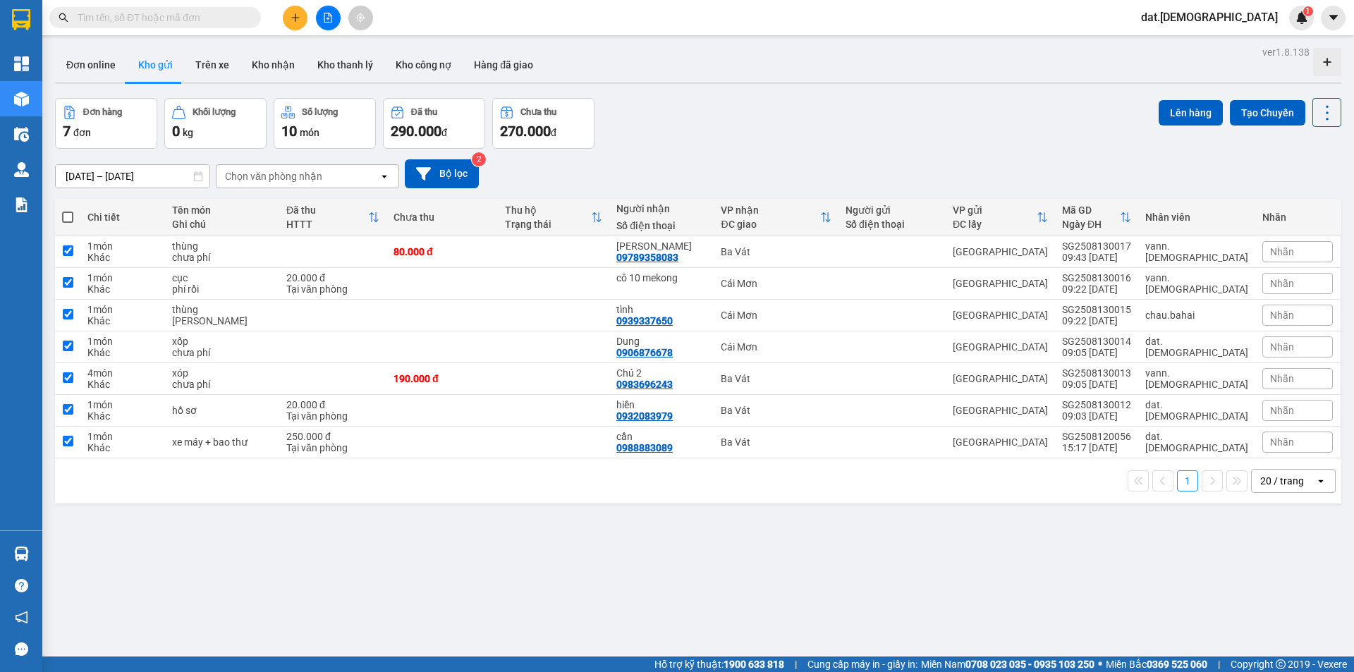
checkbox input "true"
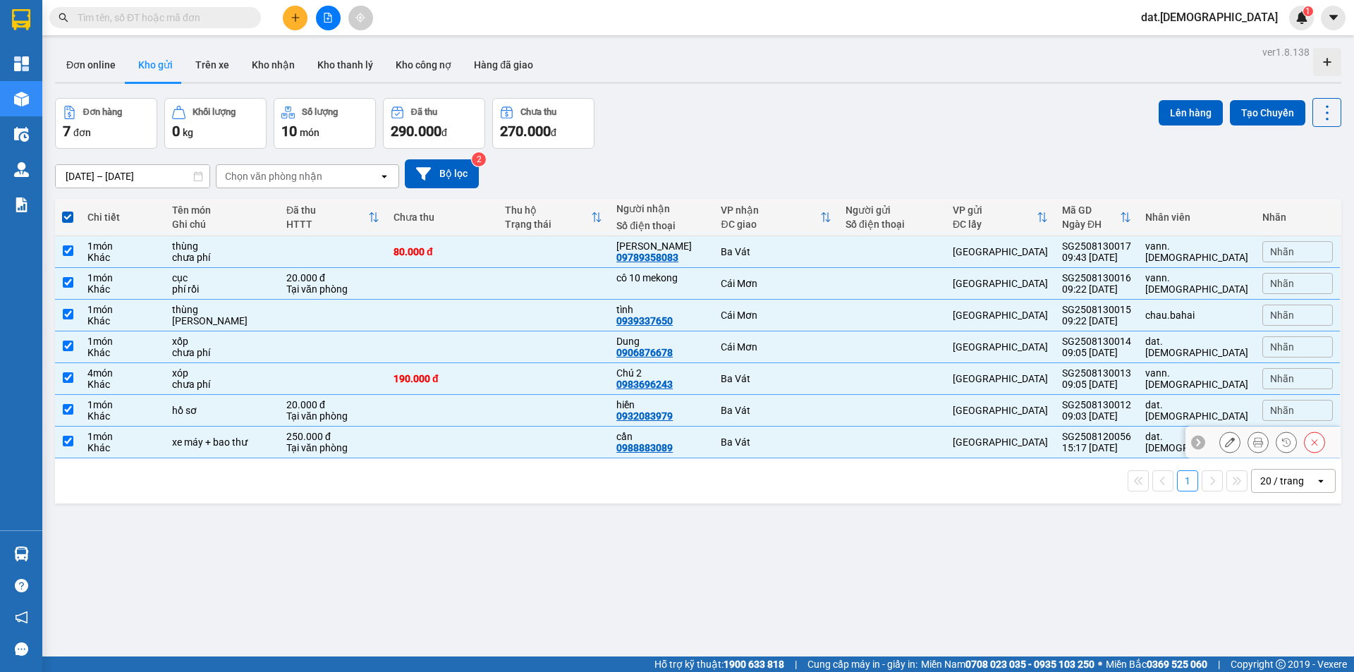
click at [243, 443] on div "xe máy + bao thư" at bounding box center [222, 441] width 100 height 11
checkbox input "false"
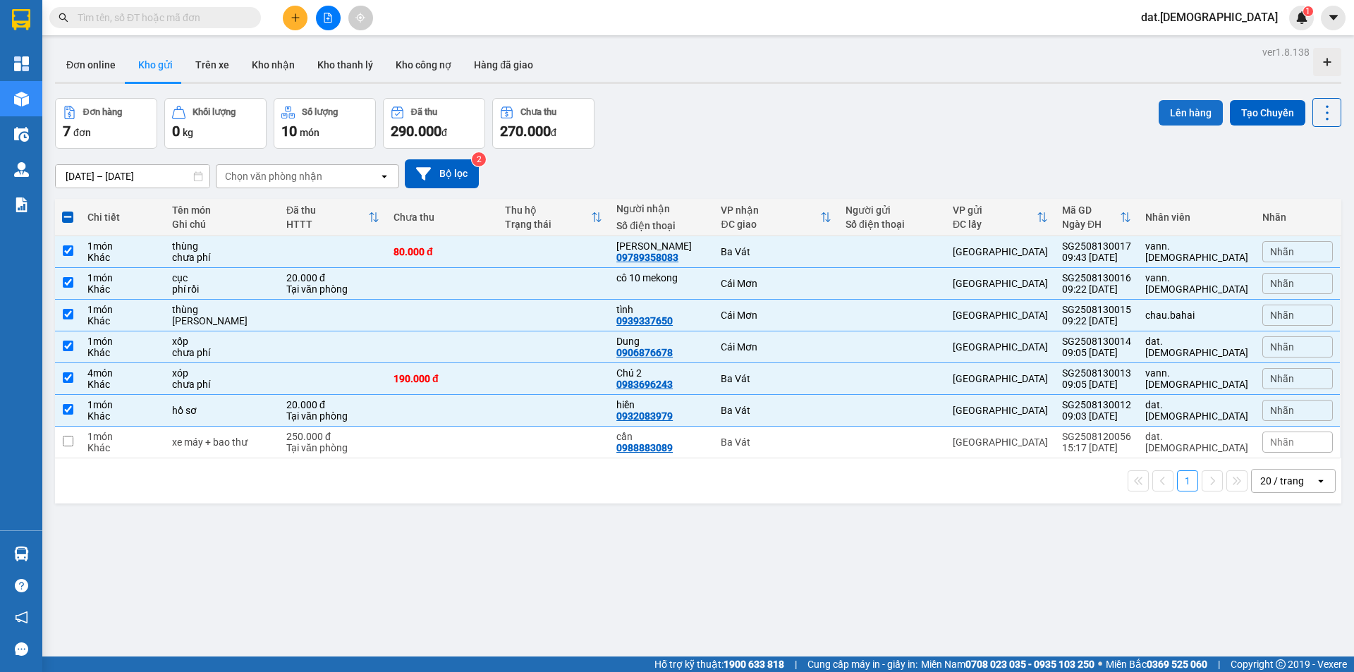
click at [1167, 109] on button "Lên hàng" at bounding box center [1190, 112] width 64 height 25
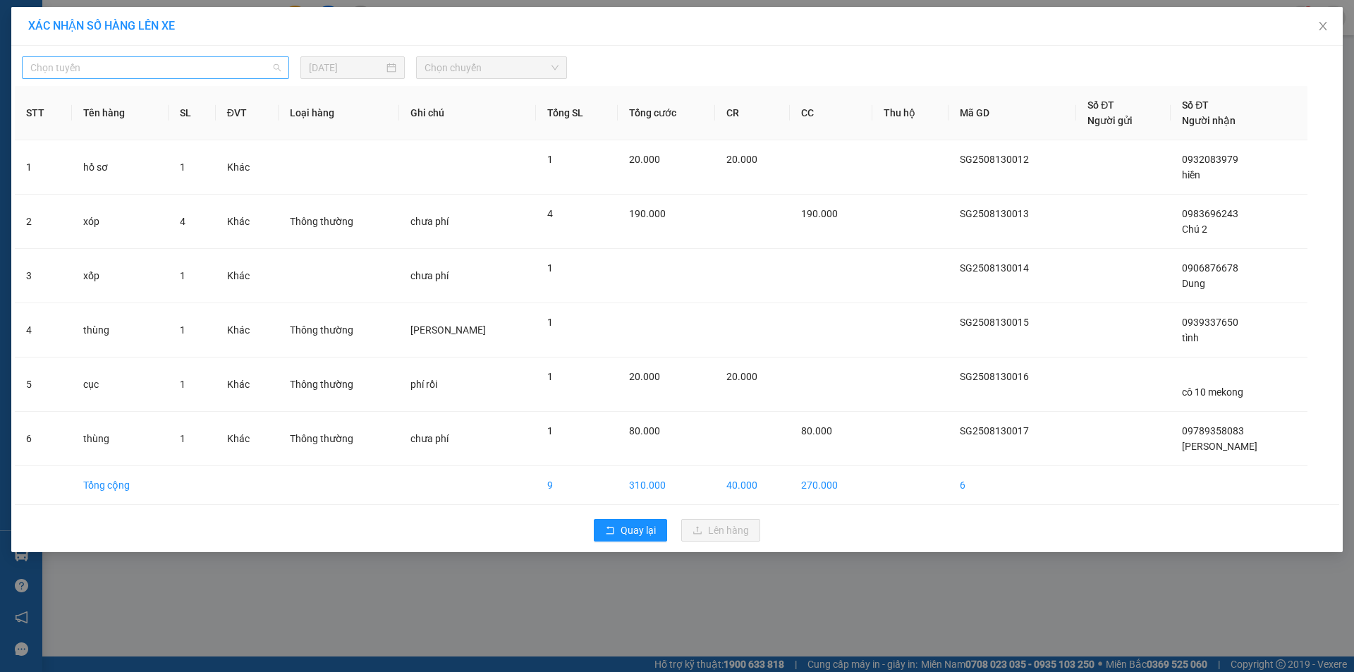
click at [130, 63] on span "Chọn tuyến" at bounding box center [155, 67] width 250 height 21
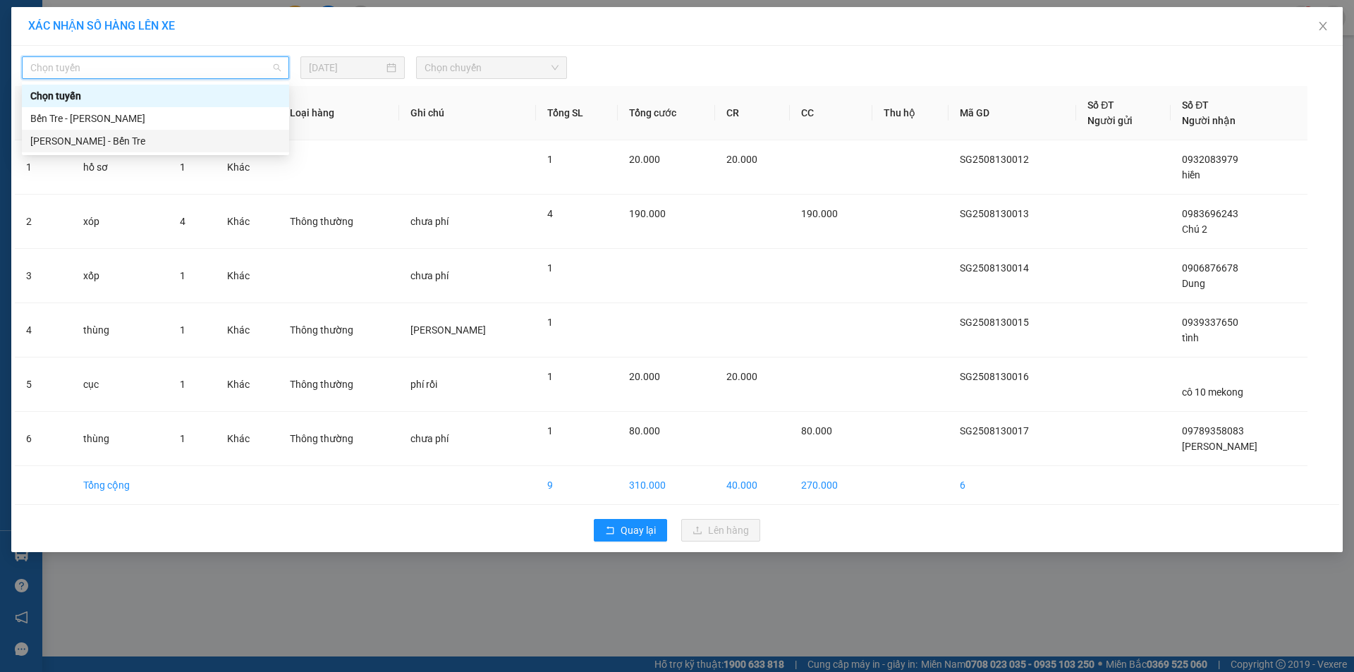
click at [91, 141] on div "Hồ Chí Minh - Bến Tre" at bounding box center [155, 141] width 250 height 16
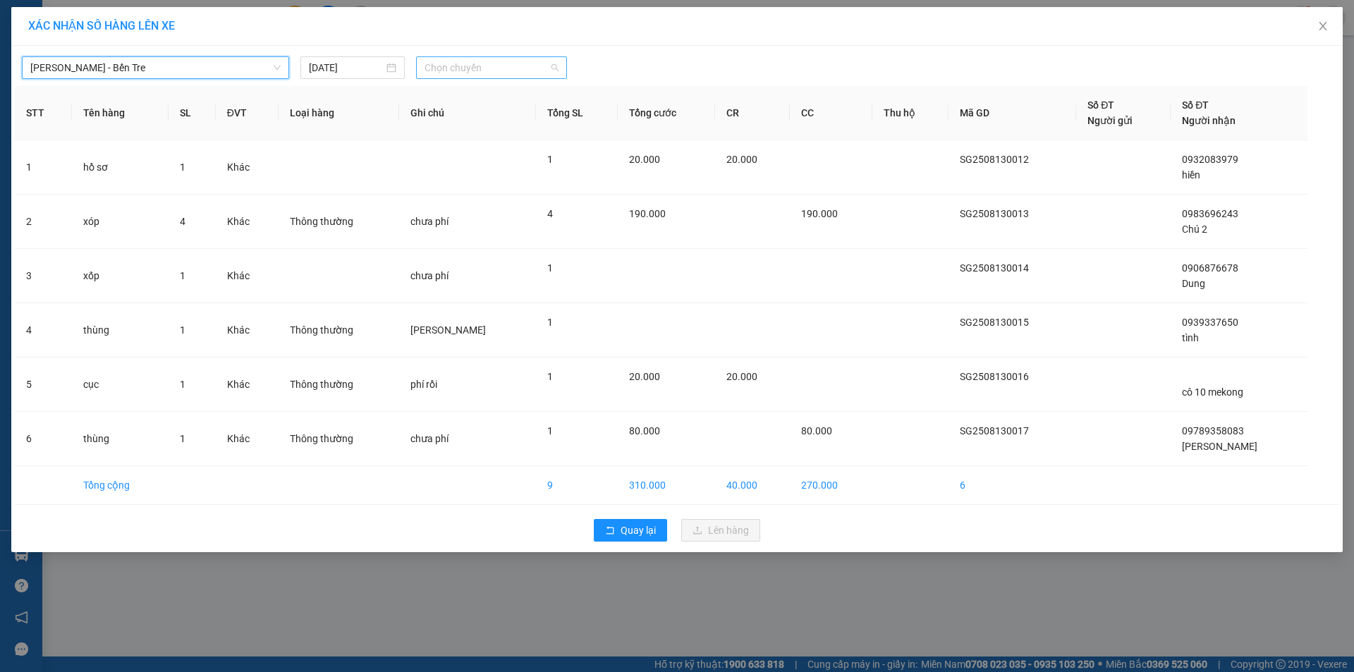
click at [502, 70] on span "Chọn chuyến" at bounding box center [491, 67] width 134 height 21
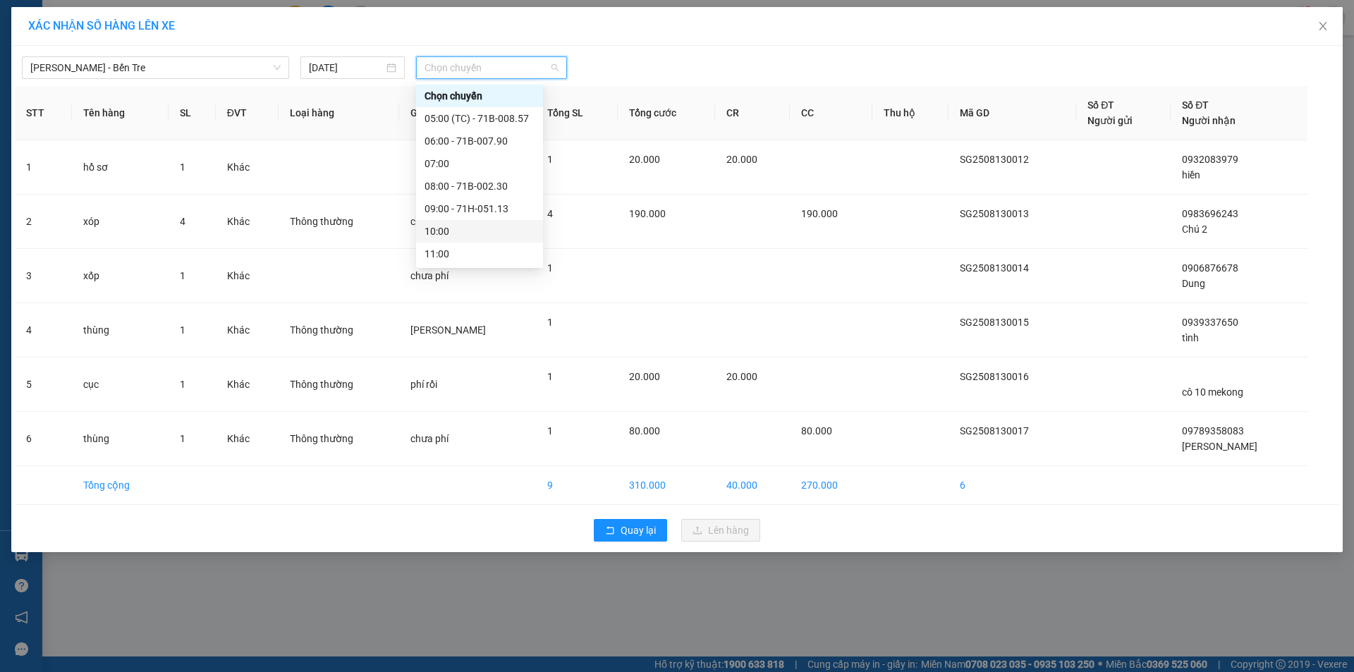
click at [469, 242] on div "10:00" at bounding box center [479, 231] width 127 height 23
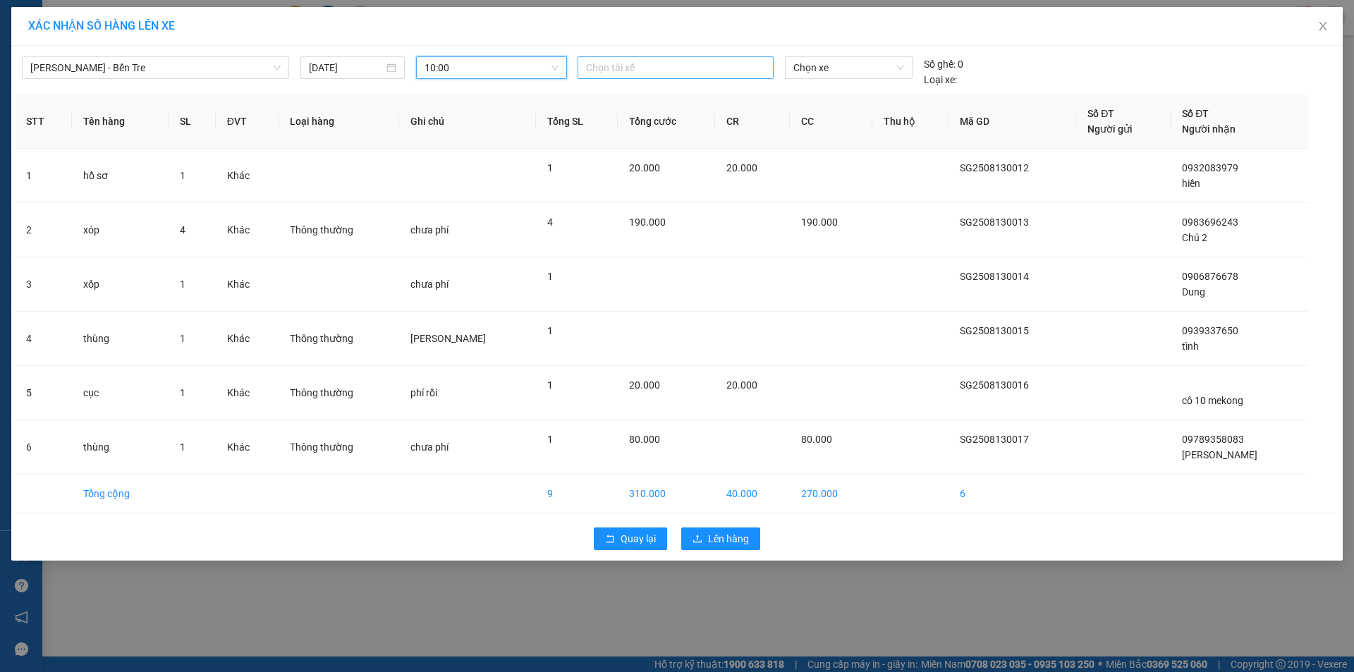
click at [610, 61] on div at bounding box center [675, 67] width 189 height 17
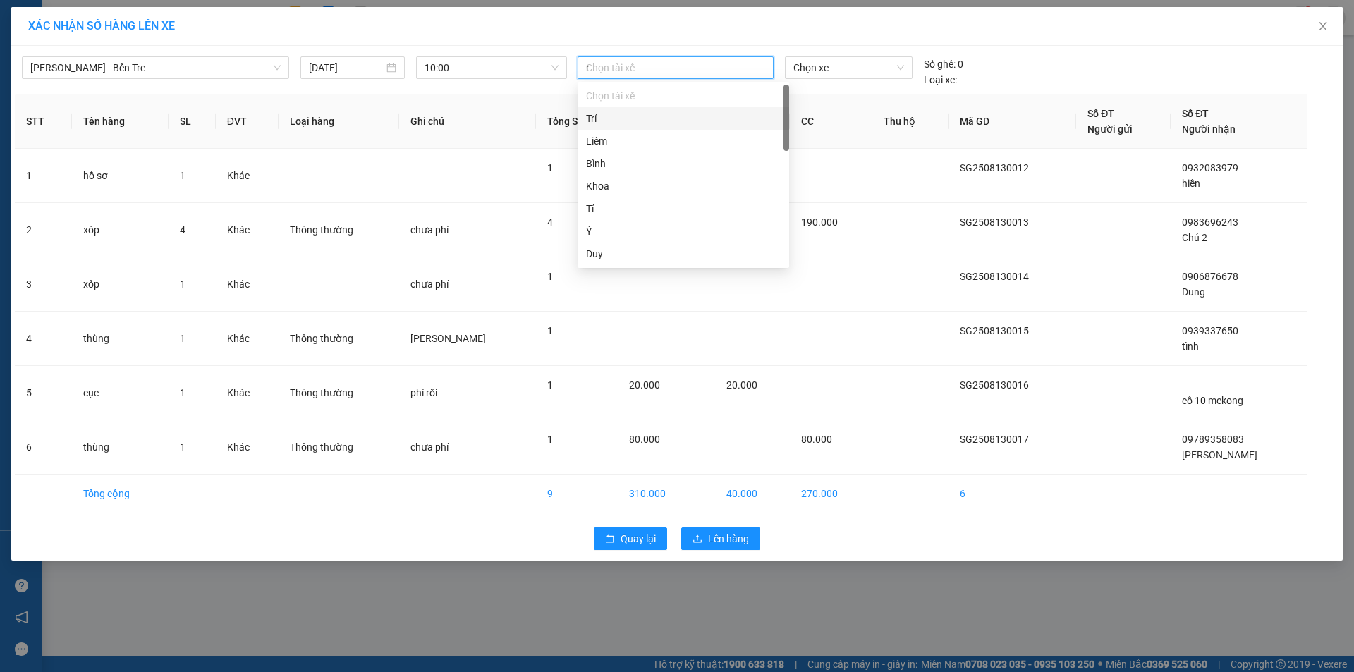
type input "nh"
click at [602, 115] on div "Nhân" at bounding box center [683, 119] width 195 height 16
click at [847, 61] on span "Chọn xe" at bounding box center [848, 67] width 110 height 21
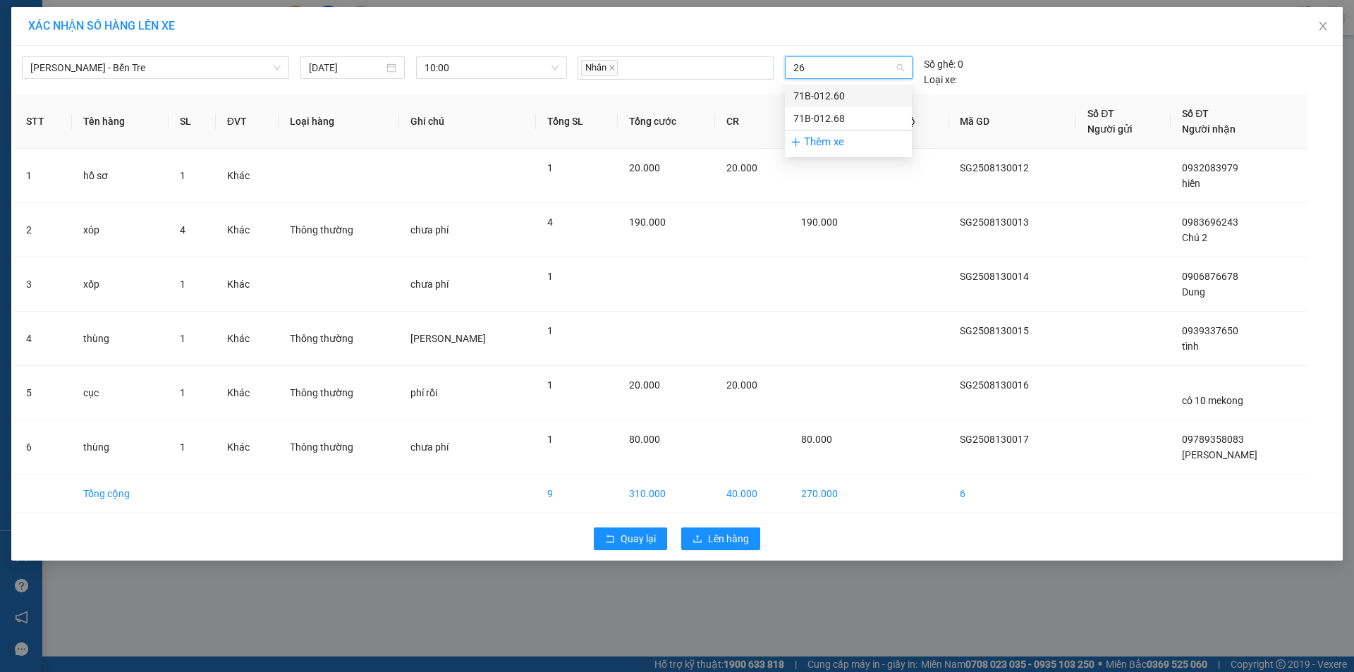
type input "260"
click at [839, 91] on div "71B-012.60" at bounding box center [848, 96] width 110 height 16
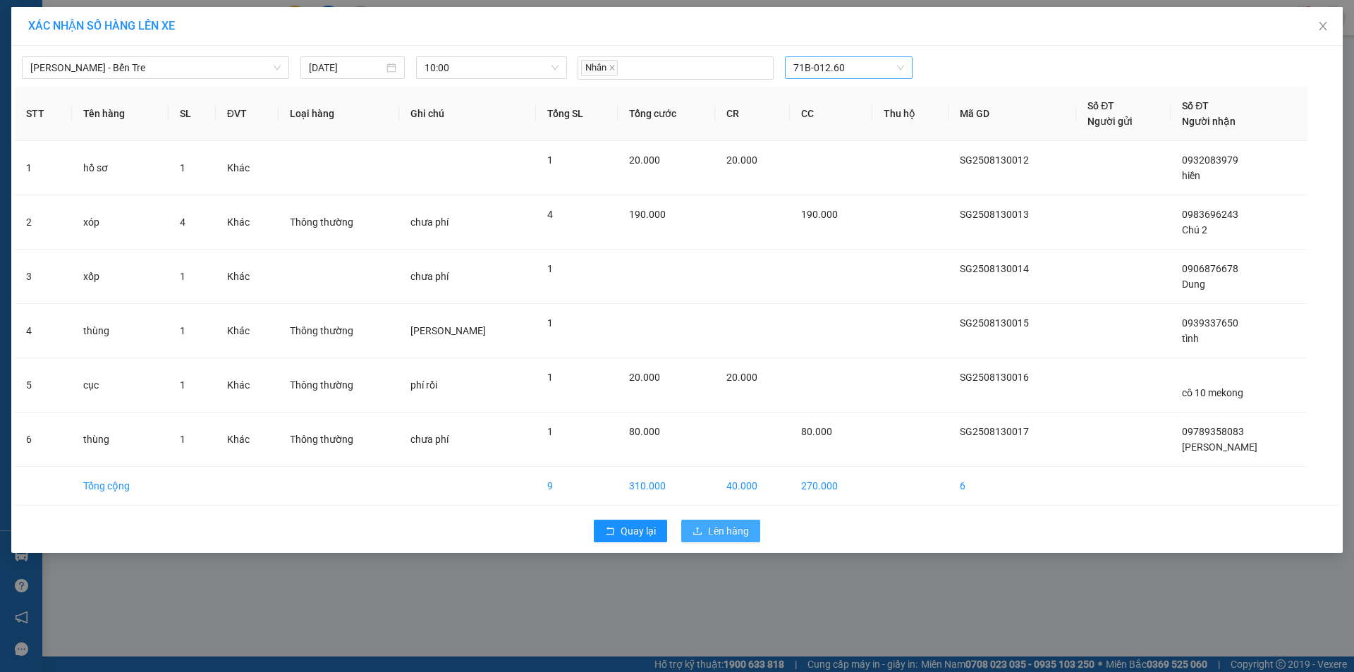
click at [735, 526] on span "Lên hàng" at bounding box center [728, 531] width 41 height 16
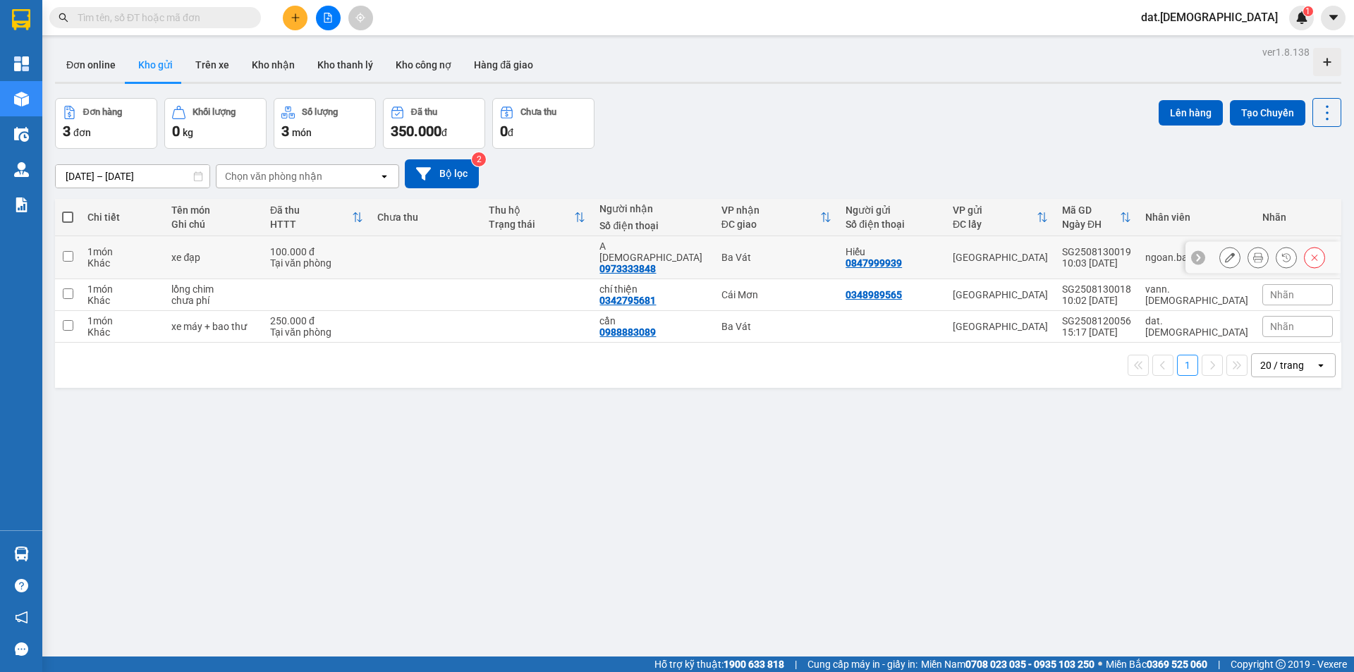
drag, startPoint x: 1251, startPoint y: 250, endPoint x: 1148, endPoint y: 252, distance: 102.9
click at [1253, 252] on icon at bounding box center [1258, 257] width 10 height 10
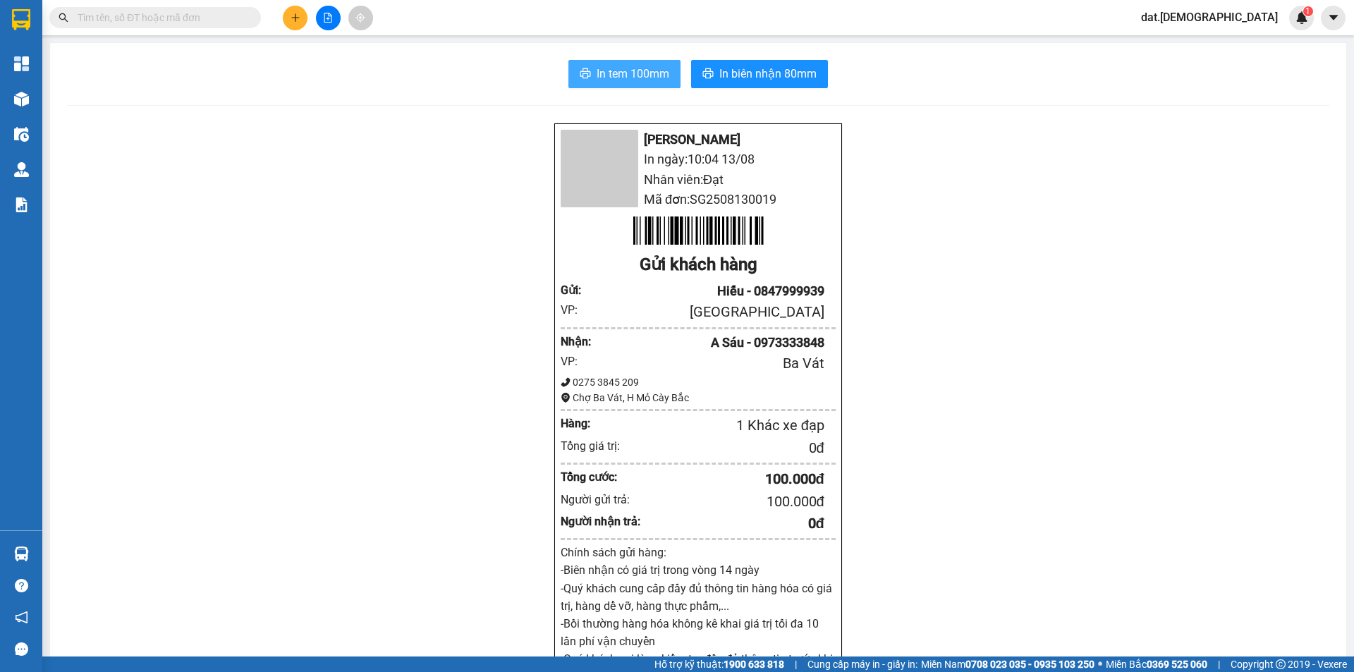
click at [596, 80] on span "In tem 100mm" at bounding box center [632, 74] width 73 height 18
click at [726, 59] on div "In tem 100mm In biên nhận 80mm Bá Hải In ngày: 10:04 13/08 Nhân viên: Đạt Mã đơ…" at bounding box center [698, 563] width 1296 height 1041
click at [730, 75] on span "In biên nhận 80mm" at bounding box center [767, 74] width 97 height 18
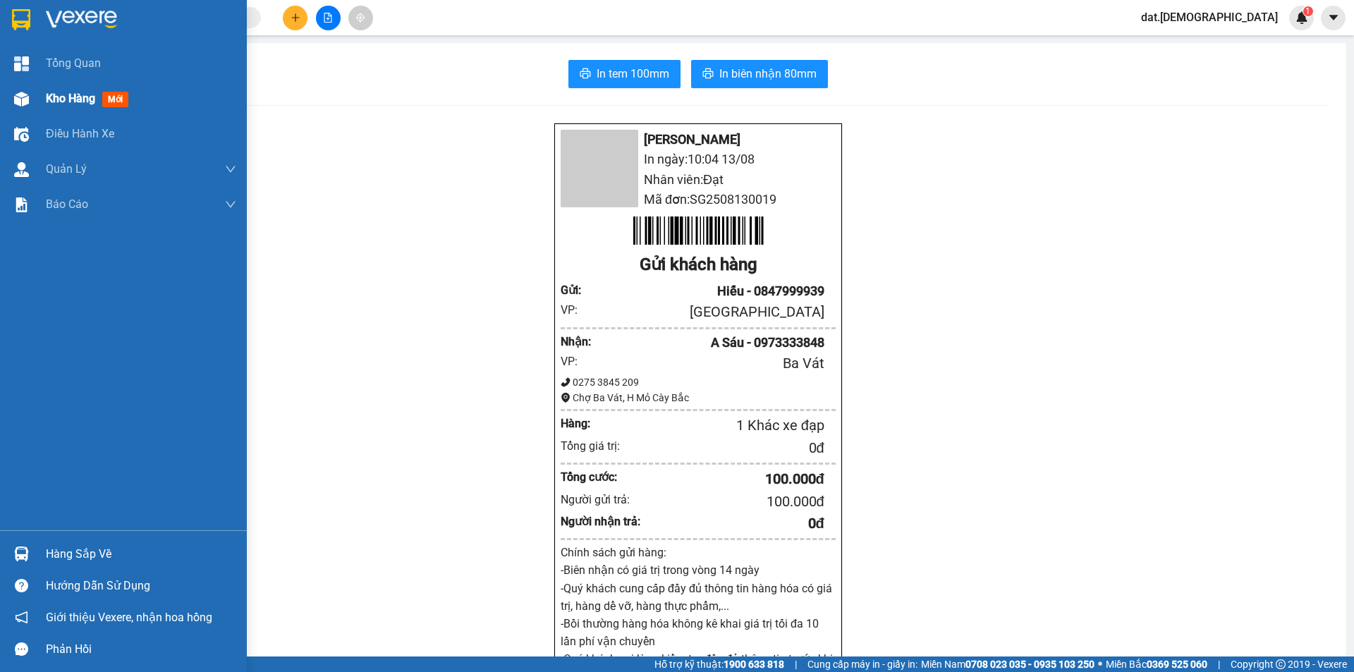
click at [122, 97] on span "mới" at bounding box center [115, 100] width 26 height 16
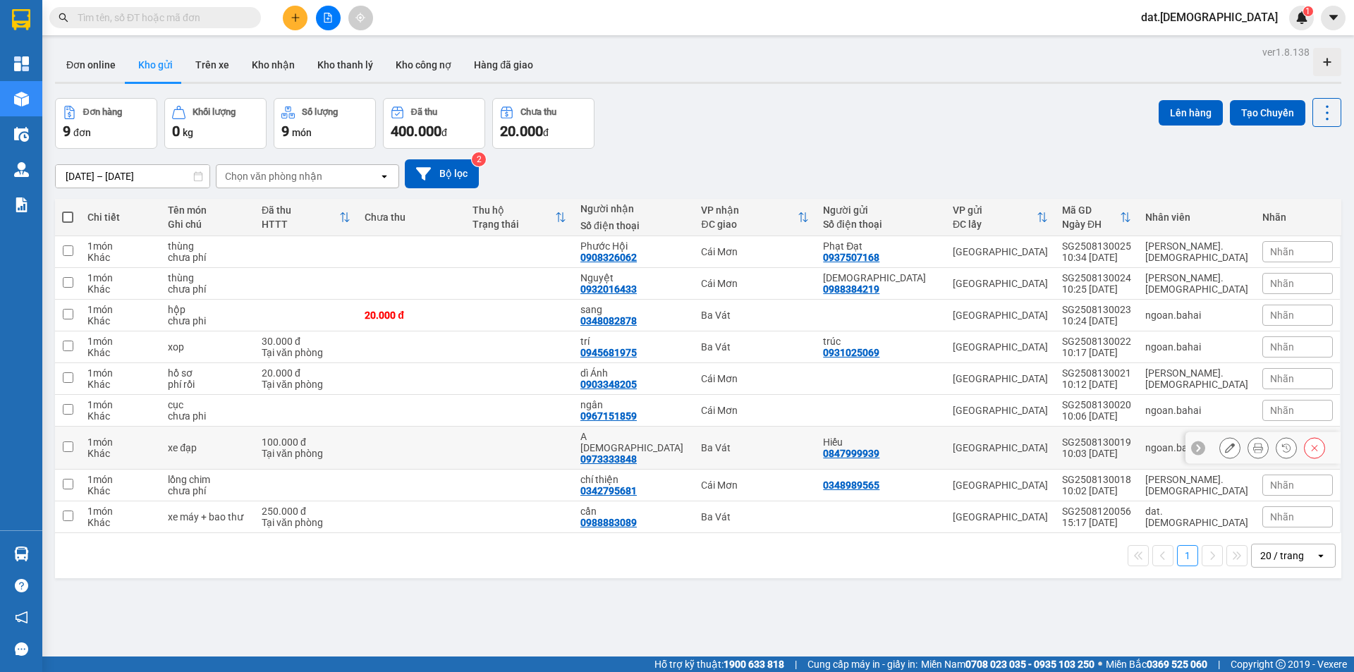
scroll to position [65, 0]
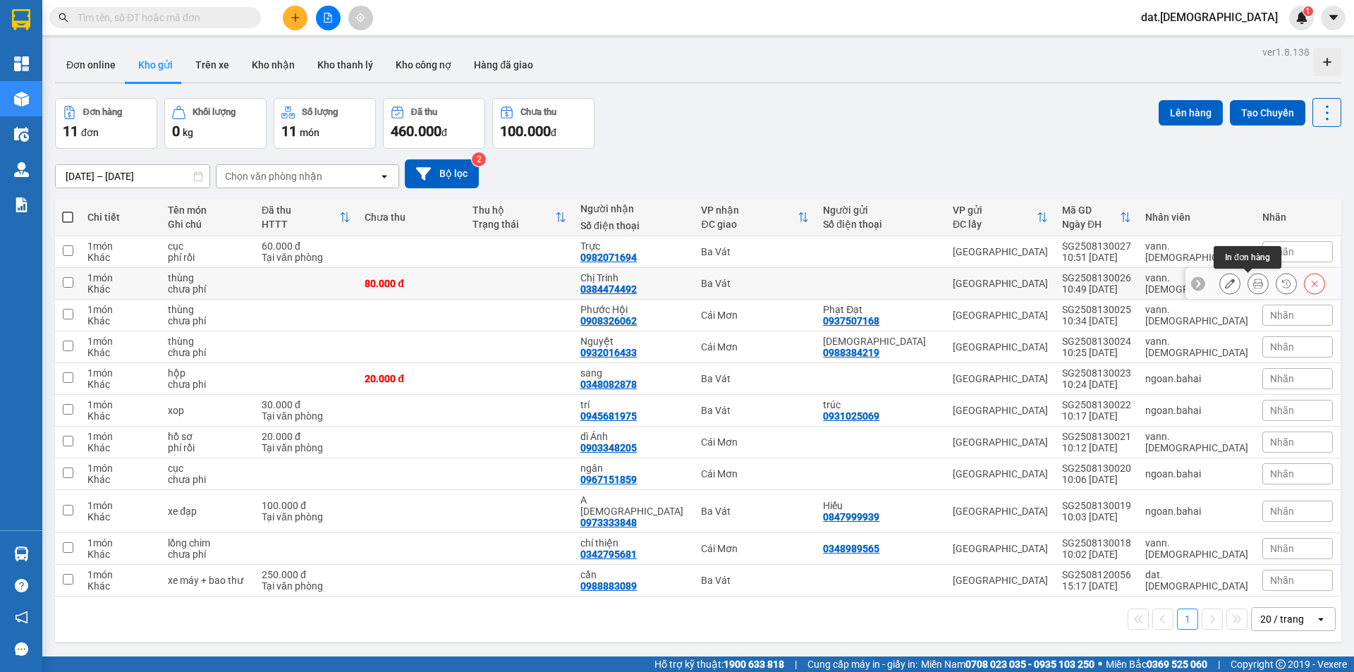
click at [1248, 278] on button at bounding box center [1258, 283] width 20 height 25
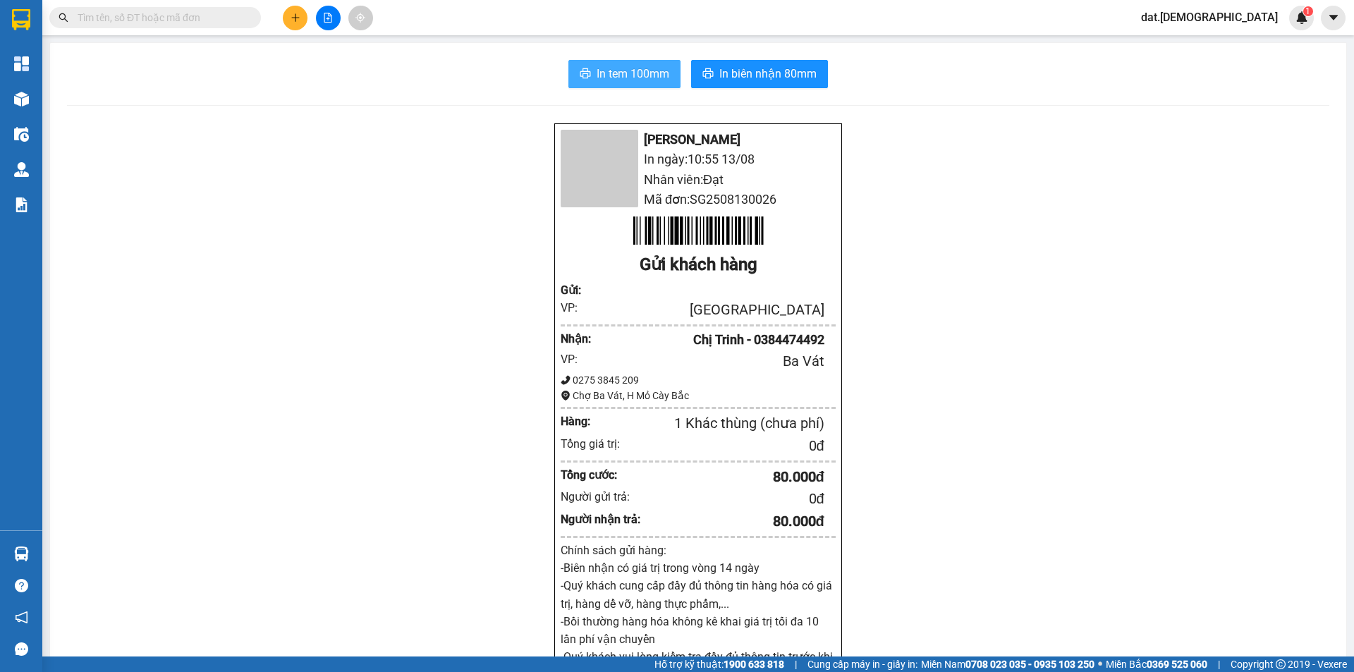
click at [632, 68] on span "In tem 100mm" at bounding box center [632, 74] width 73 height 18
click at [384, 353] on div "[PERSON_NAME] In ngày: 10:55 [DATE] Nhân viên: Đạt Mã đơn: SG2508130026 Gửi khá…" at bounding box center [698, 593] width 1262 height 940
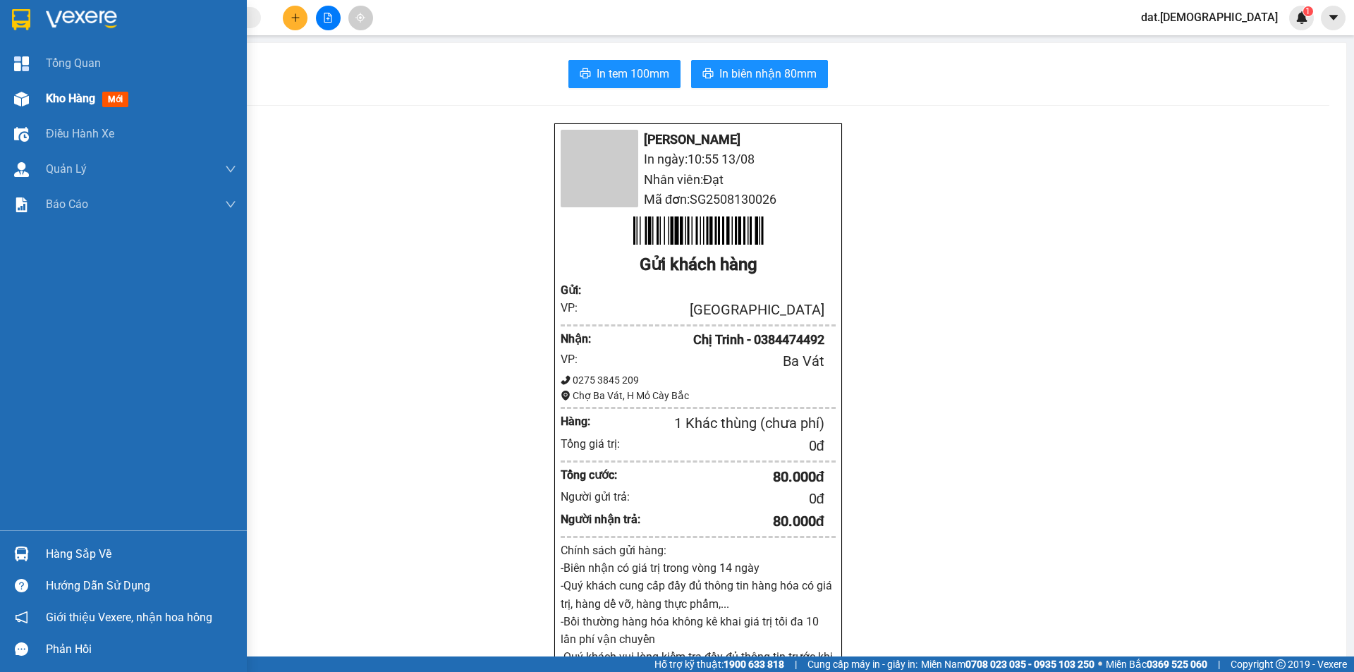
click at [116, 99] on span "mới" at bounding box center [115, 100] width 26 height 16
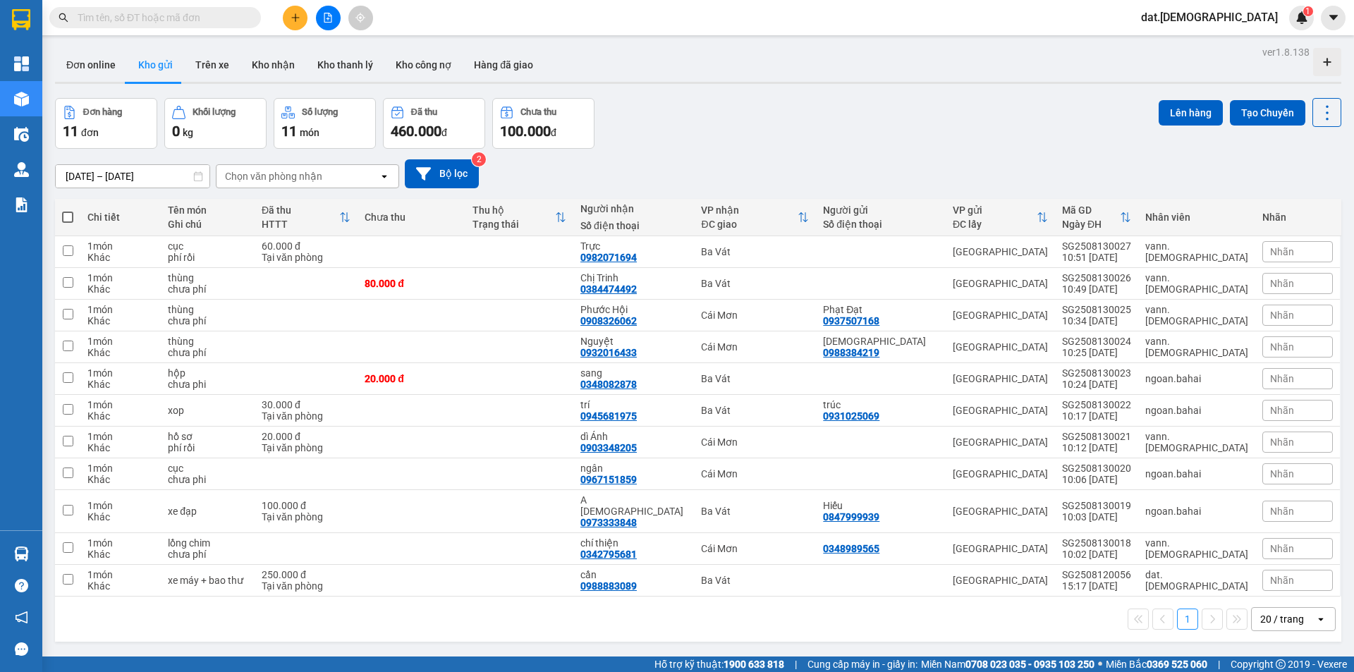
click at [65, 214] on span at bounding box center [67, 217] width 11 height 11
click at [68, 210] on input "checkbox" at bounding box center [68, 210] width 0 height 0
checkbox input "true"
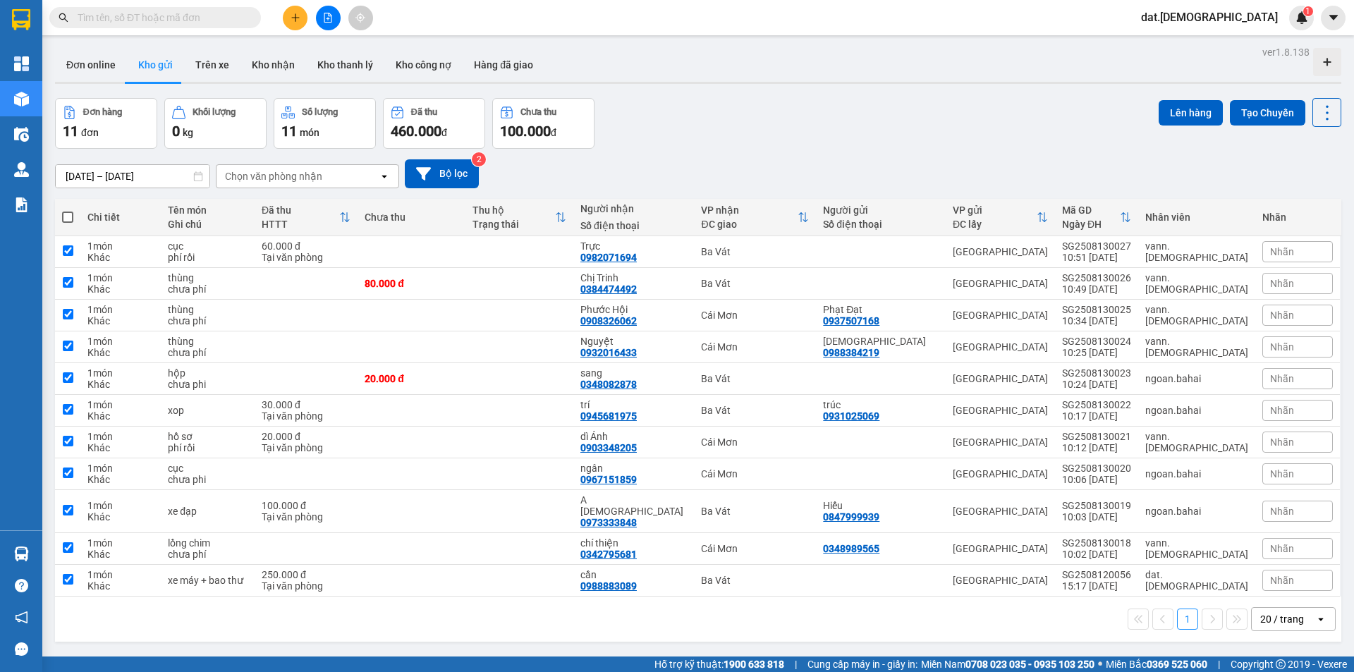
checkbox input "true"
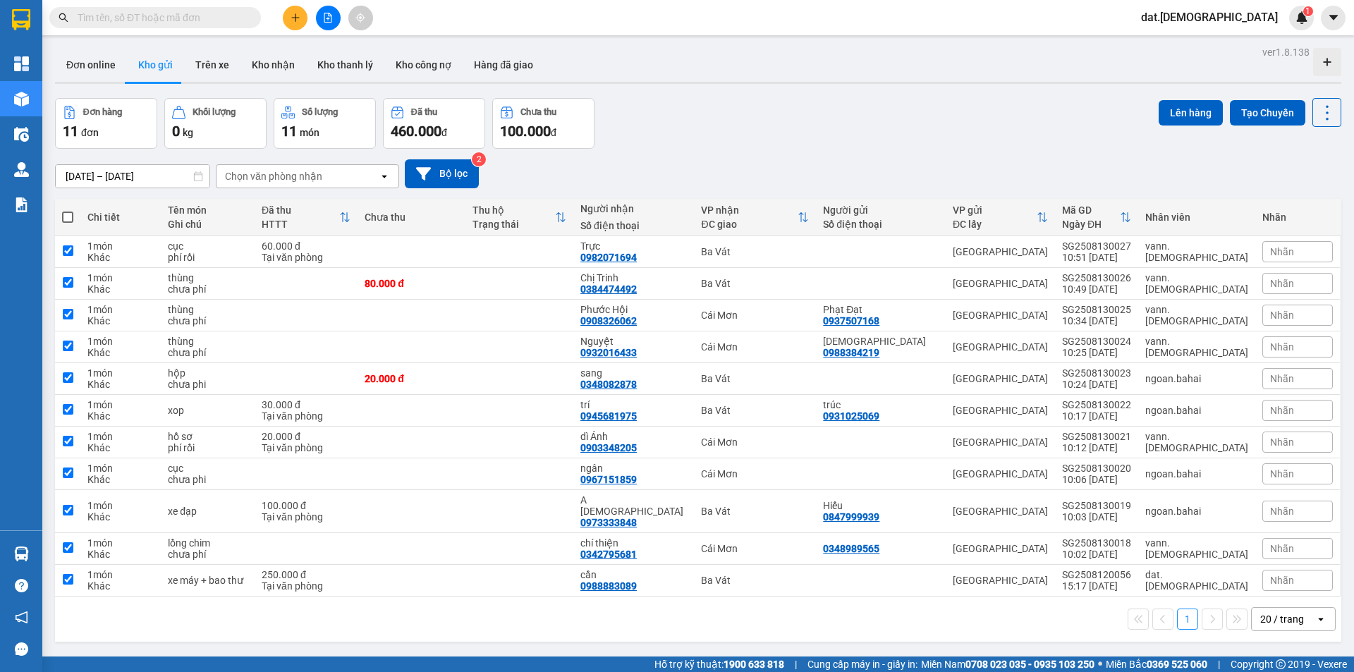
checkbox input "true"
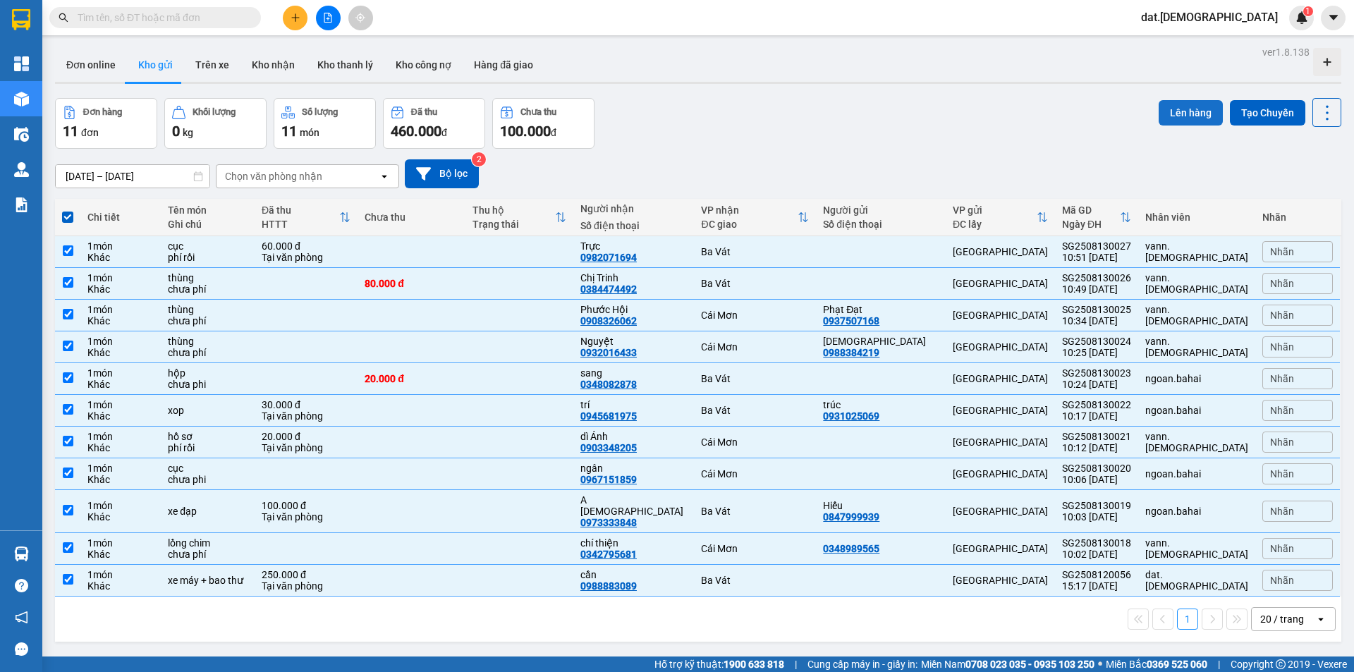
click at [1194, 108] on button "Lên hàng" at bounding box center [1190, 112] width 64 height 25
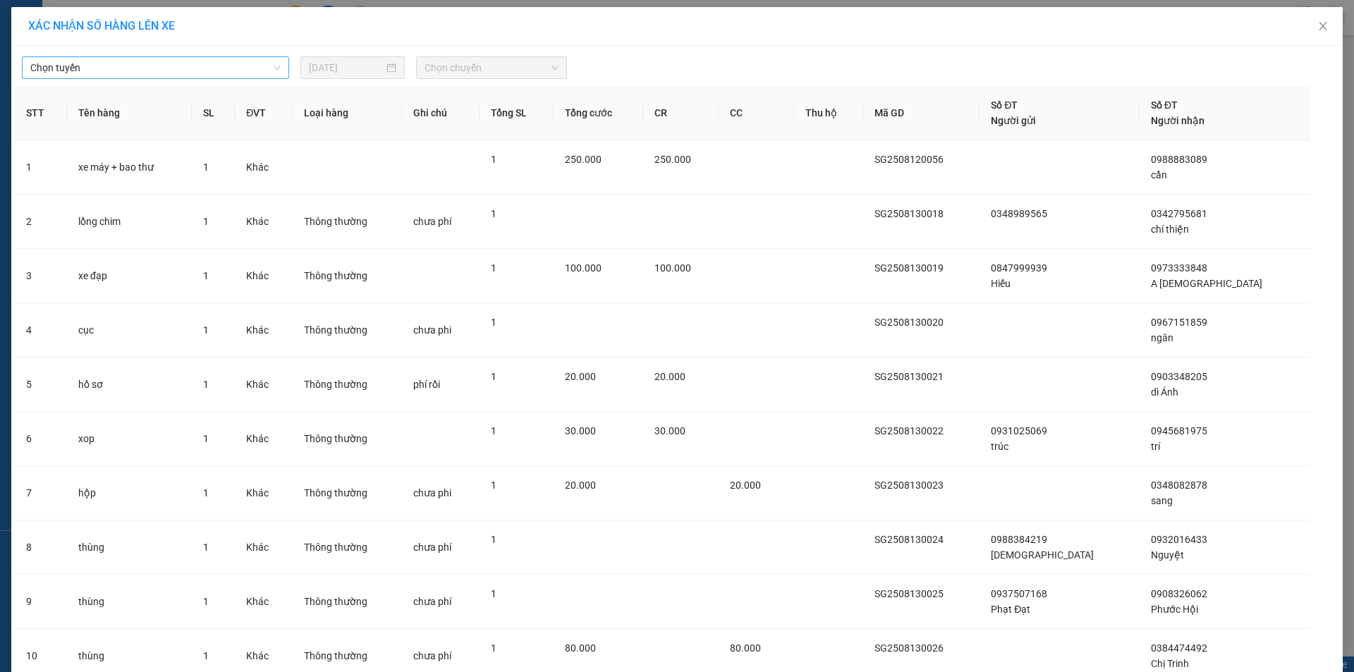
click at [200, 70] on span "Chọn tuyến" at bounding box center [155, 67] width 250 height 21
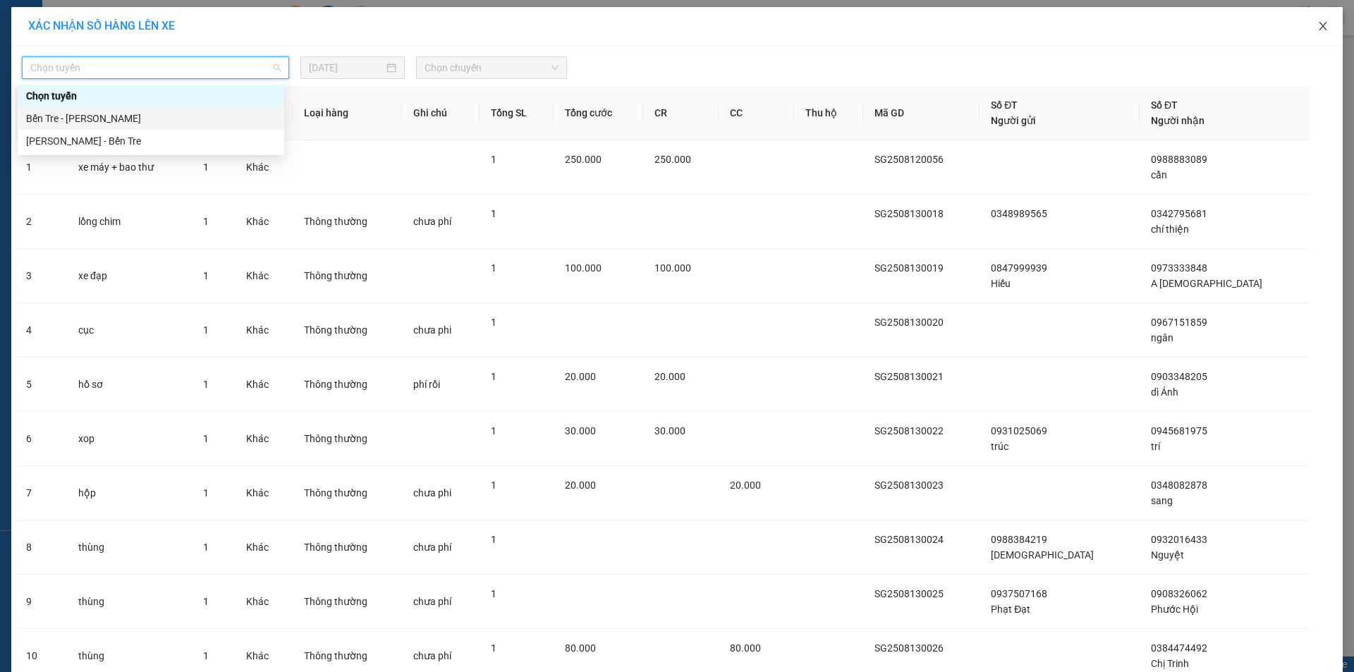
click at [1317, 29] on icon "close" at bounding box center [1322, 25] width 11 height 11
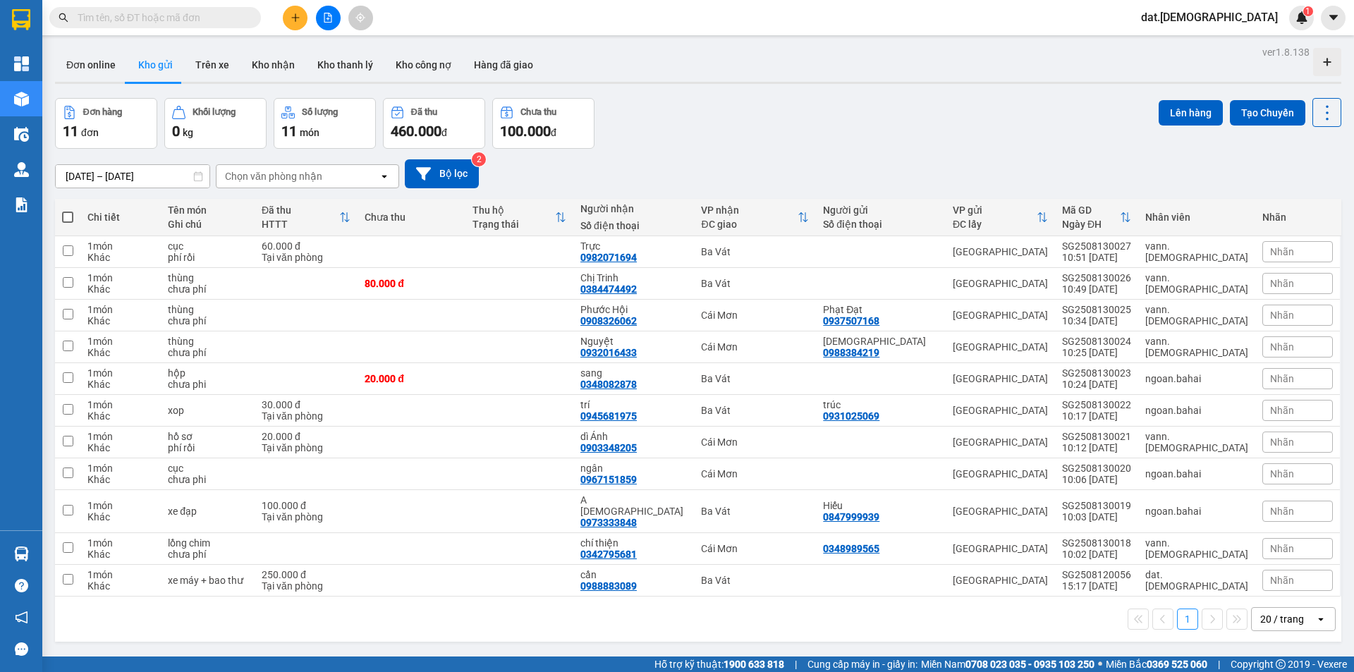
click at [68, 216] on span at bounding box center [67, 217] width 11 height 11
click at [68, 210] on input "checkbox" at bounding box center [68, 210] width 0 height 0
checkbox input "true"
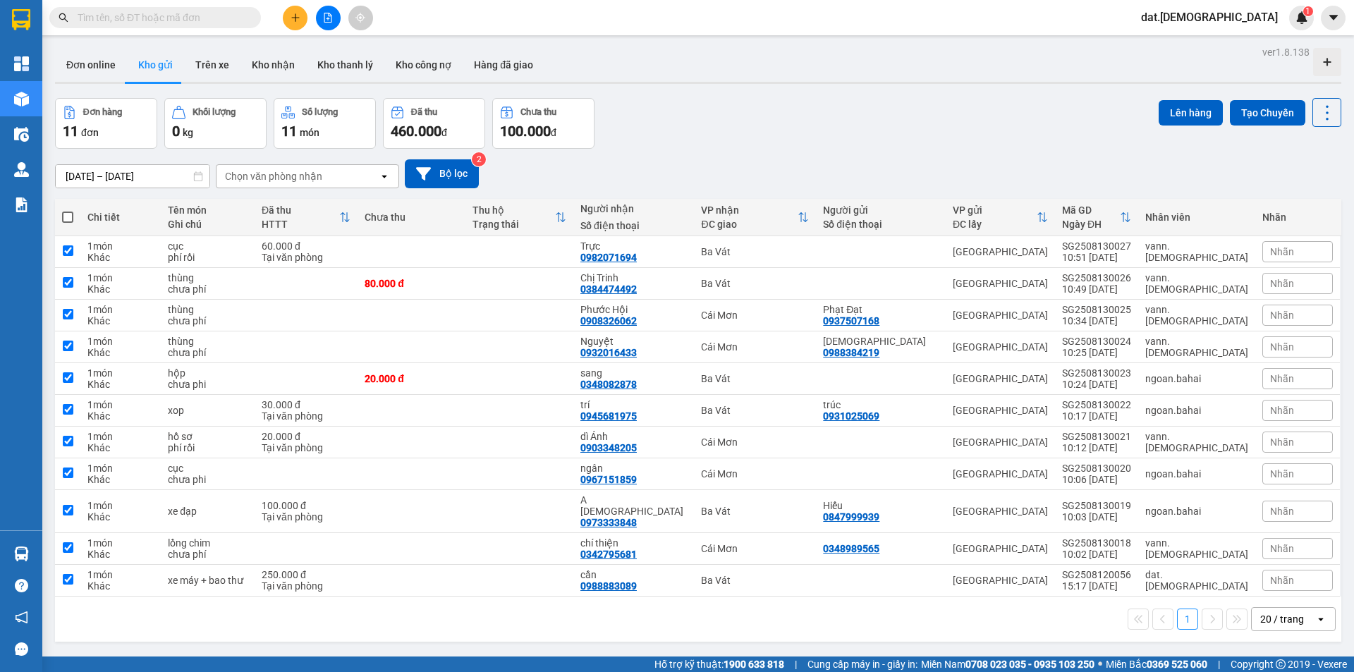
checkbox input "true"
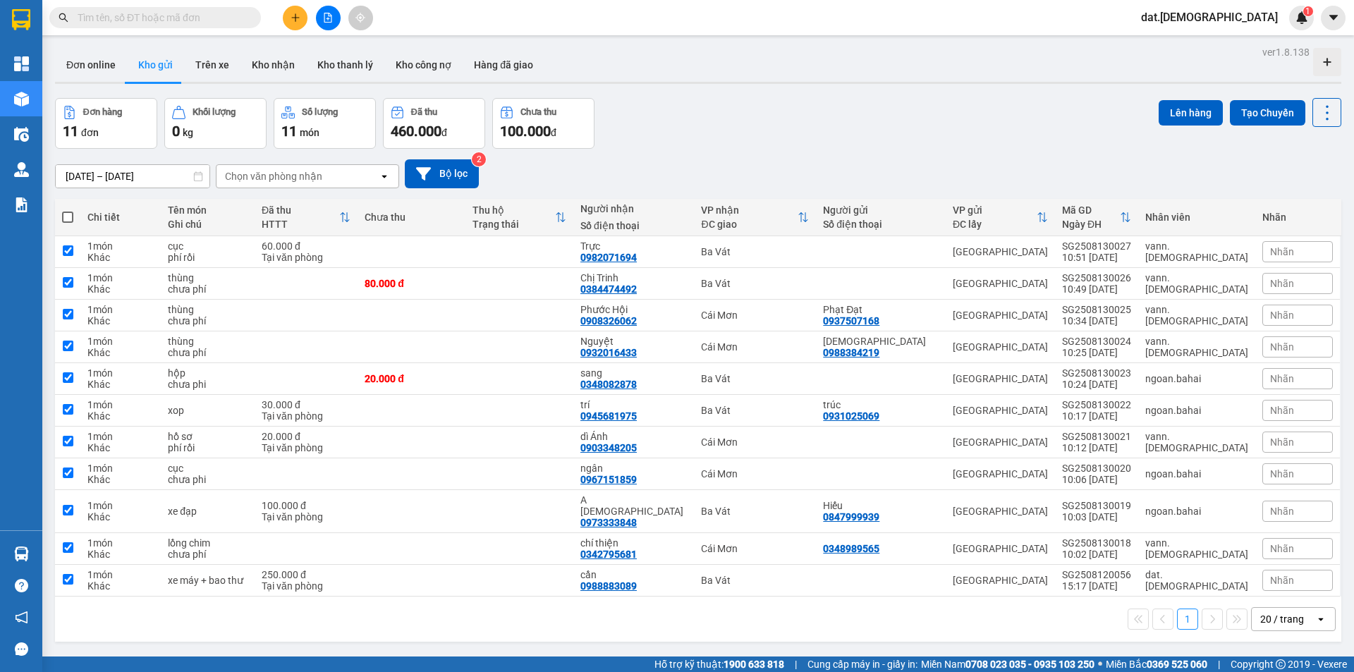
checkbox input "true"
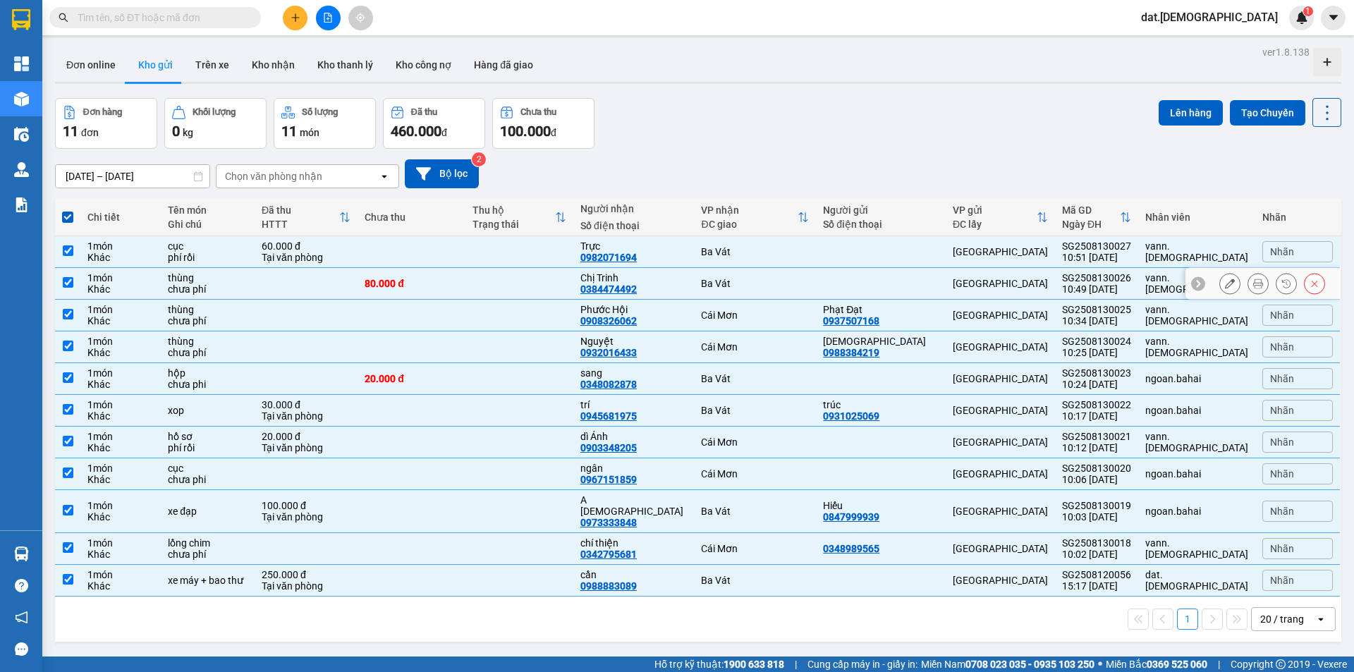
click at [224, 275] on div "thùng" at bounding box center [208, 277] width 80 height 11
checkbox input "false"
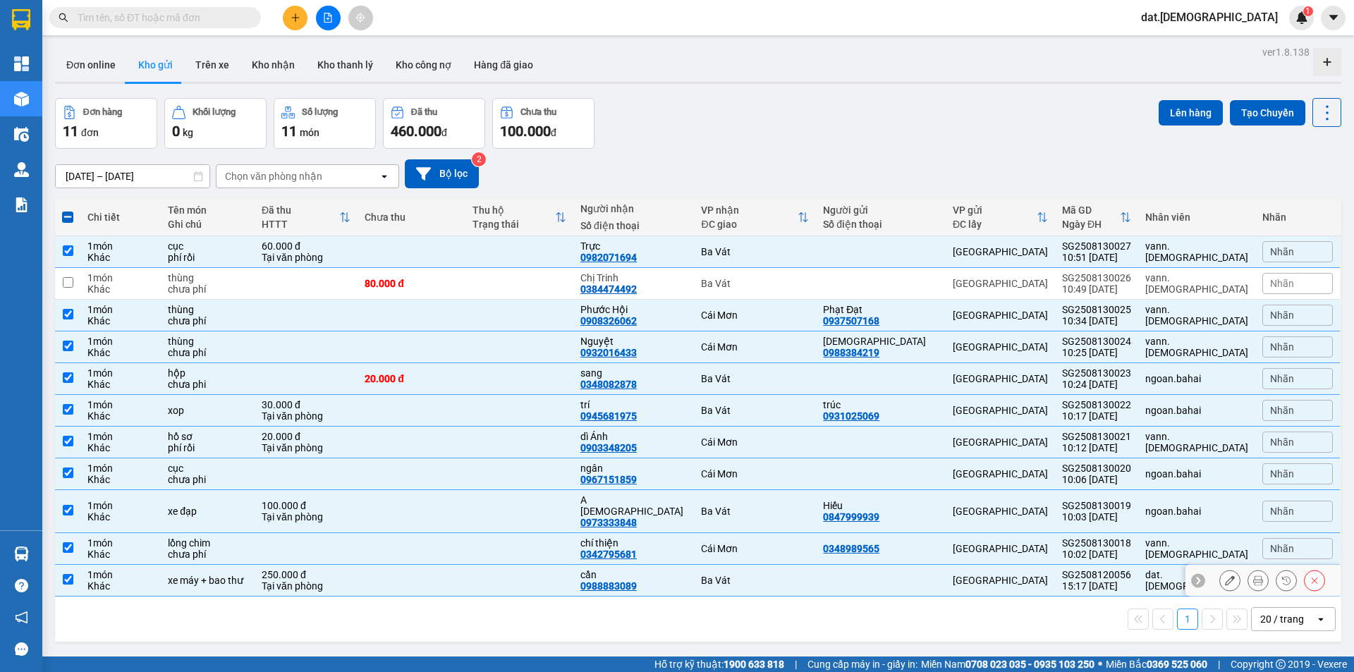
click at [334, 580] on div "Tại văn phòng" at bounding box center [306, 585] width 89 height 11
checkbox input "false"
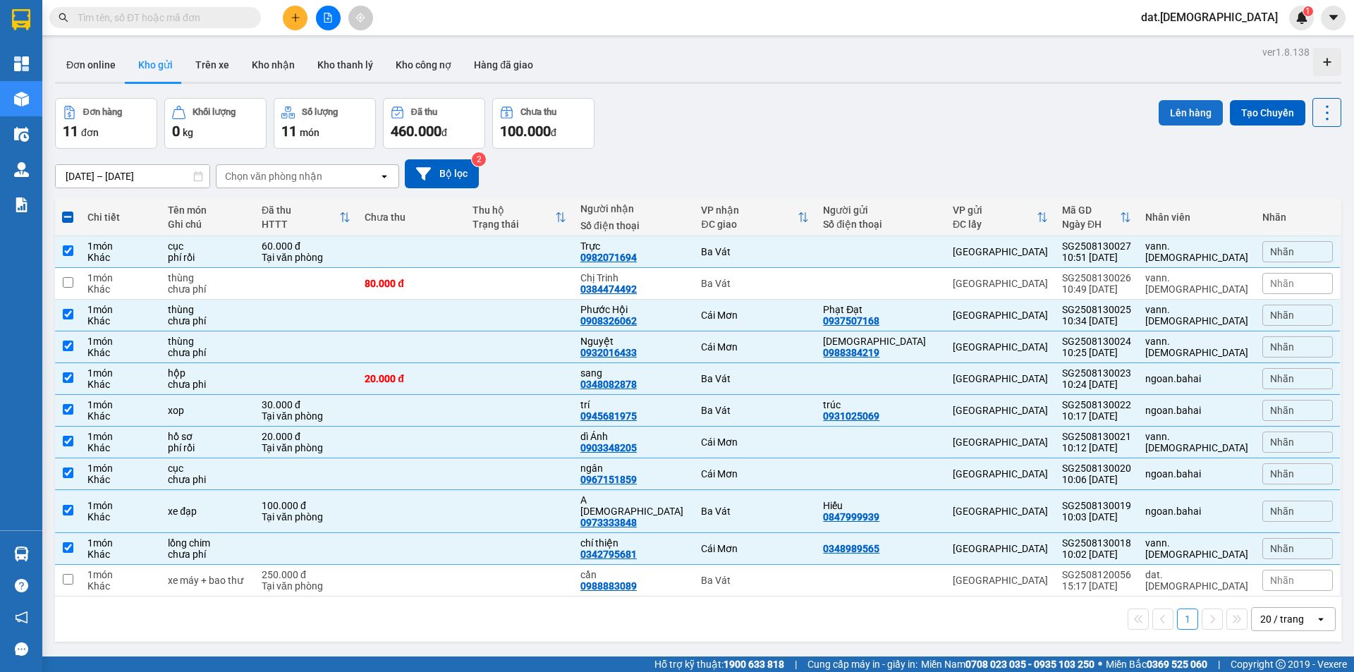
click at [1188, 113] on button "Lên hàng" at bounding box center [1190, 112] width 64 height 25
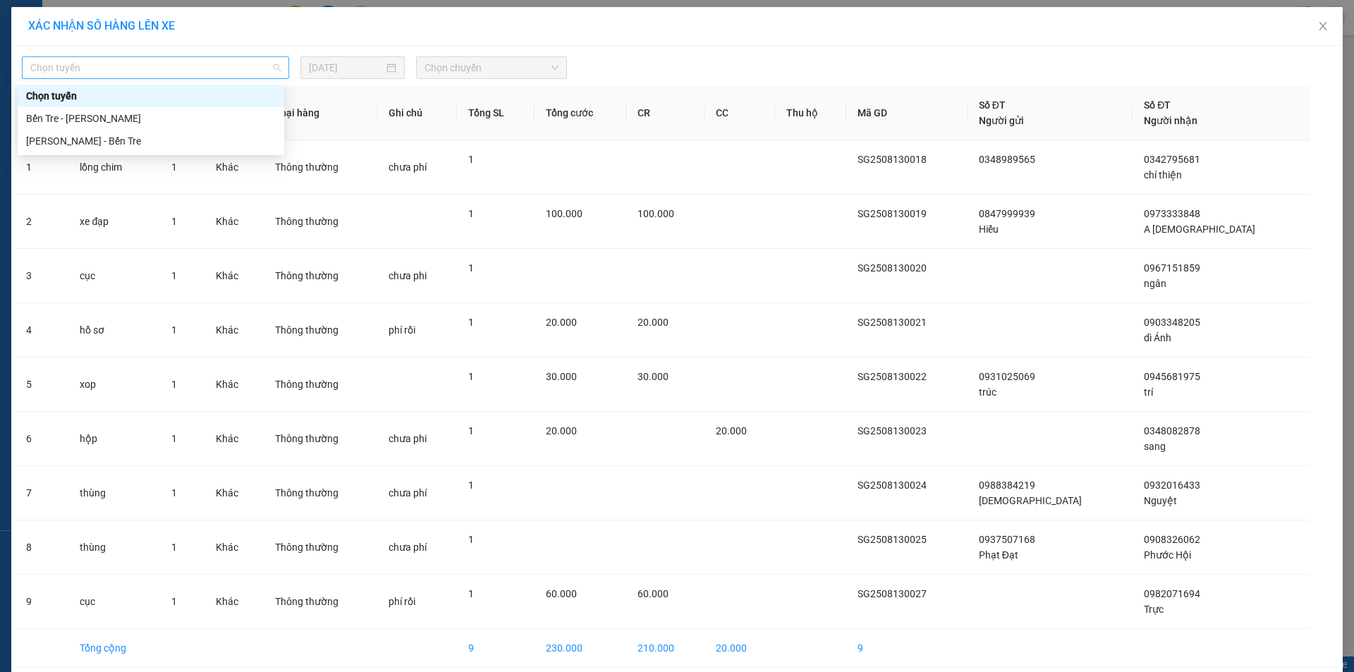
click at [199, 66] on span "Chọn tuyến" at bounding box center [155, 67] width 250 height 21
click at [136, 138] on div "[PERSON_NAME] - Bến Tre" at bounding box center [151, 141] width 250 height 16
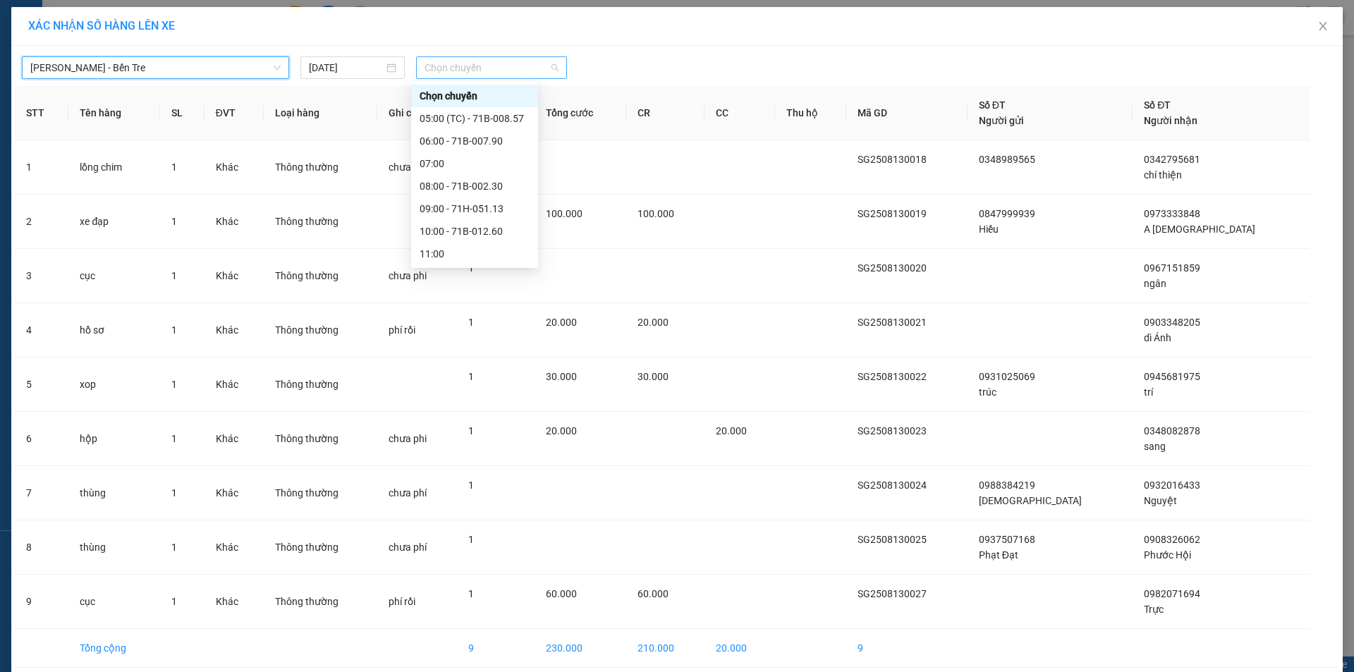
click at [461, 65] on span "Chọn chuyến" at bounding box center [491, 67] width 134 height 21
click at [449, 252] on div "11:00" at bounding box center [474, 254] width 110 height 16
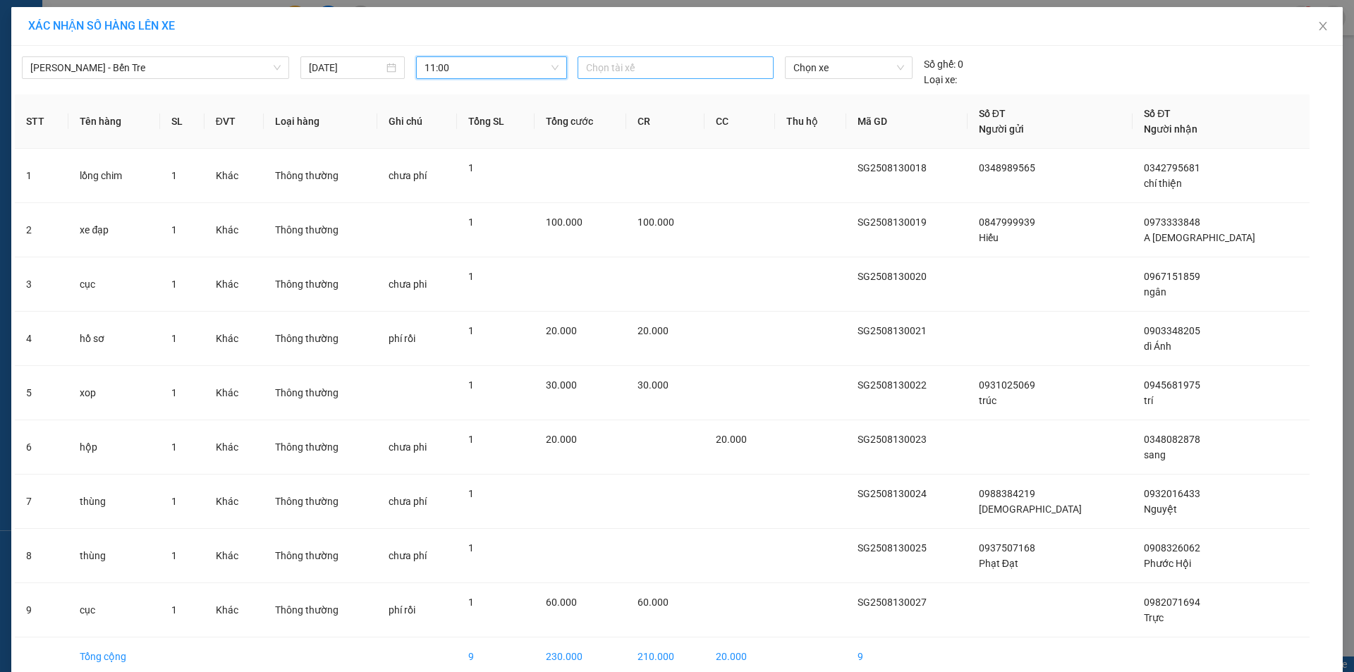
click at [620, 69] on div at bounding box center [675, 67] width 189 height 17
click at [601, 235] on div "Ý" at bounding box center [678, 231] width 195 height 16
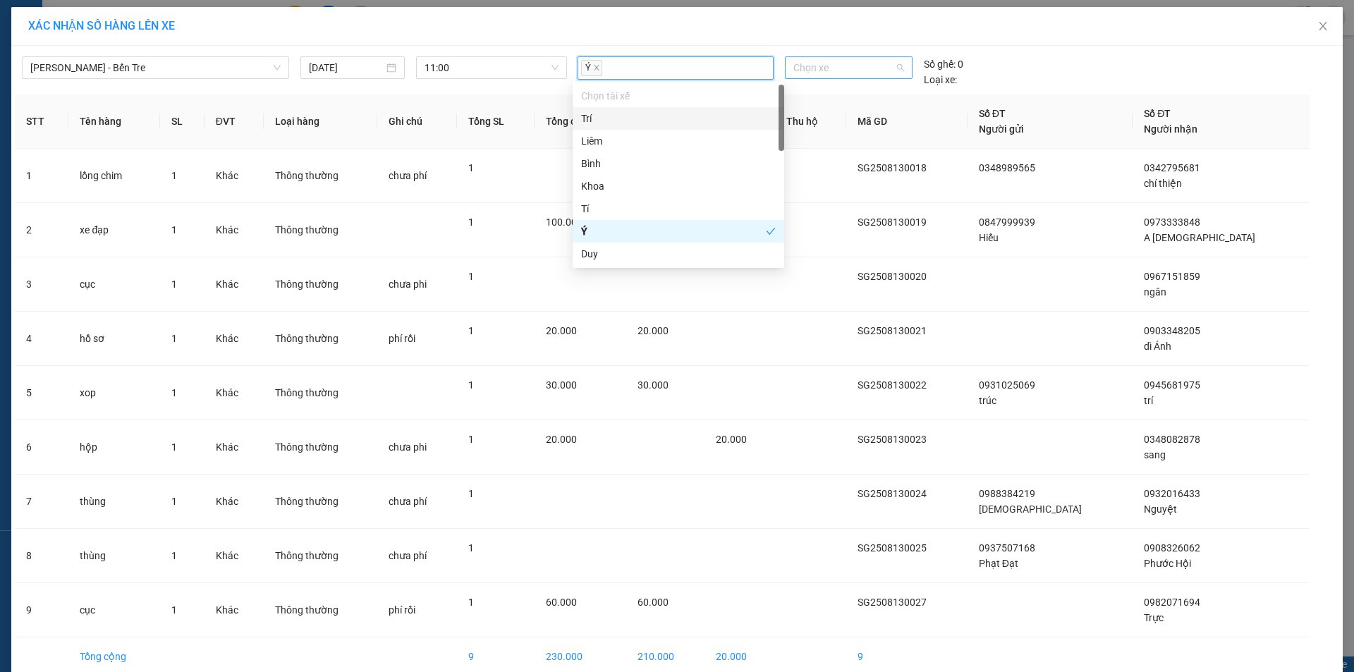
click at [811, 63] on span "Chọn xe" at bounding box center [848, 67] width 110 height 21
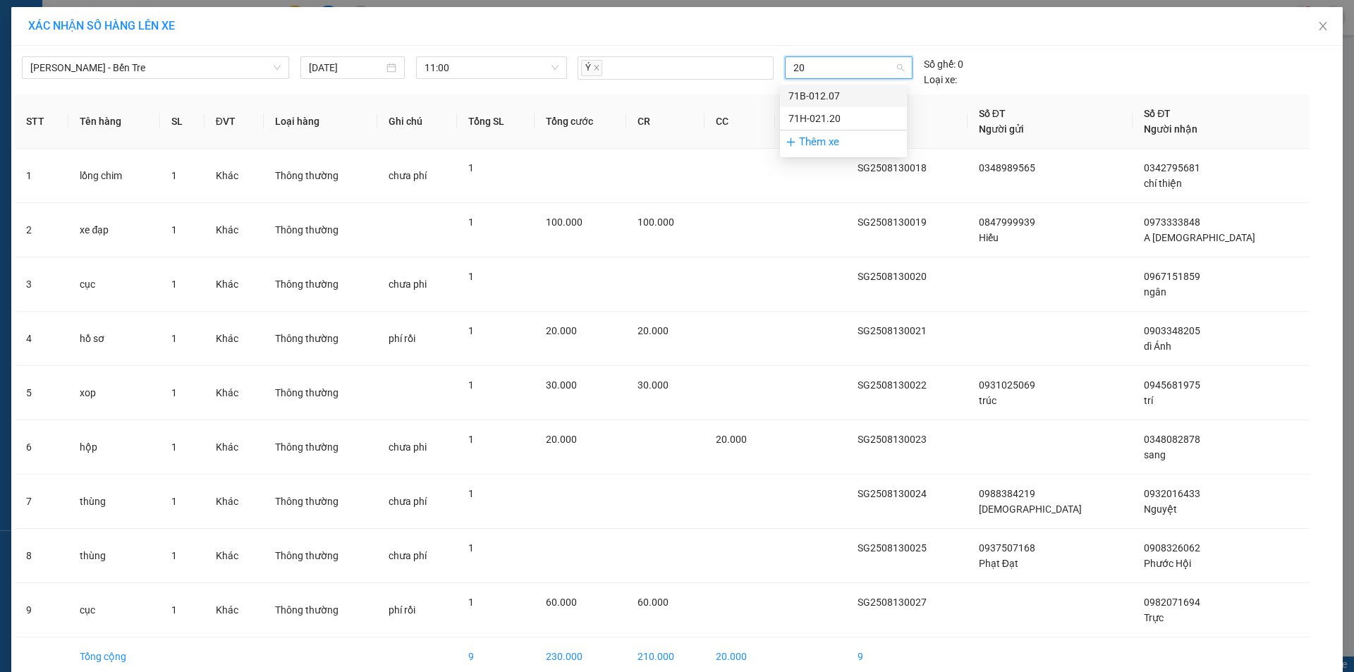
type input "207"
click at [805, 99] on div "71B-012.07" at bounding box center [843, 96] width 110 height 16
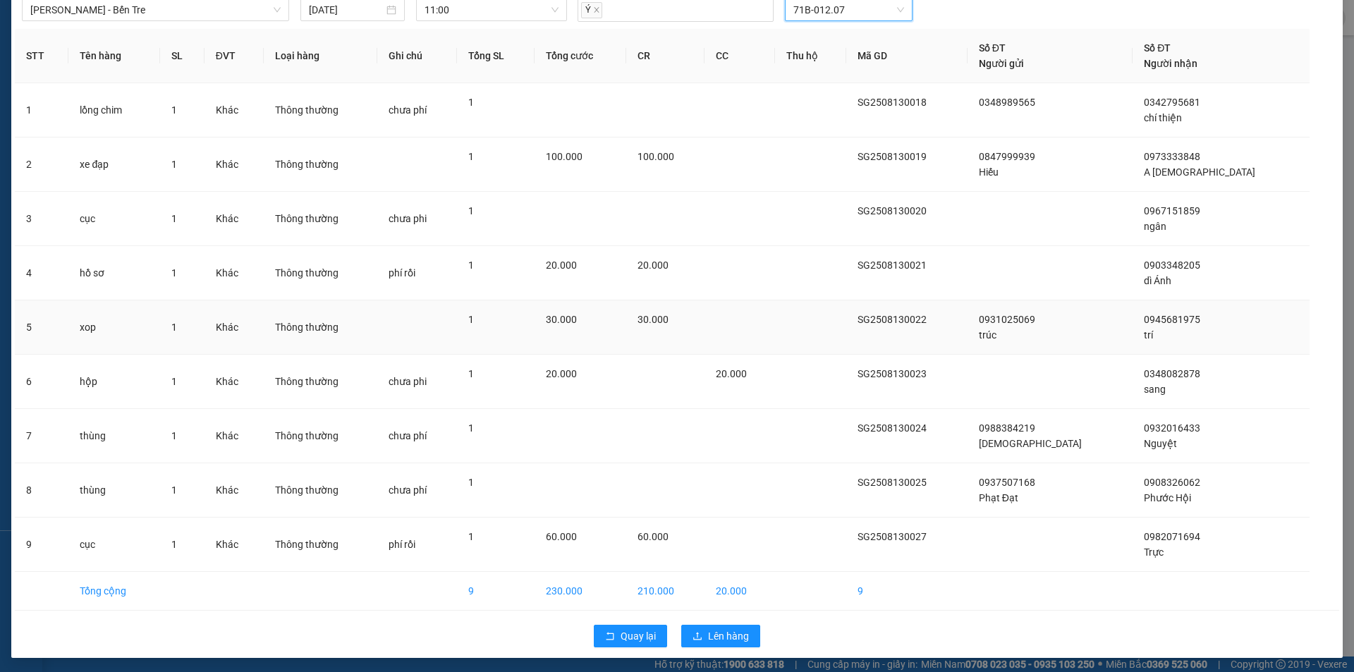
scroll to position [61, 0]
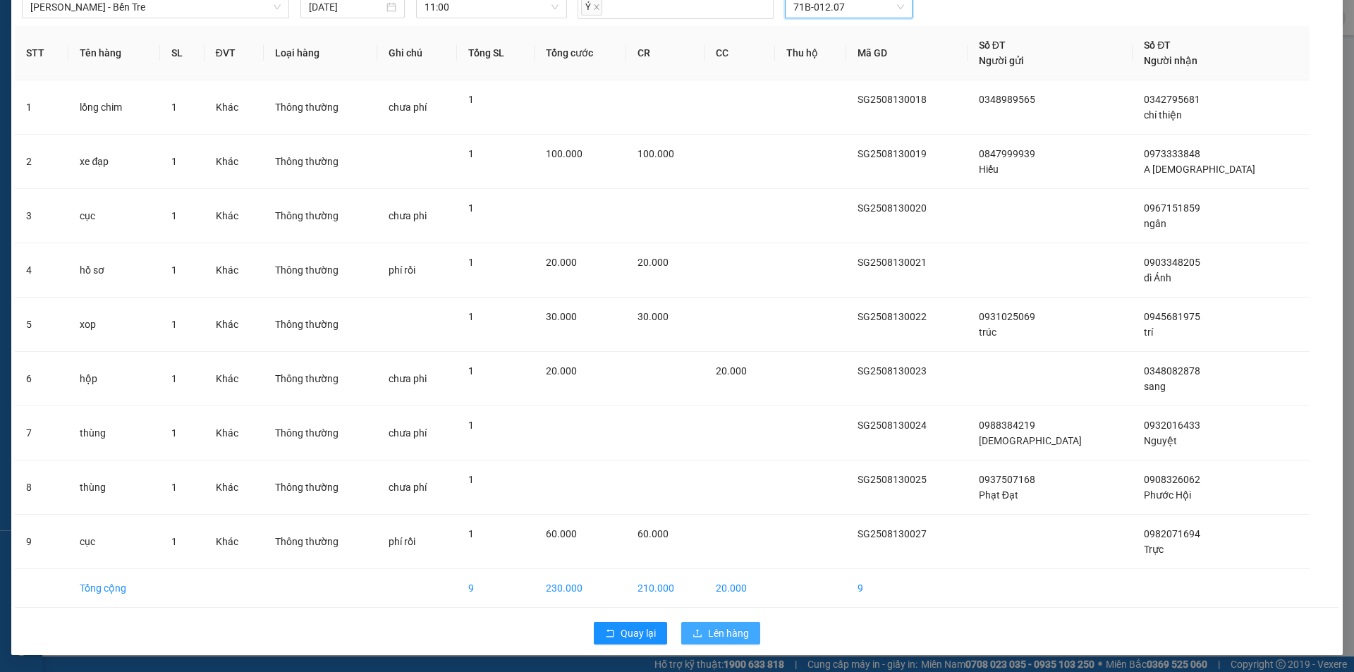
click at [735, 635] on span "Lên hàng" at bounding box center [728, 633] width 41 height 16
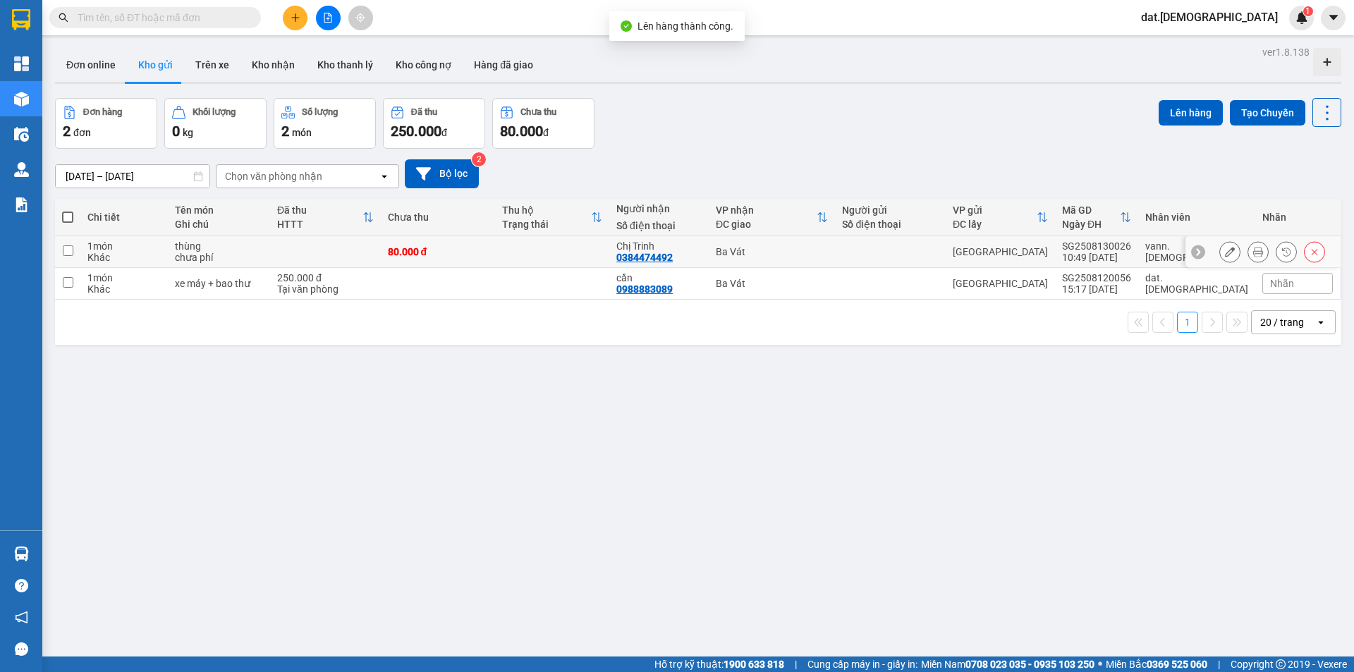
click at [453, 250] on div "80.000 đ" at bounding box center [438, 251] width 100 height 11
checkbox input "true"
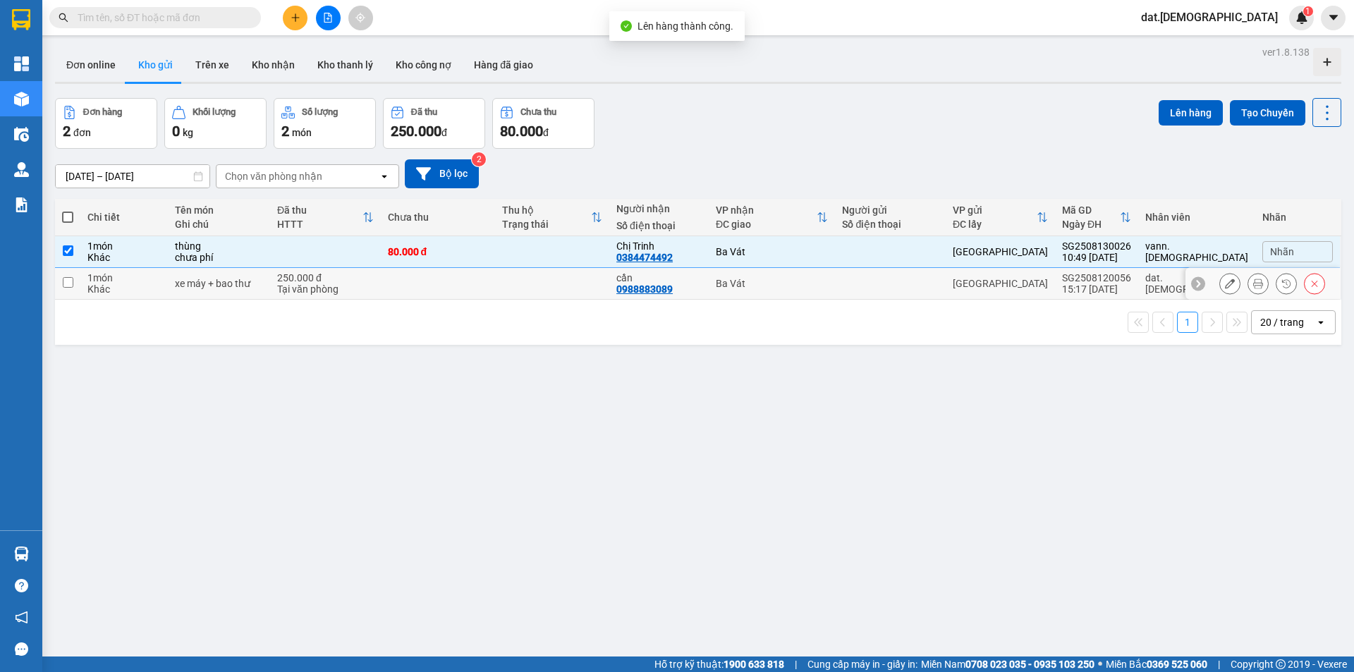
click at [439, 285] on td at bounding box center [438, 284] width 114 height 32
checkbox input "true"
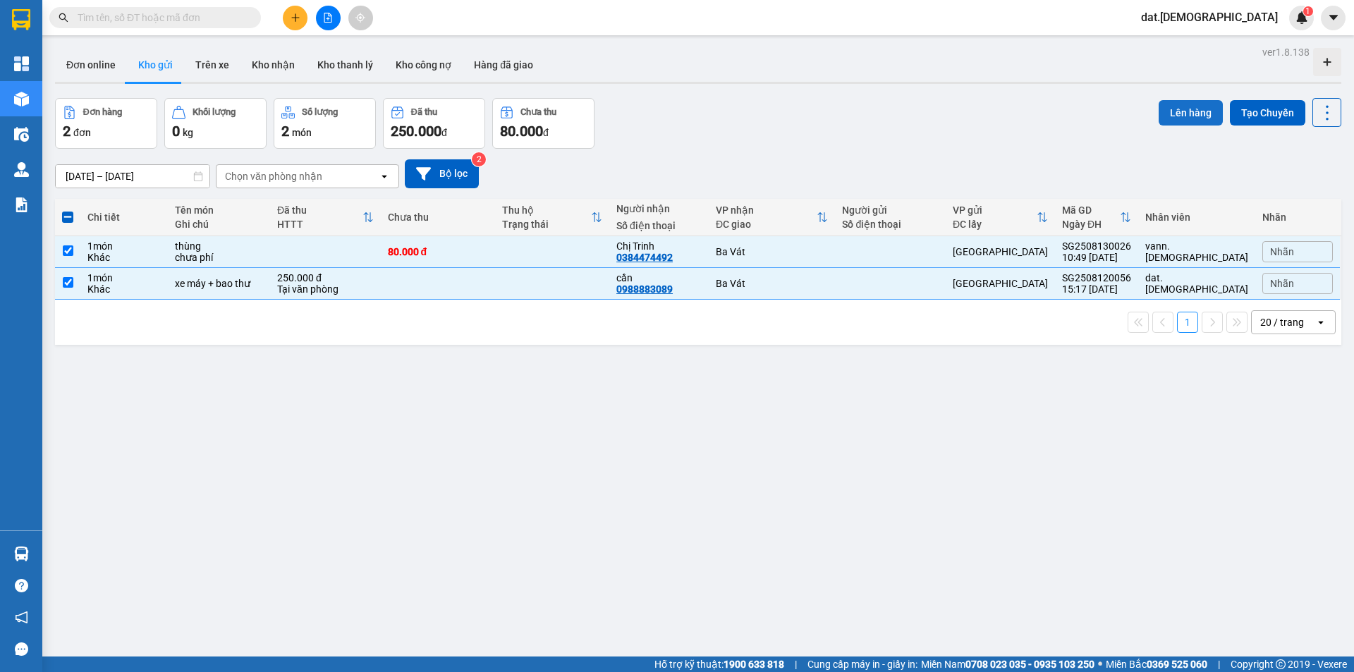
click at [1180, 115] on button "Lên hàng" at bounding box center [1190, 112] width 64 height 25
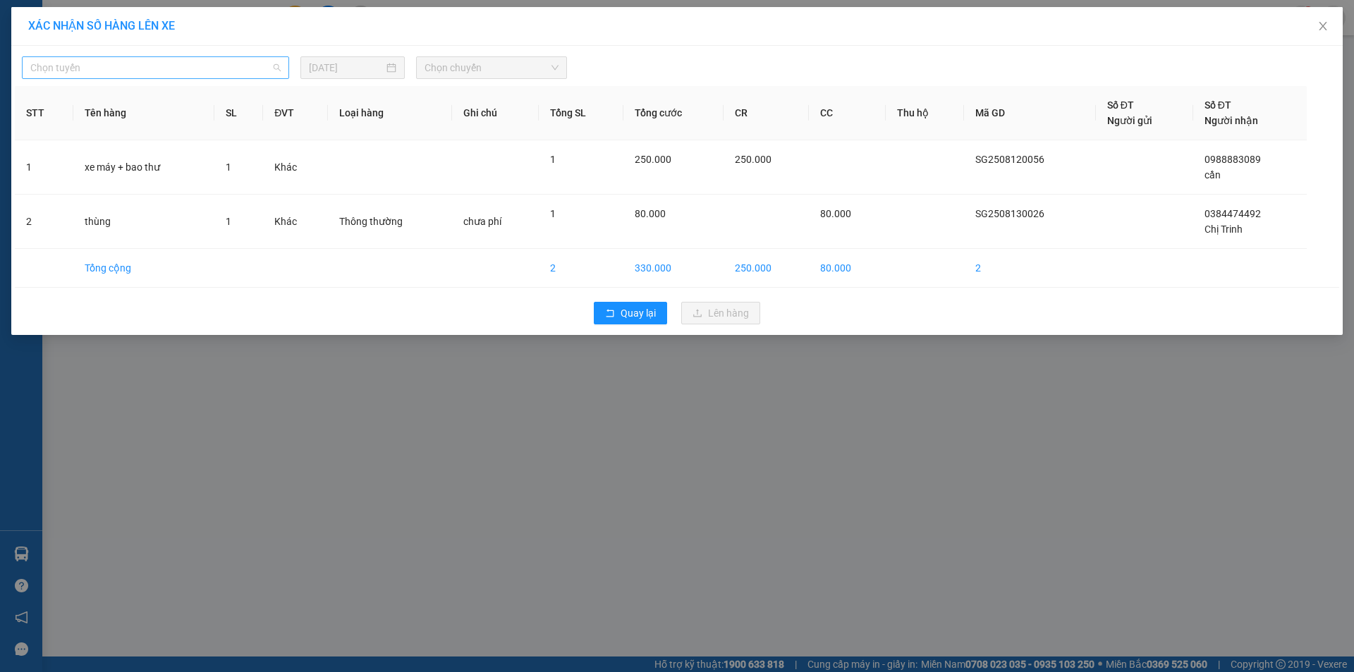
click at [168, 67] on span "Chọn tuyến" at bounding box center [155, 67] width 250 height 21
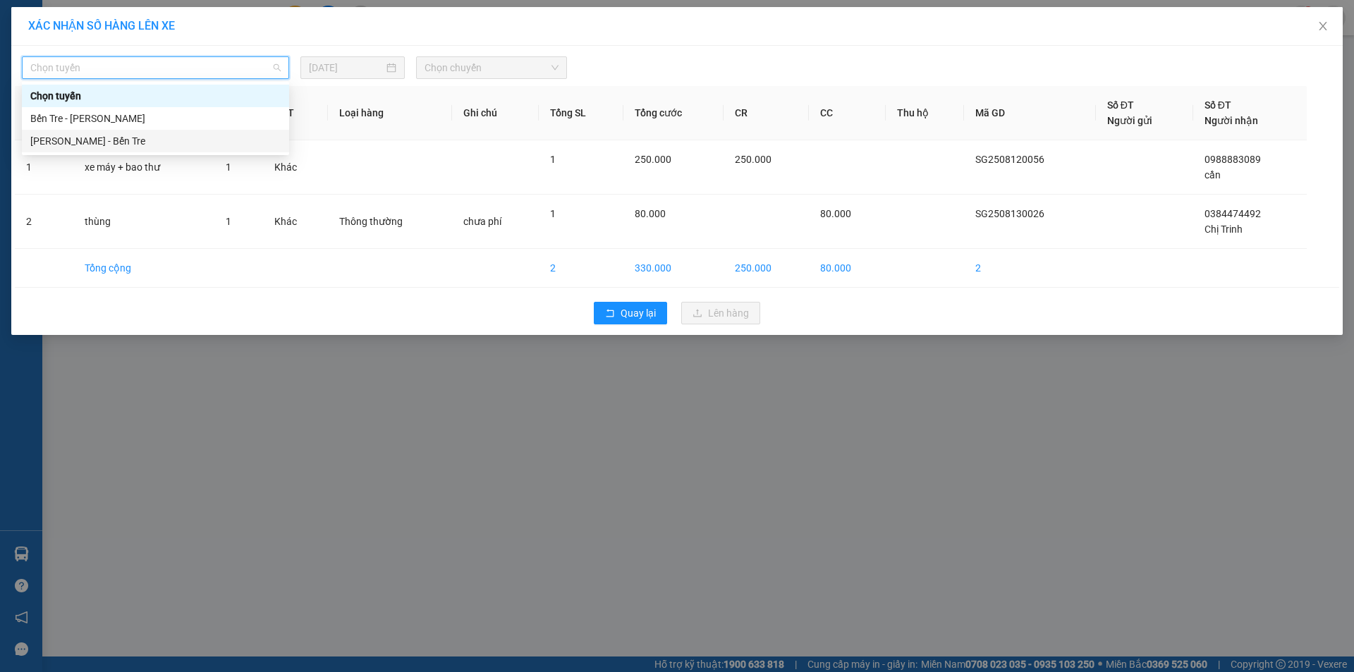
click at [125, 147] on div "Hồ Chí Minh - Bến Tre" at bounding box center [155, 141] width 250 height 16
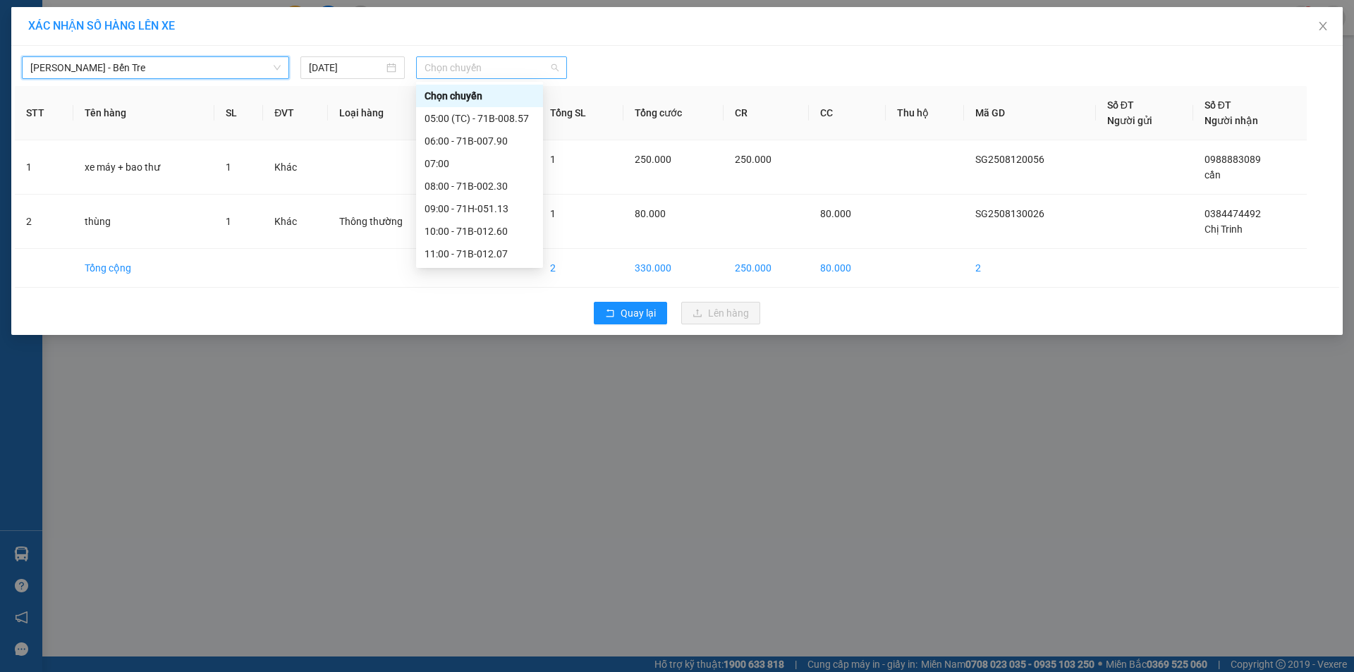
click at [536, 61] on span "Chọn chuyến" at bounding box center [491, 67] width 134 height 21
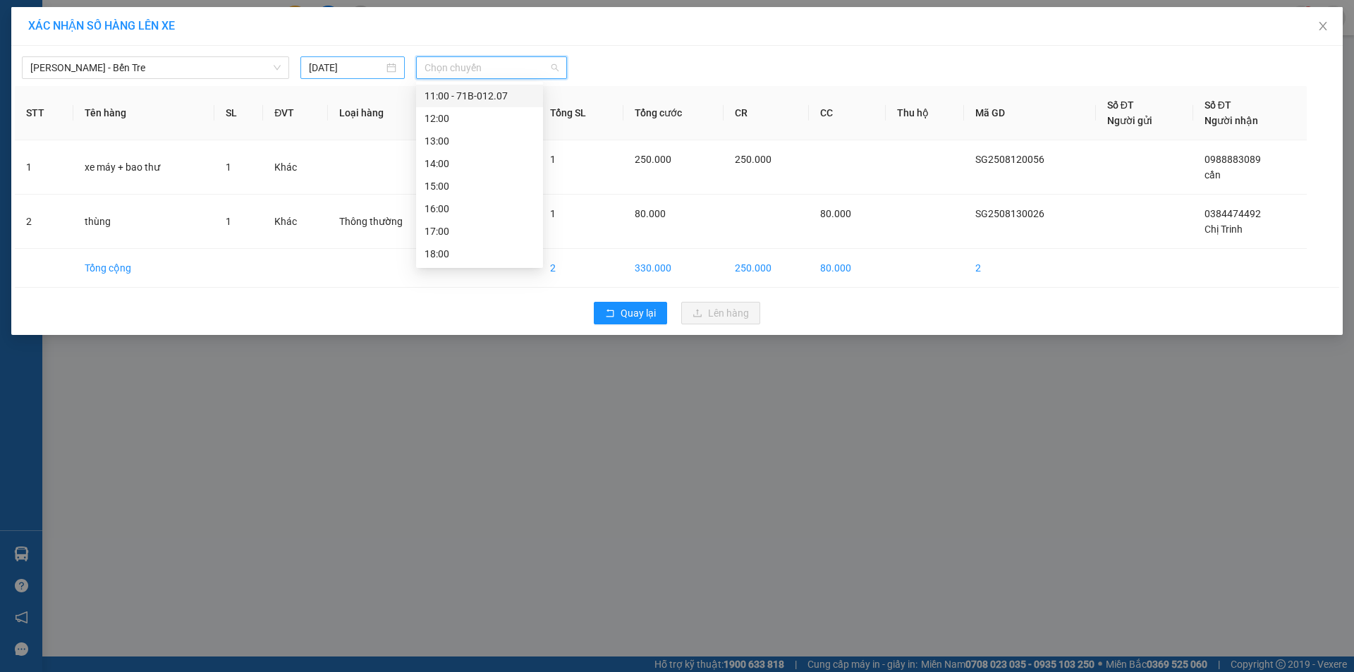
click at [392, 70] on div "13/08/2025" at bounding box center [352, 68] width 87 height 16
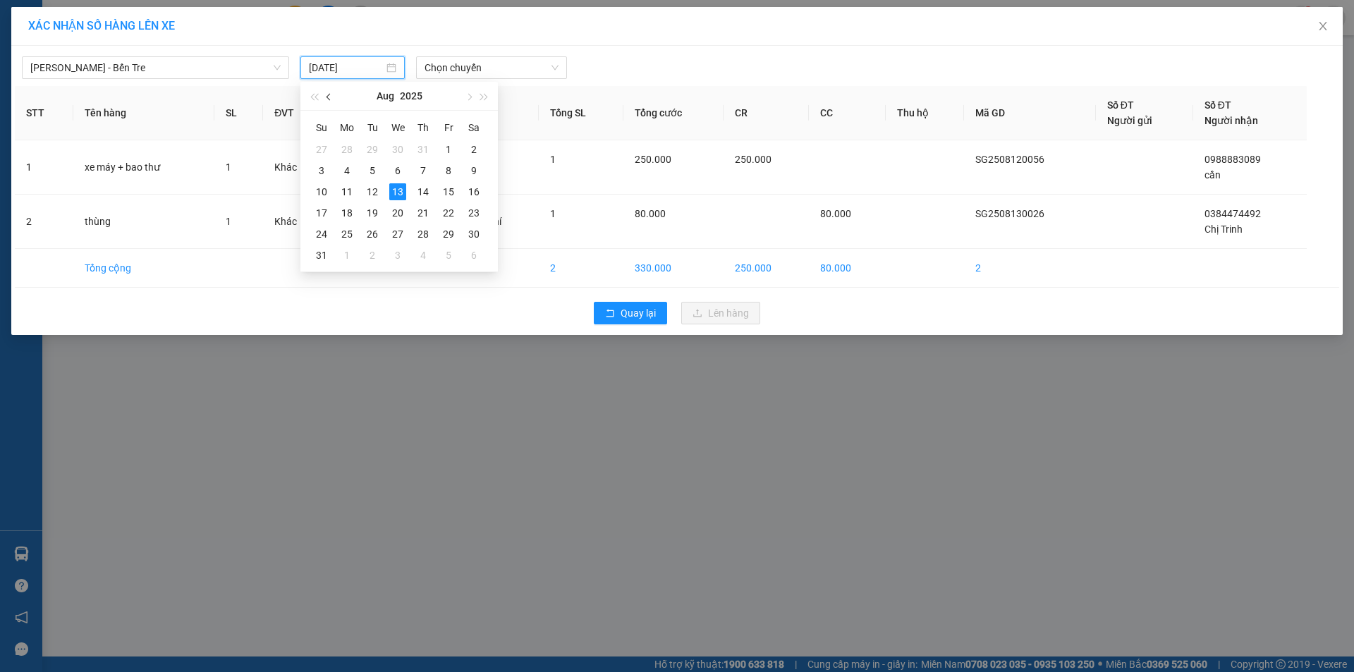
click at [330, 96] on span "button" at bounding box center [329, 97] width 7 height 7
click at [451, 168] on div "13" at bounding box center [448, 170] width 17 height 17
type input "13/06/2025"
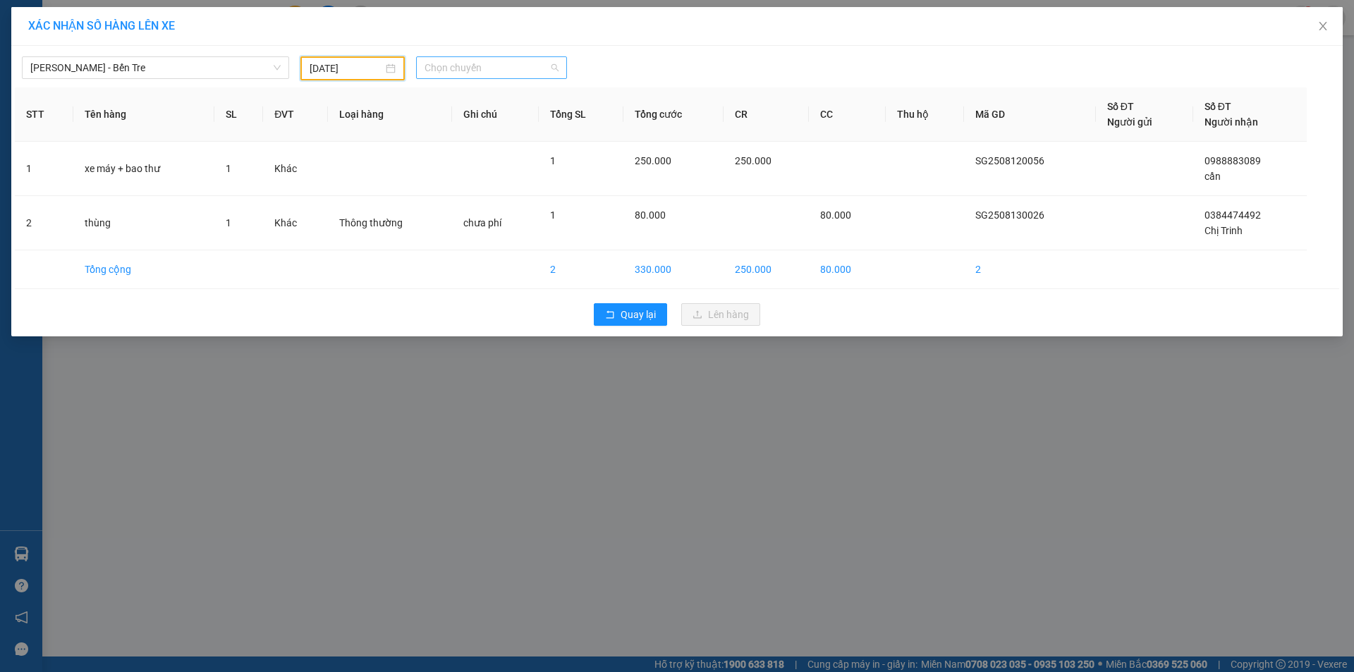
scroll to position [0, 0]
click at [496, 68] on span "Chọn chuyến" at bounding box center [491, 67] width 134 height 21
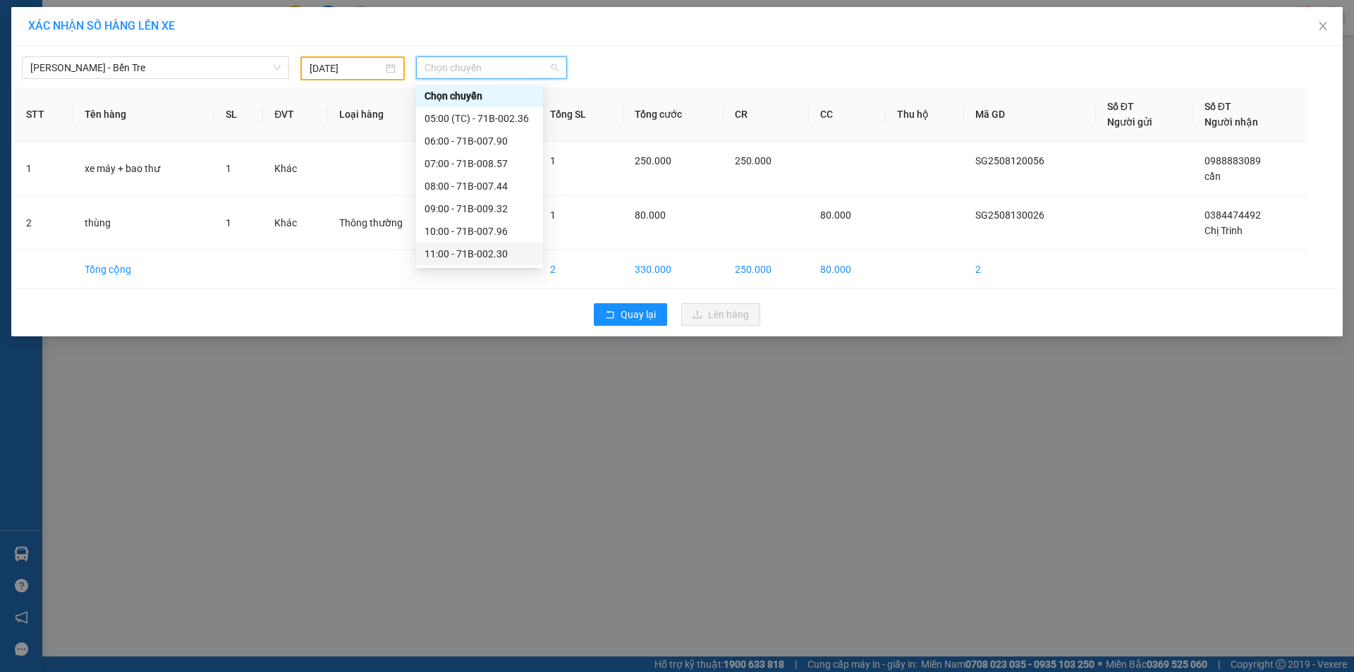
click at [472, 252] on div "11:00 - 71B-002.30" at bounding box center [479, 254] width 110 height 16
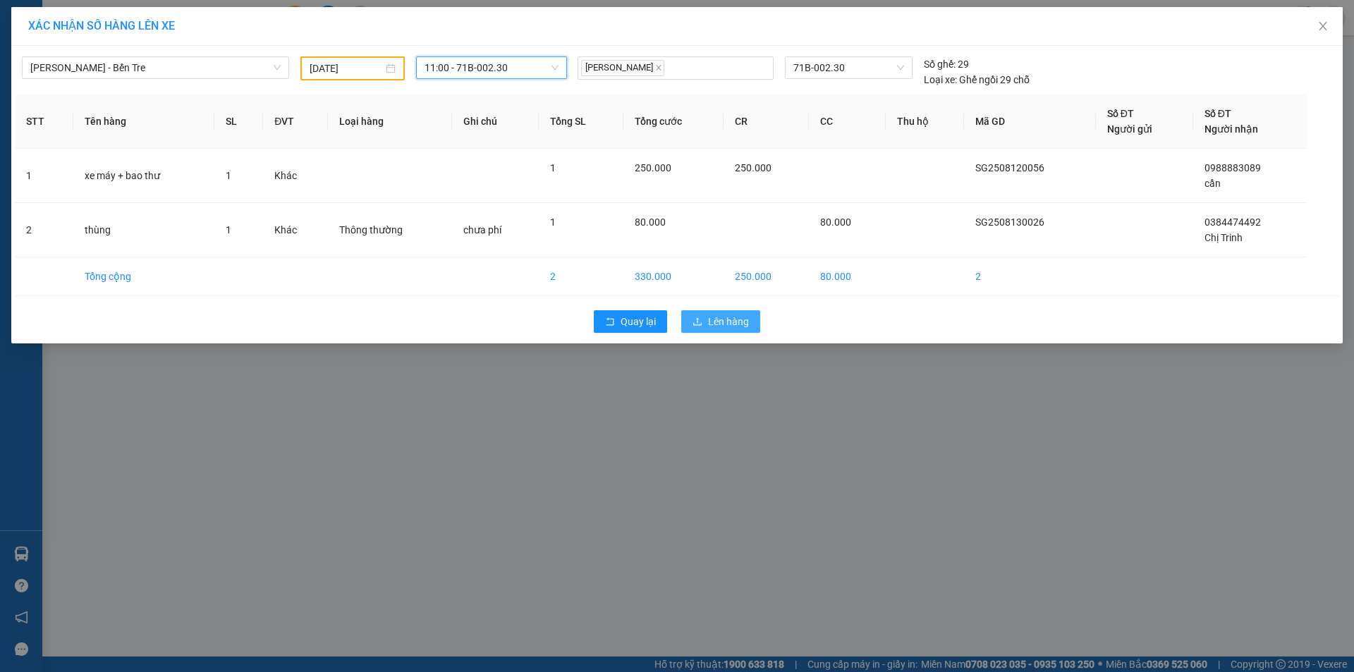
click at [726, 315] on span "Lên hàng" at bounding box center [728, 322] width 41 height 16
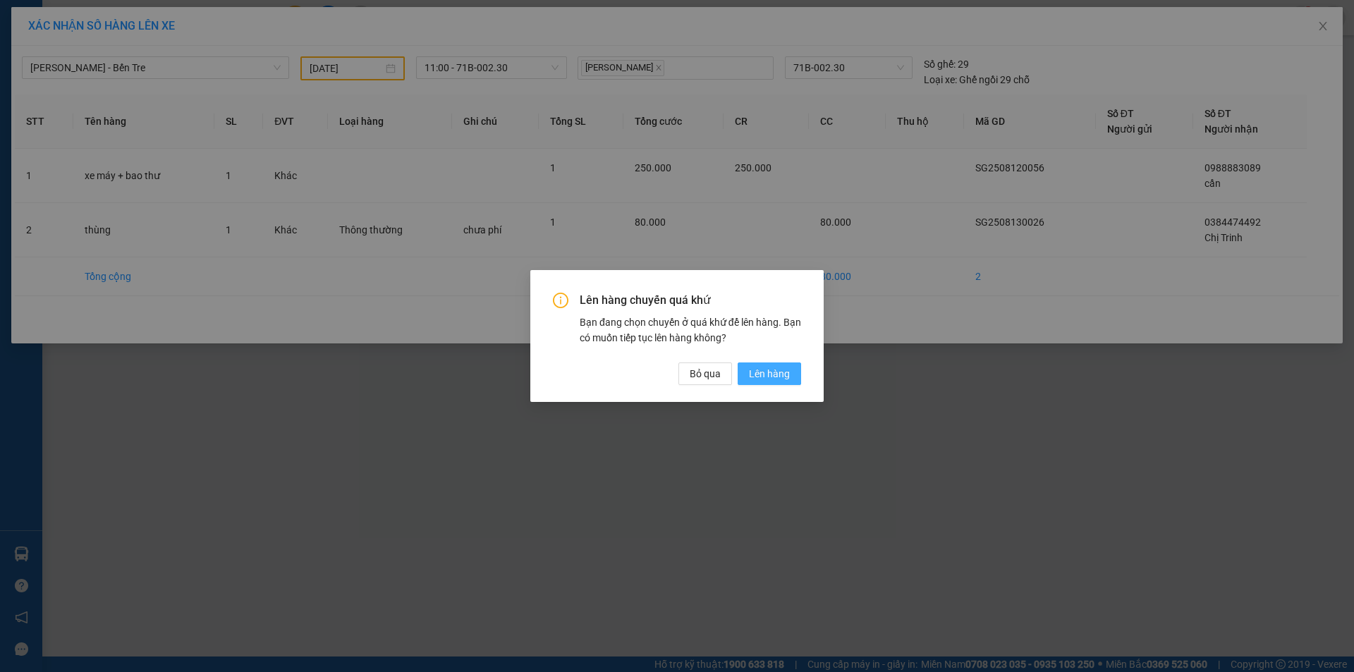
click at [761, 374] on span "Lên hàng" at bounding box center [769, 374] width 41 height 16
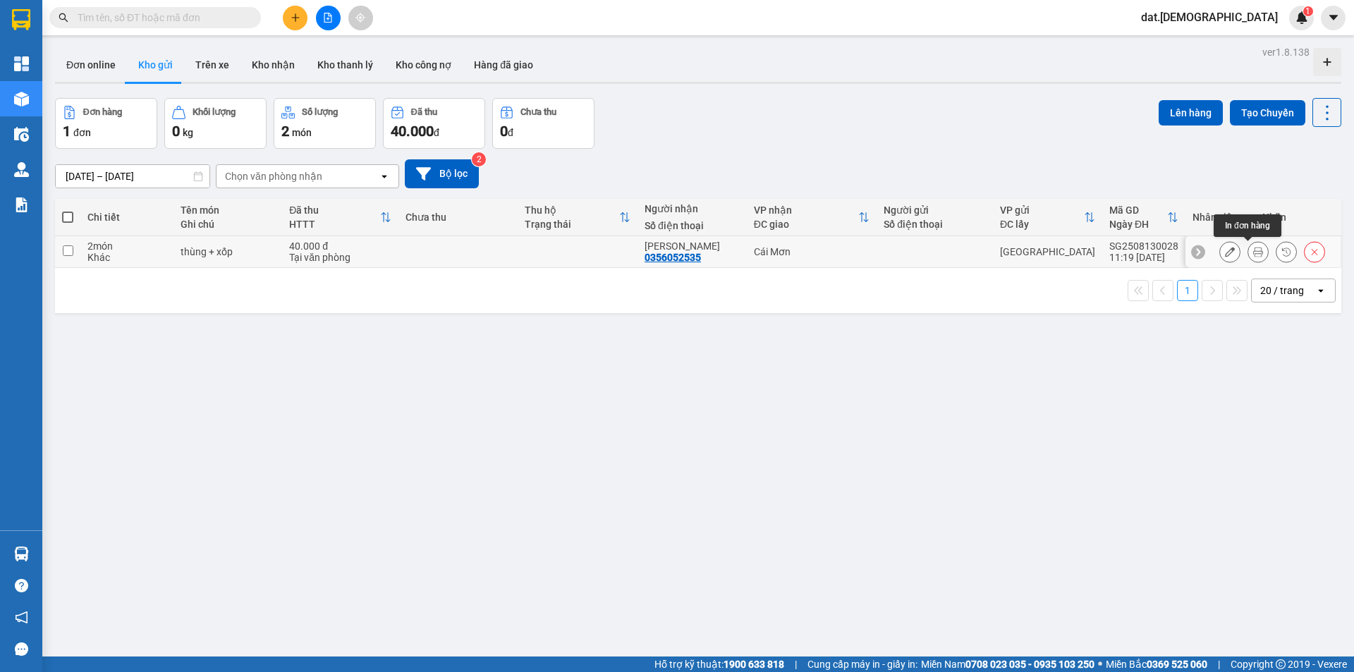
click at [1256, 255] on button at bounding box center [1258, 252] width 20 height 25
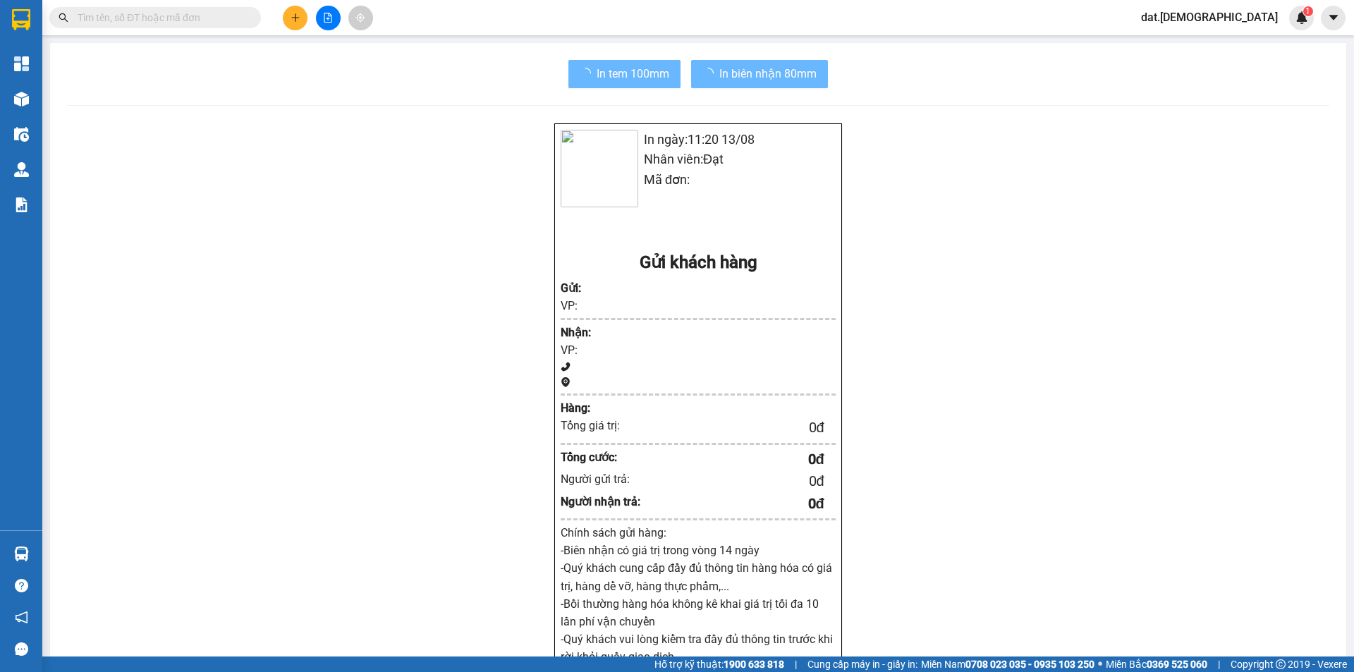
click at [1252, 252] on div "In ngày: 11:20 13/08 Nhân viên: Đạt Mã đơn: Gửi khách hàng Gửi : VP: Nhận : VP:…" at bounding box center [698, 533] width 1262 height 821
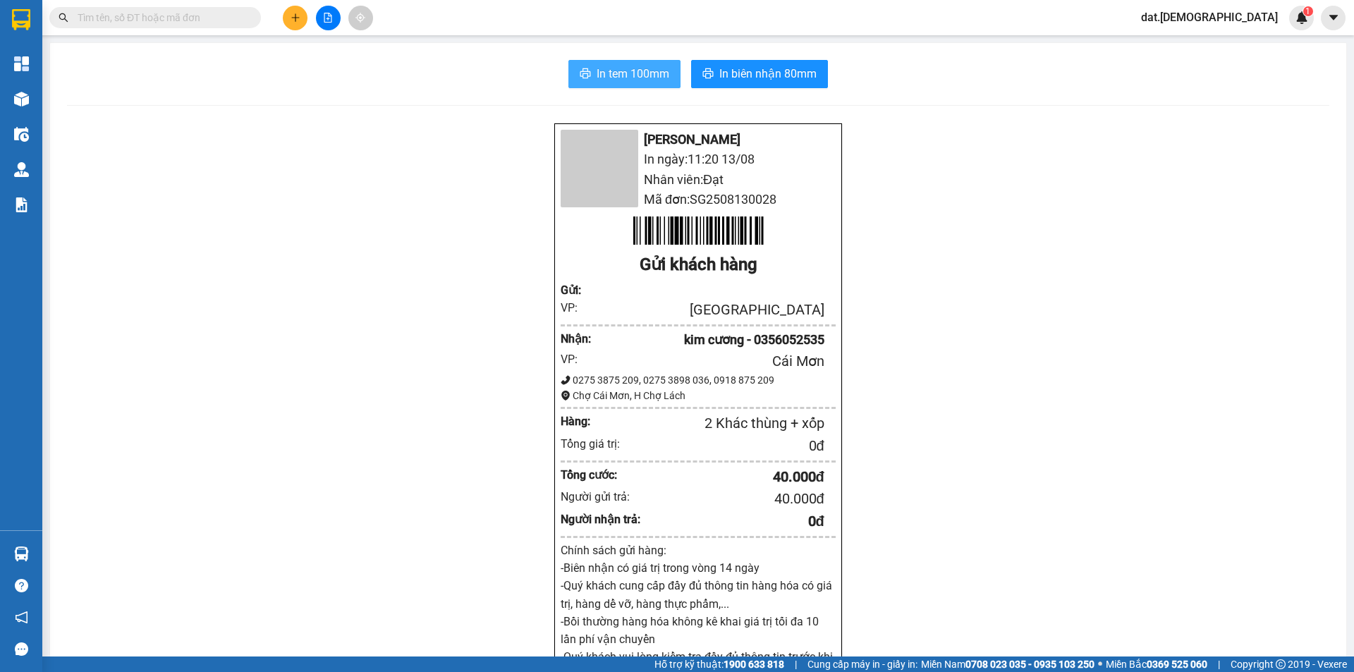
click at [651, 69] on span "In tem 100mm" at bounding box center [632, 74] width 73 height 18
click at [649, 78] on span "In tem 100mm" at bounding box center [632, 74] width 73 height 18
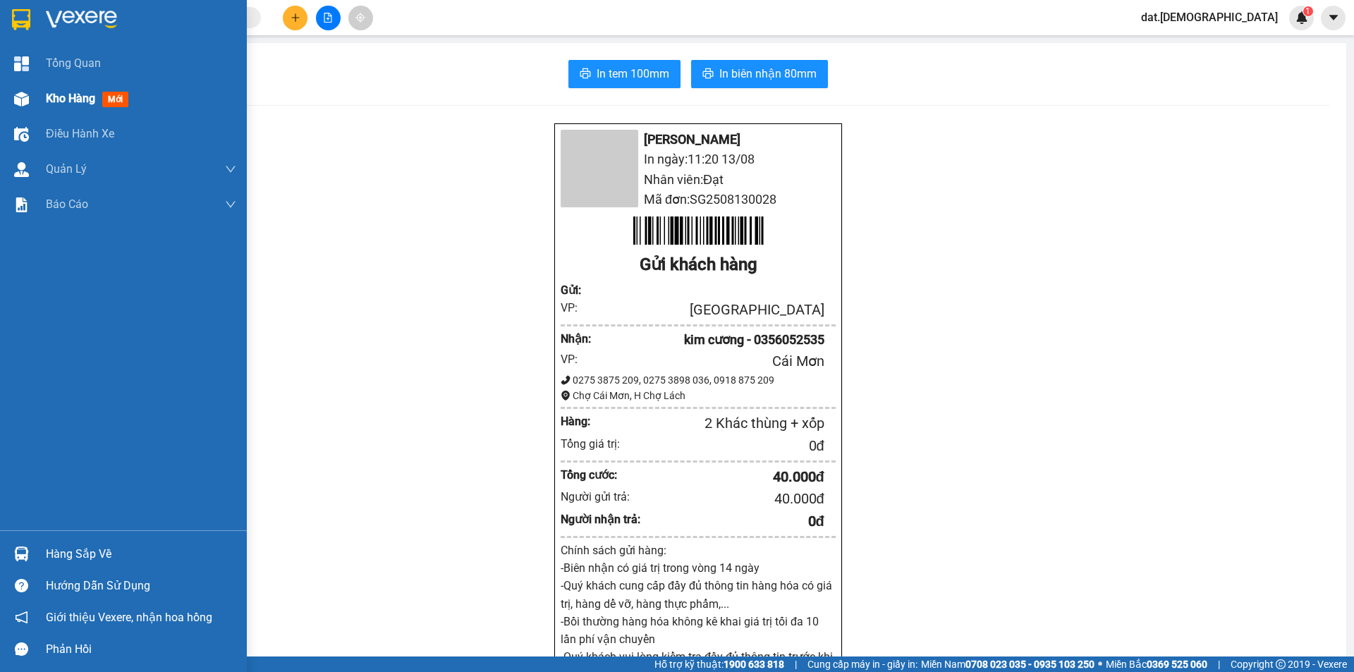
click at [139, 101] on div "Kho hàng mới" at bounding box center [141, 98] width 190 height 35
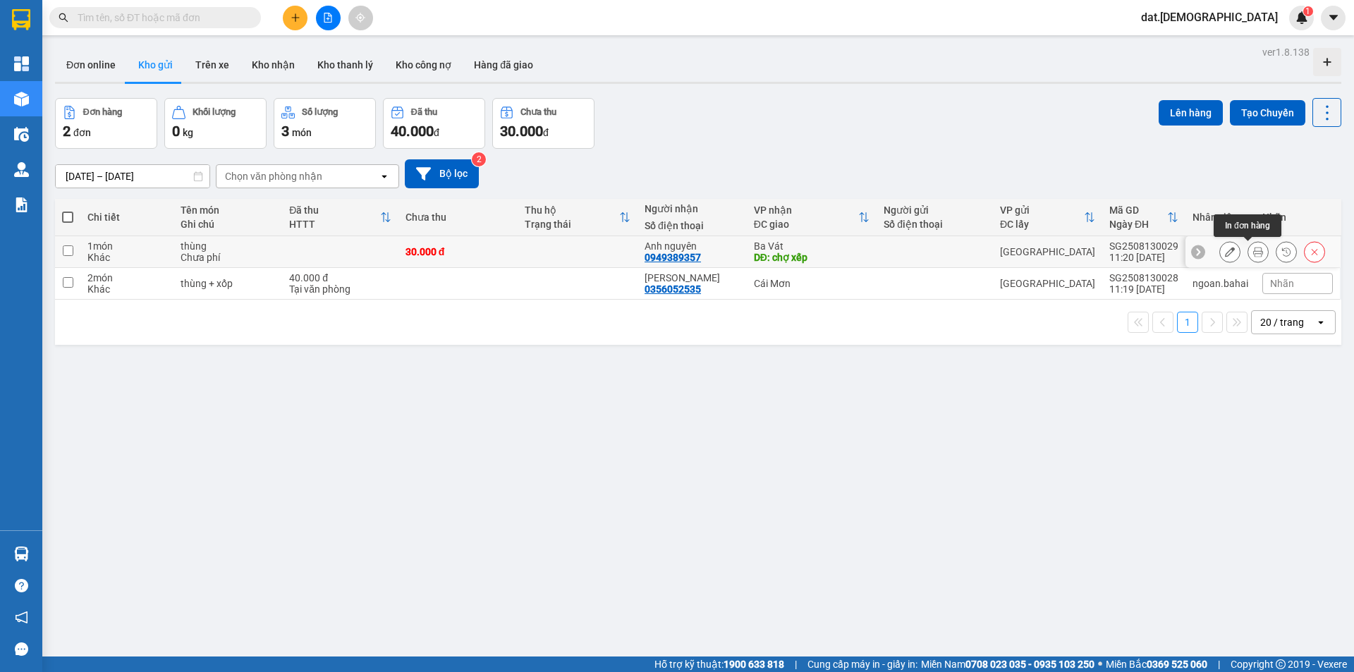
click at [1253, 251] on icon at bounding box center [1258, 252] width 10 height 10
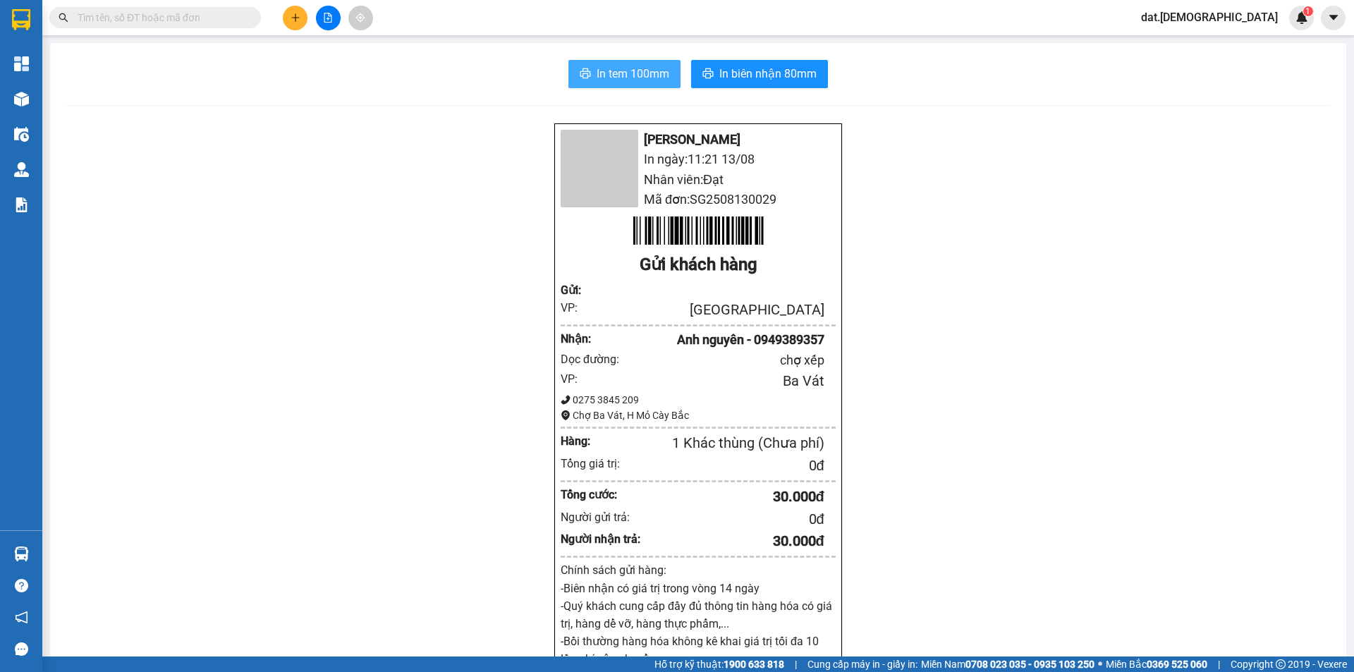
click at [612, 74] on span "In tem 100mm" at bounding box center [632, 74] width 73 height 18
click at [754, 66] on span "In biên nhận 80mm" at bounding box center [767, 74] width 97 height 18
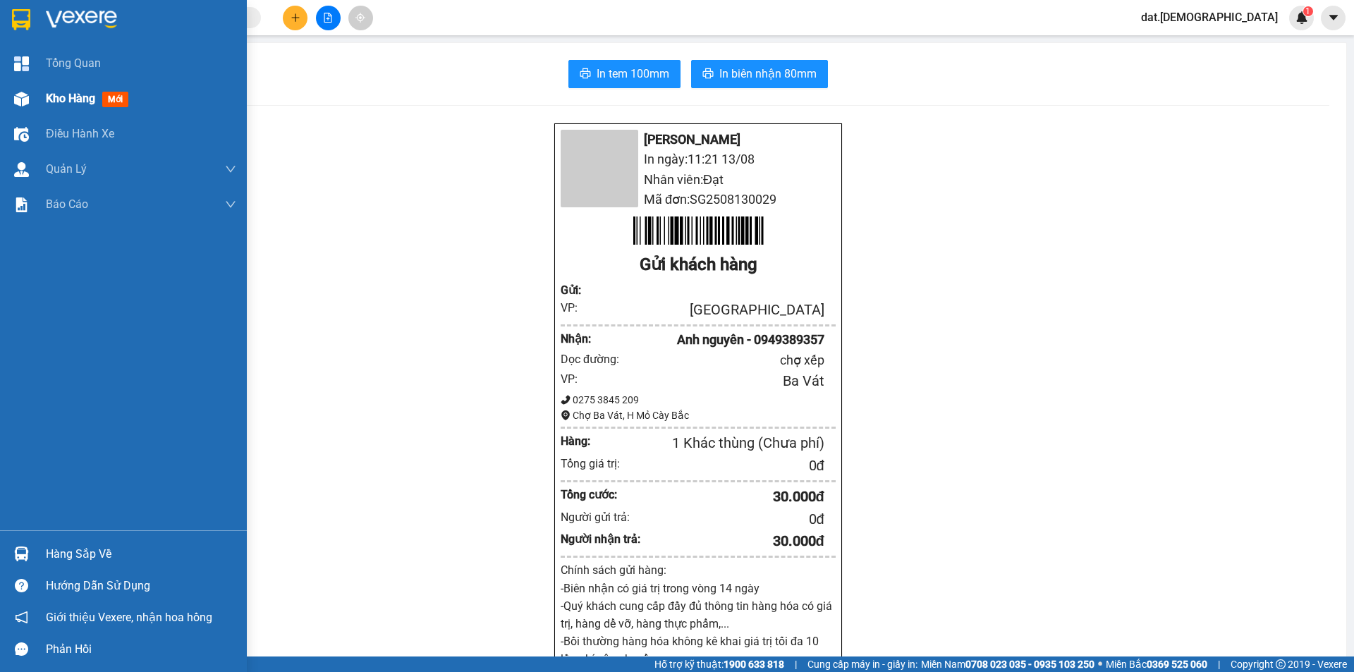
click at [46, 89] on div "Kho hàng mới" at bounding box center [141, 98] width 190 height 35
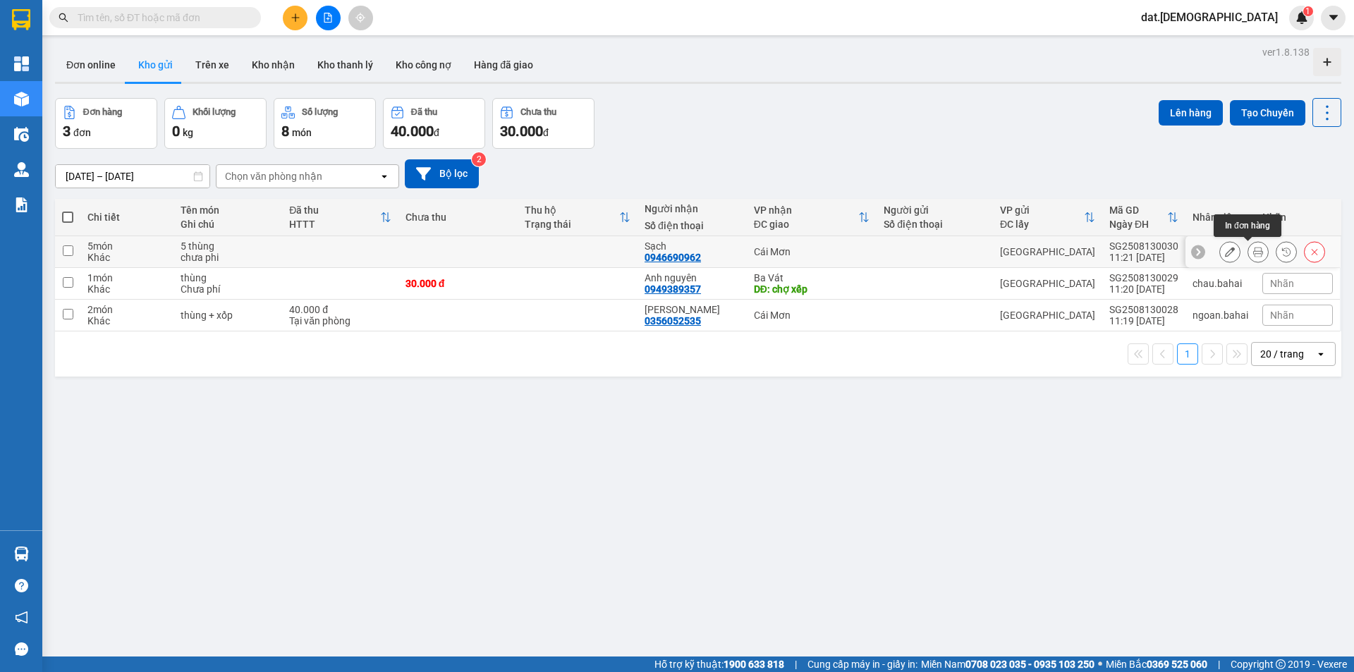
click at [1248, 249] on button at bounding box center [1258, 252] width 20 height 25
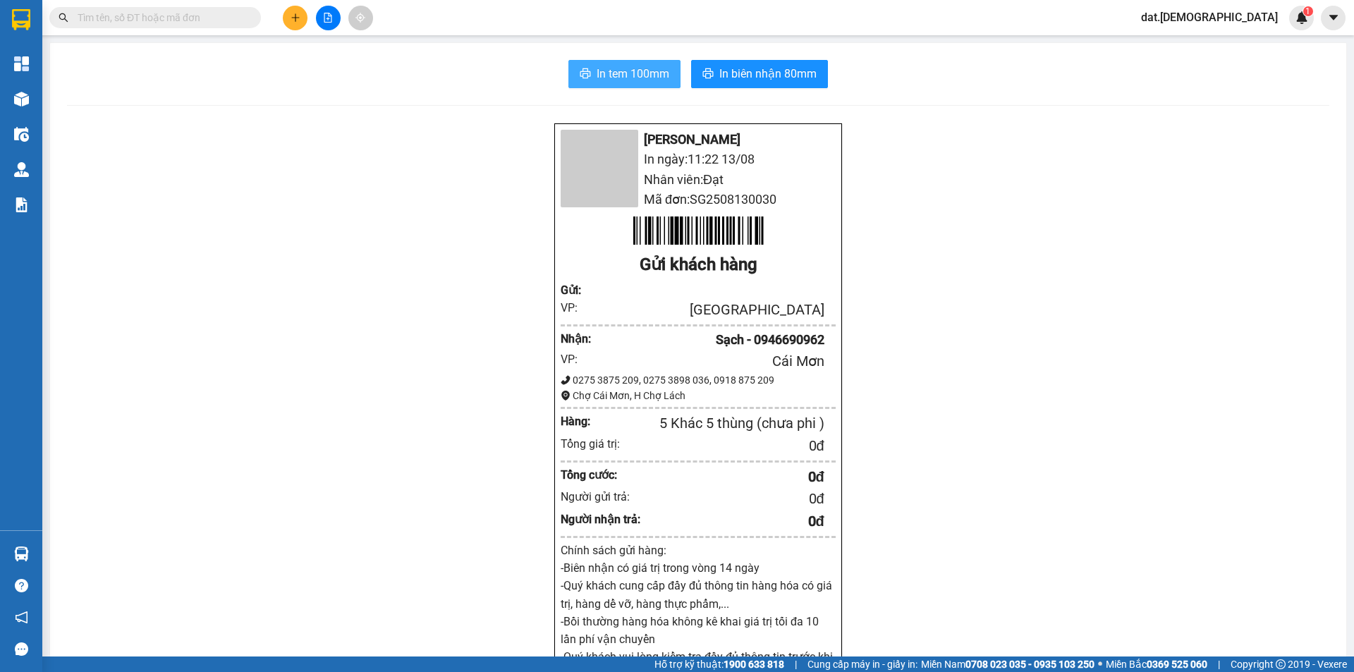
drag, startPoint x: 590, startPoint y: 29, endPoint x: 598, endPoint y: 71, distance: 42.3
click at [592, 30] on div "Kết quả tìm kiếm ( 0 ) Bộ lọc Gửi 3 ngày gần nhất No Data dat.[DEMOGRAPHIC_DATA…" at bounding box center [677, 17] width 1354 height 35
click at [599, 71] on span "In tem 100mm" at bounding box center [632, 74] width 73 height 18
click at [650, 85] on button "In tem 100mm" at bounding box center [624, 74] width 112 height 28
drag, startPoint x: 618, startPoint y: 73, endPoint x: 658, endPoint y: 160, distance: 95.9
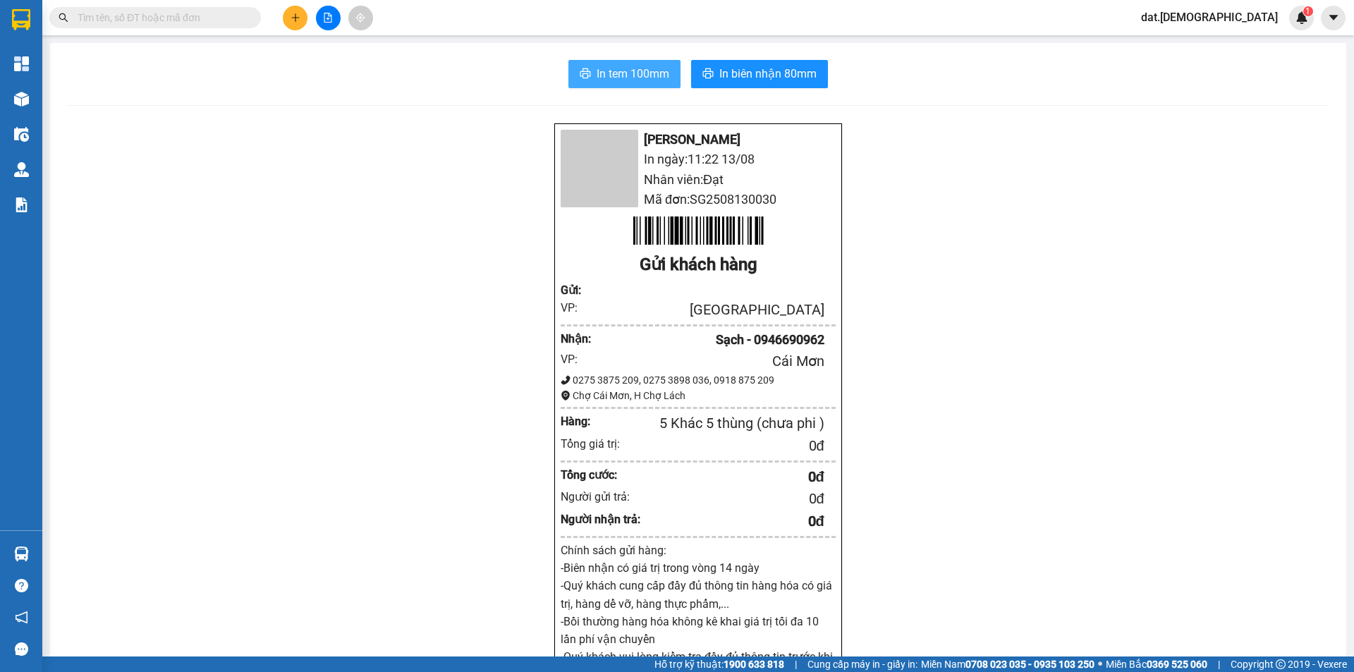
click at [617, 74] on span "In tem 100mm" at bounding box center [632, 74] width 73 height 18
click at [635, 69] on span "In tem 100mm" at bounding box center [632, 74] width 73 height 18
click at [606, 64] on button "In tem 100mm" at bounding box center [624, 74] width 112 height 28
drag, startPoint x: 751, startPoint y: 80, endPoint x: 768, endPoint y: 123, distance: 45.6
click at [751, 80] on span "In biên nhận 80mm" at bounding box center [767, 74] width 97 height 18
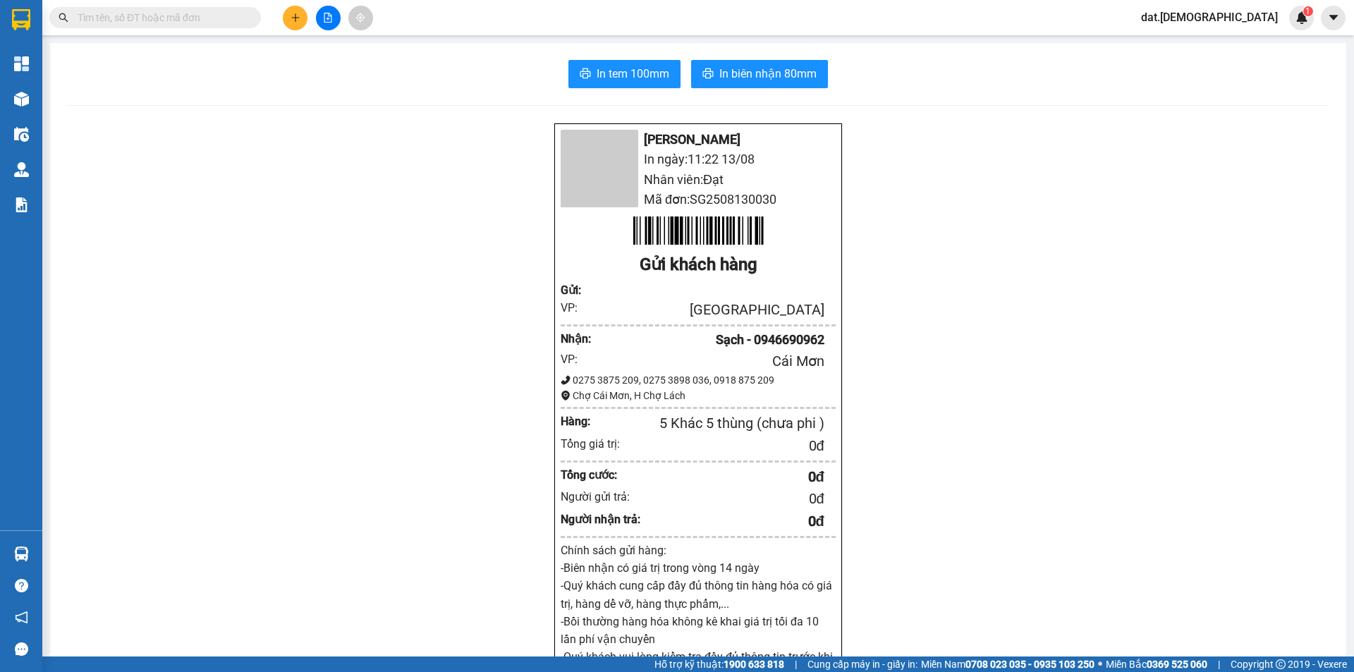
scroll to position [369, 0]
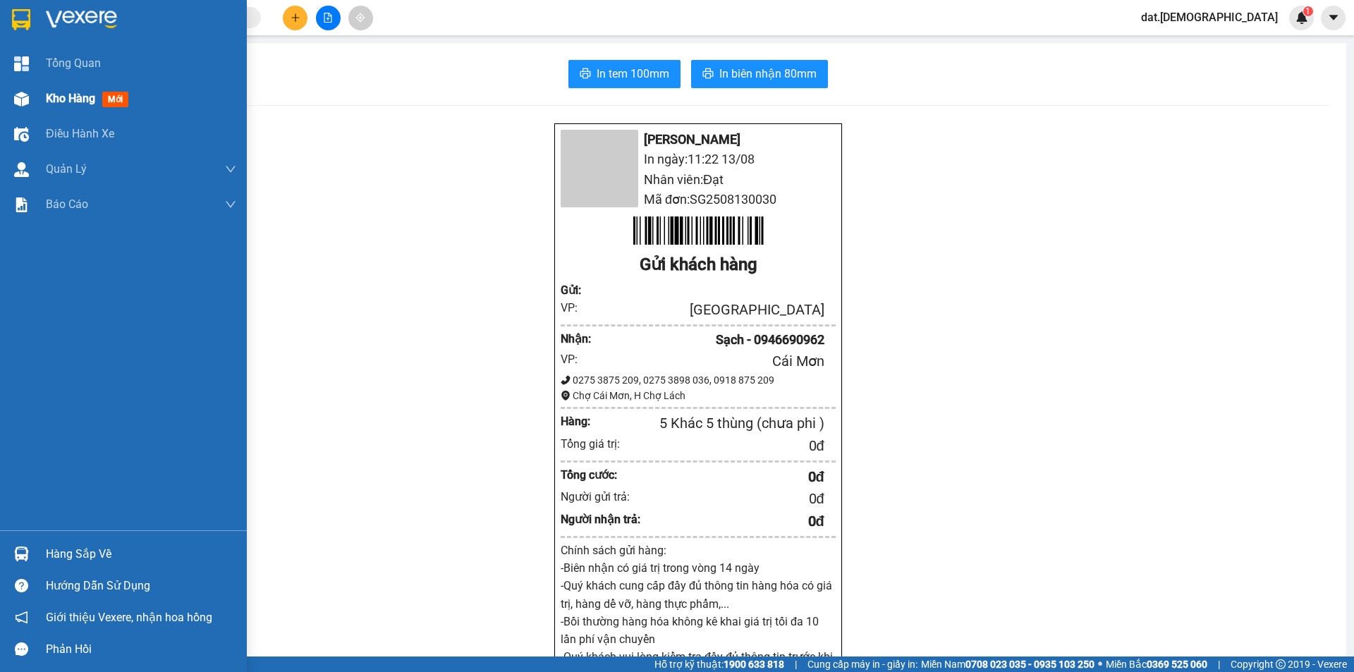
click at [75, 96] on span "Kho hàng" at bounding box center [70, 98] width 49 height 13
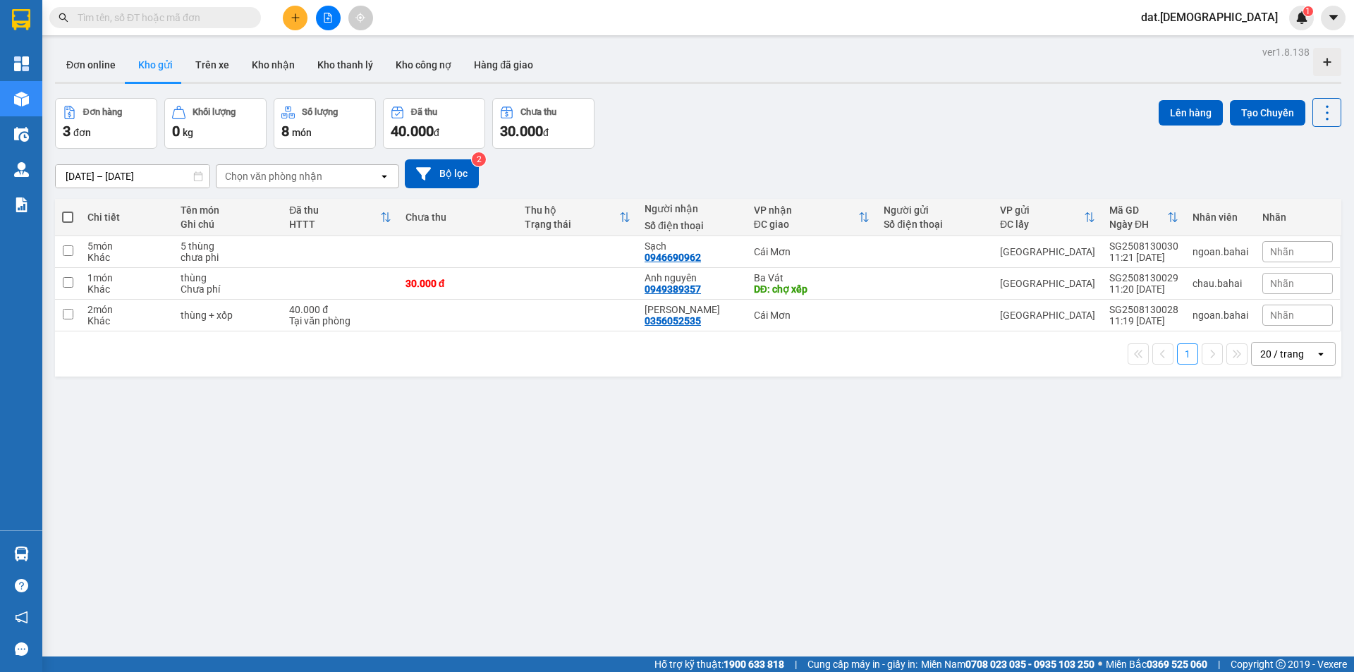
click at [70, 217] on span at bounding box center [67, 217] width 11 height 11
click at [68, 210] on input "checkbox" at bounding box center [68, 210] width 0 height 0
checkbox input "true"
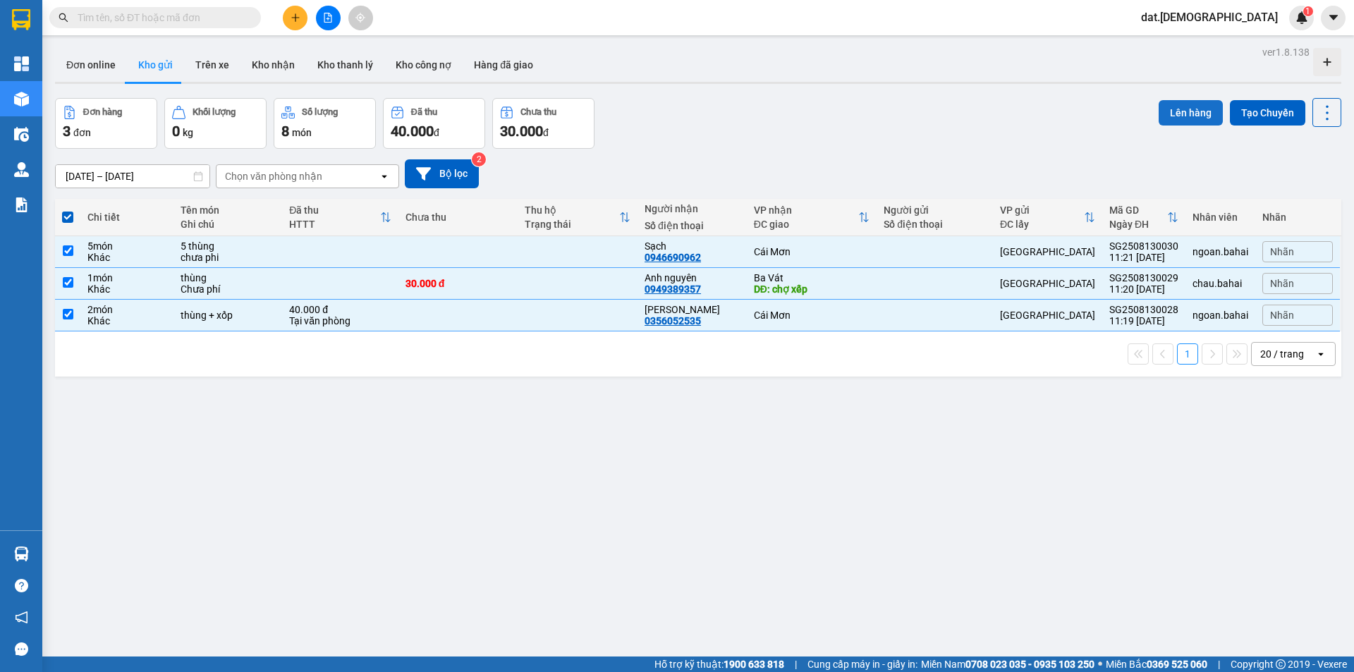
click at [1176, 114] on button "Lên hàng" at bounding box center [1190, 112] width 64 height 25
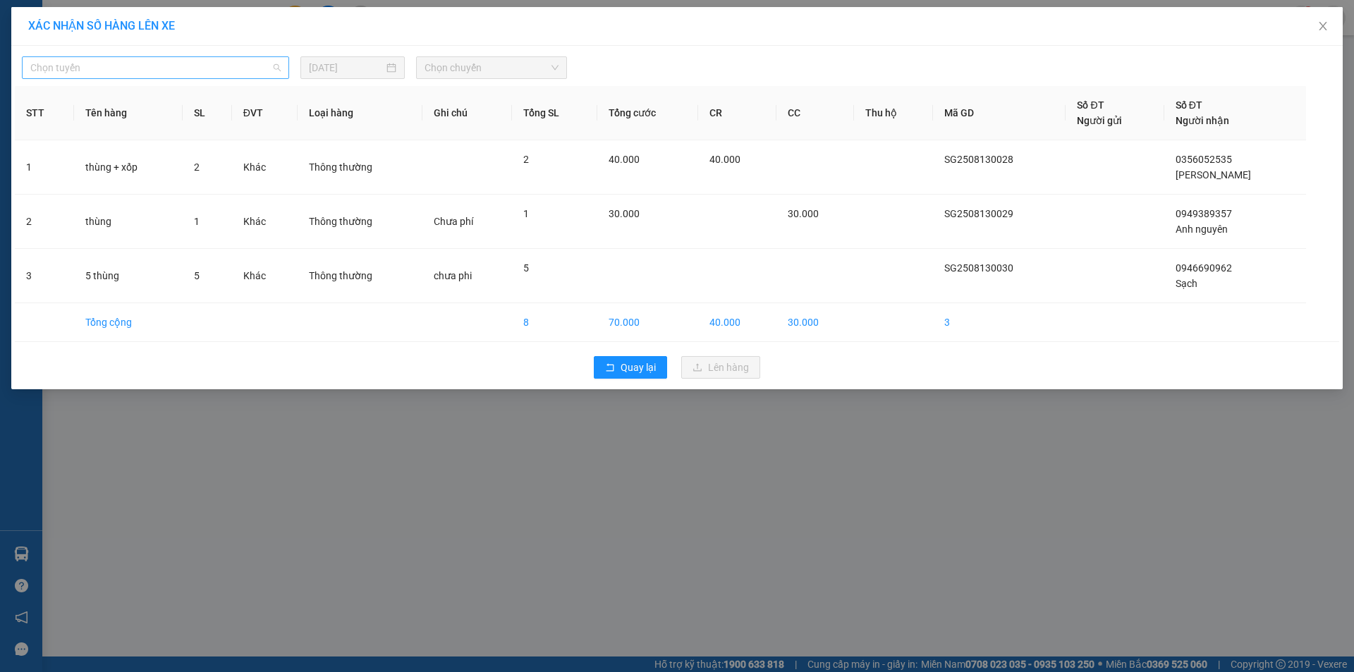
click at [198, 59] on span "Chọn tuyến" at bounding box center [155, 67] width 250 height 21
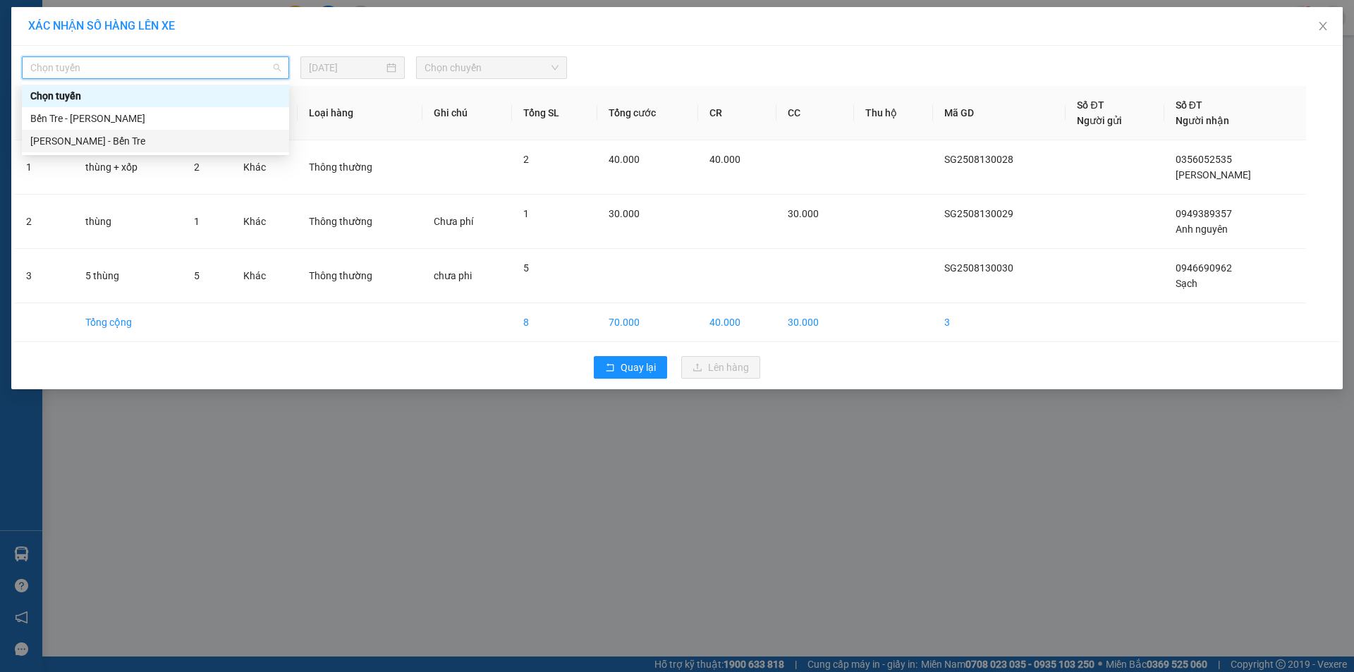
click at [128, 139] on div "[PERSON_NAME] - Bến Tre" at bounding box center [155, 141] width 250 height 16
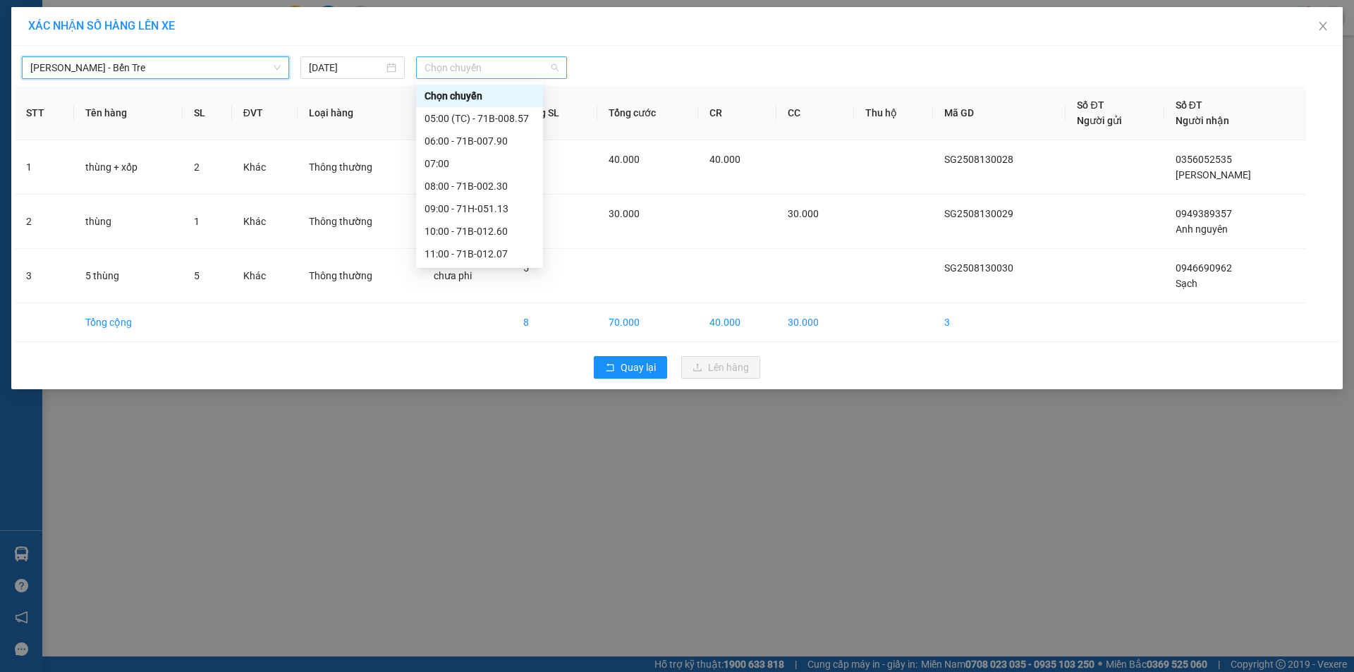
click at [506, 71] on span "Chọn chuyến" at bounding box center [491, 67] width 134 height 21
click at [489, 206] on div "12:00" at bounding box center [479, 206] width 110 height 16
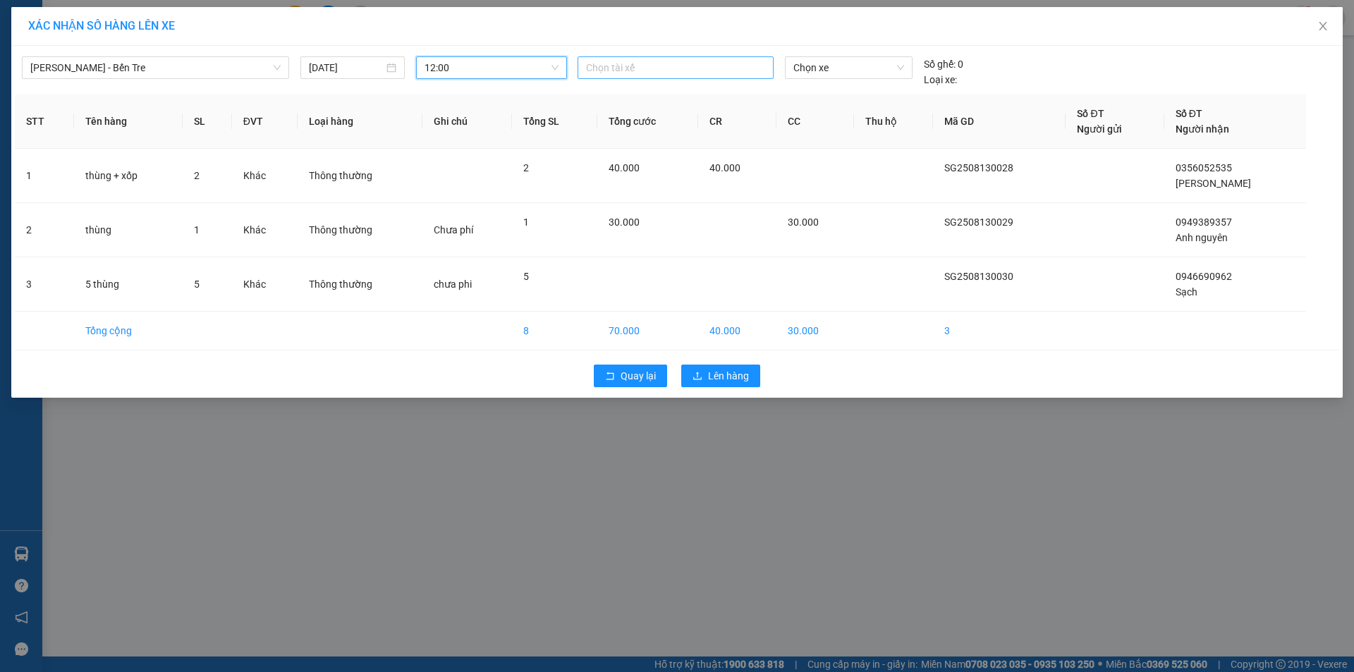
click at [663, 72] on div at bounding box center [675, 67] width 189 height 17
click at [649, 68] on div at bounding box center [675, 67] width 189 height 17
type input "hiéu"
click at [668, 90] on div "Hiếu" at bounding box center [683, 96] width 195 height 16
click at [849, 66] on span "Chọn xe" at bounding box center [848, 67] width 110 height 21
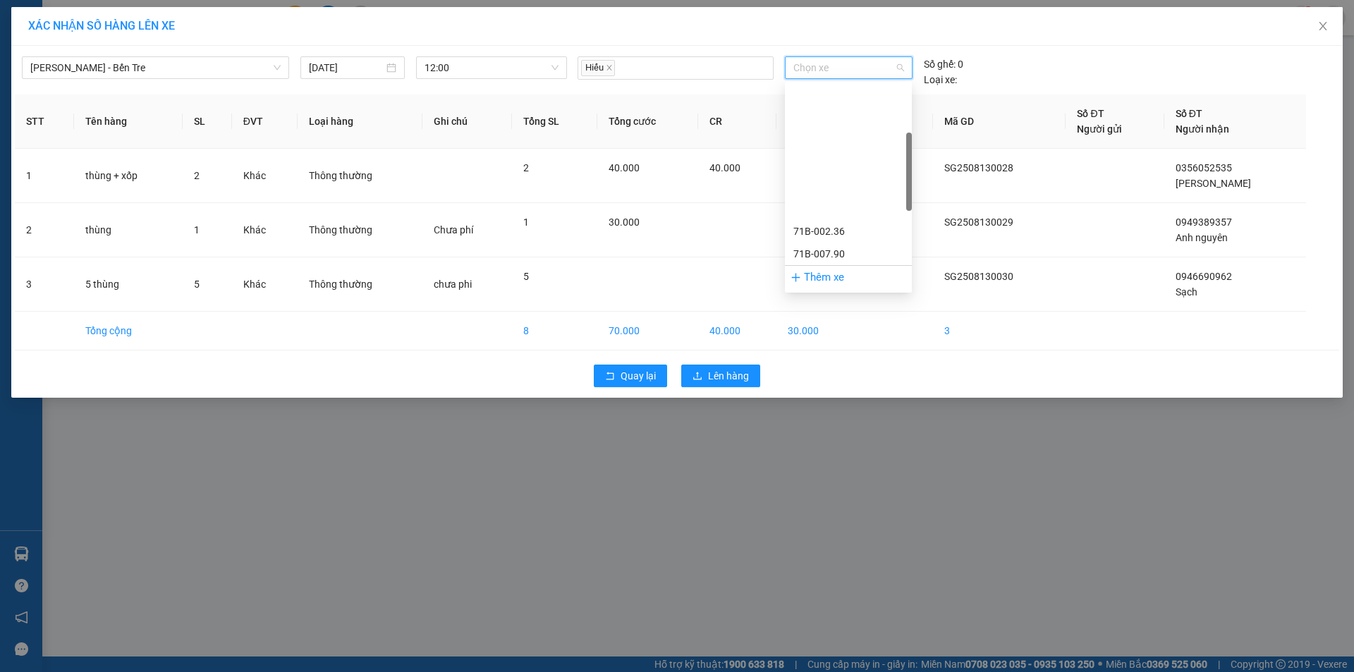
scroll to position [141, 0]
click at [863, 68] on span "Chọn xe" at bounding box center [848, 67] width 110 height 21
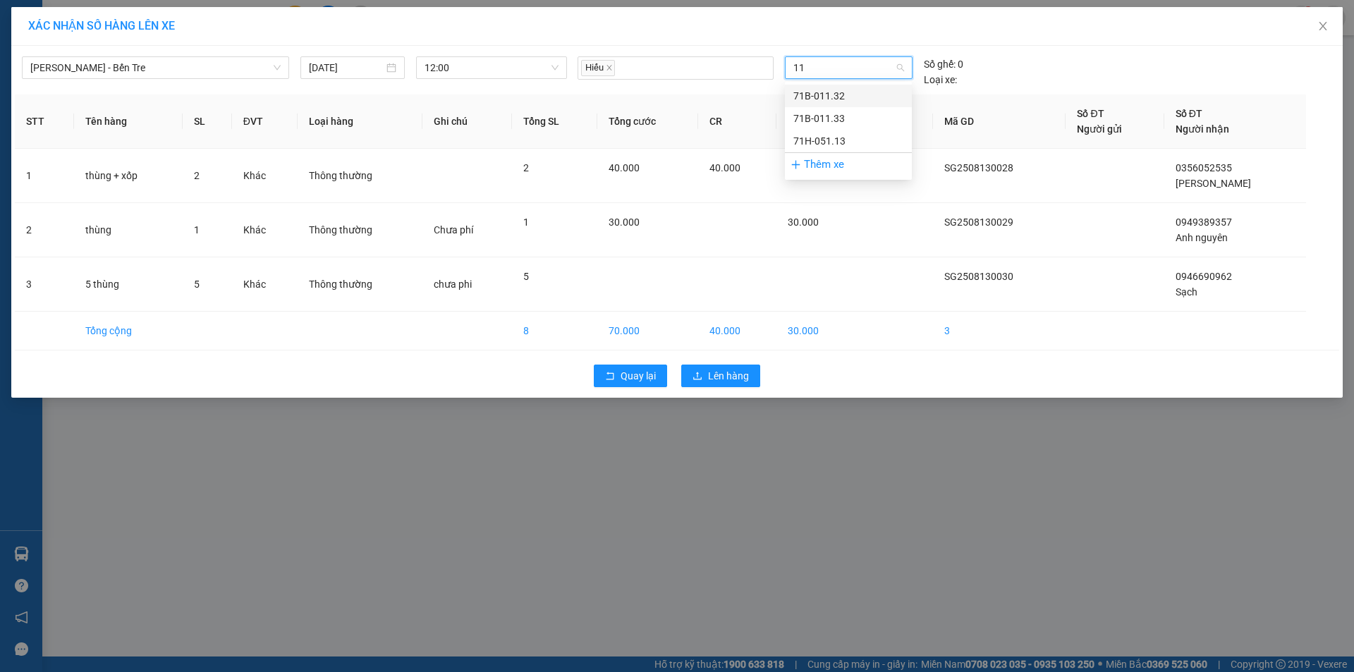
scroll to position [0, 0]
type input "1"
click at [831, 231] on div "71B-002.36" at bounding box center [848, 231] width 110 height 16
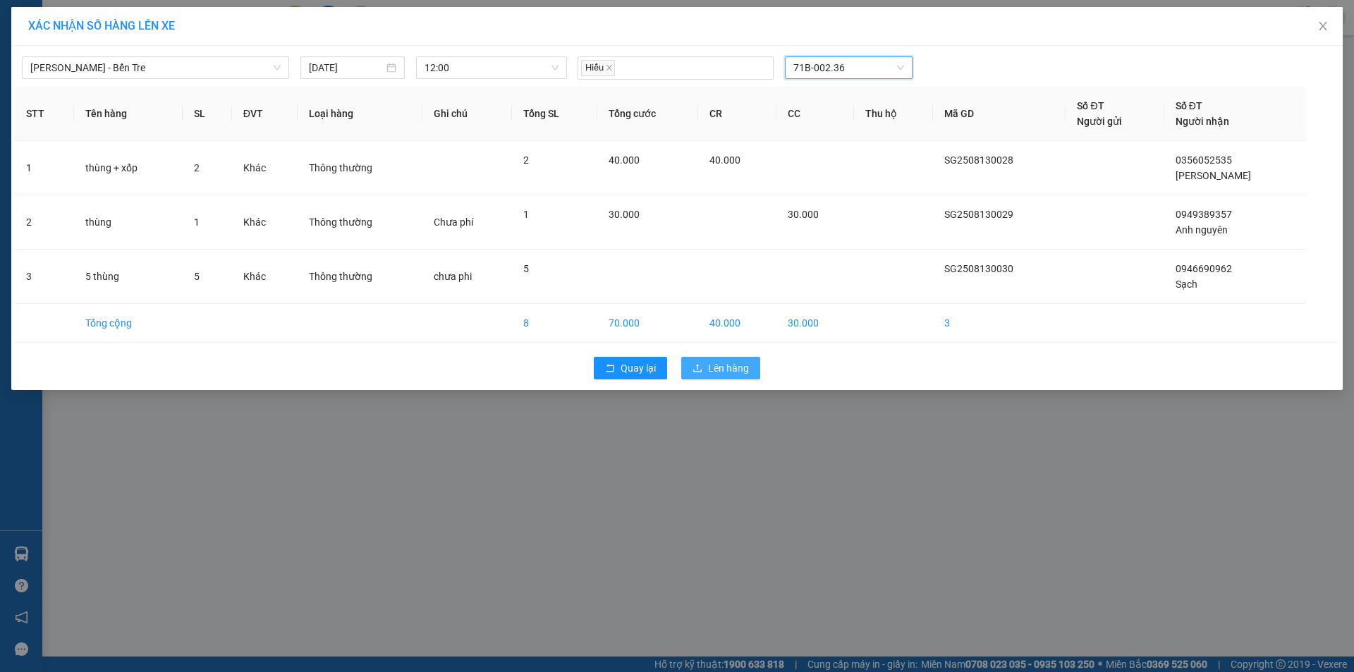
drag, startPoint x: 722, startPoint y: 362, endPoint x: 734, endPoint y: 364, distance: 12.2
click at [729, 364] on span "Lên hàng" at bounding box center [728, 368] width 41 height 16
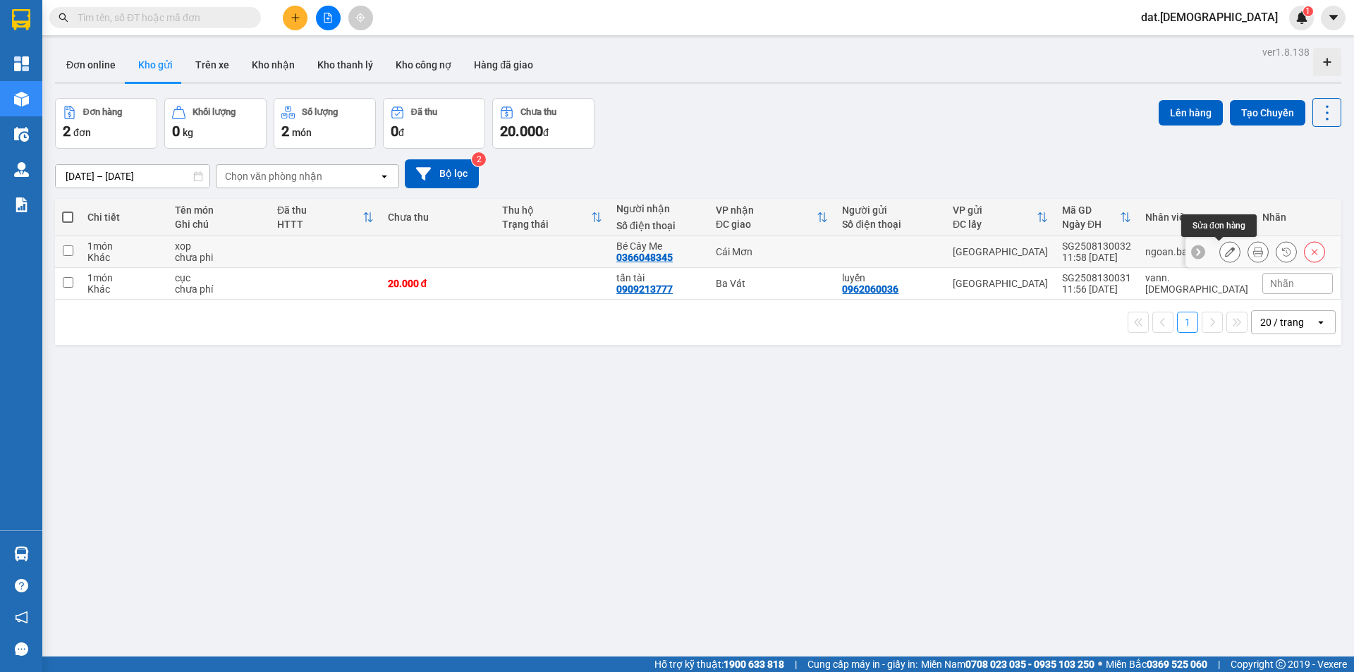
click at [1225, 247] on icon at bounding box center [1230, 252] width 10 height 10
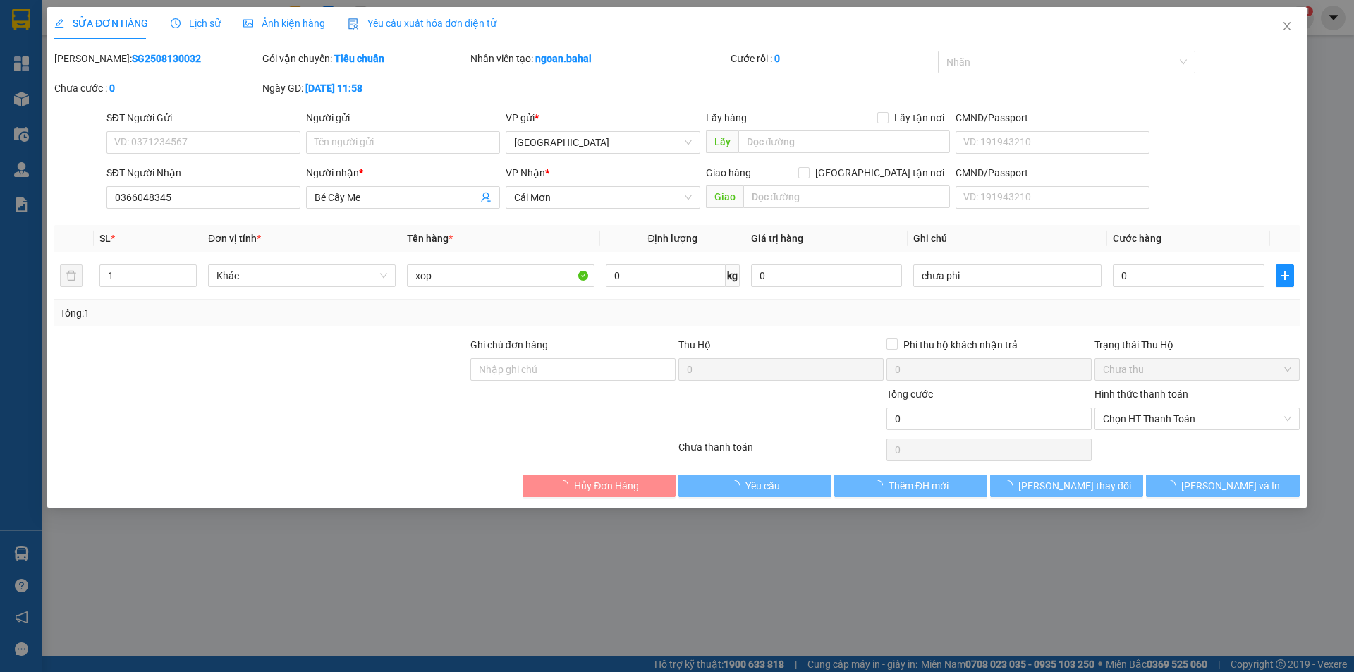
type input "0366048345"
type input "Bé Cây Me"
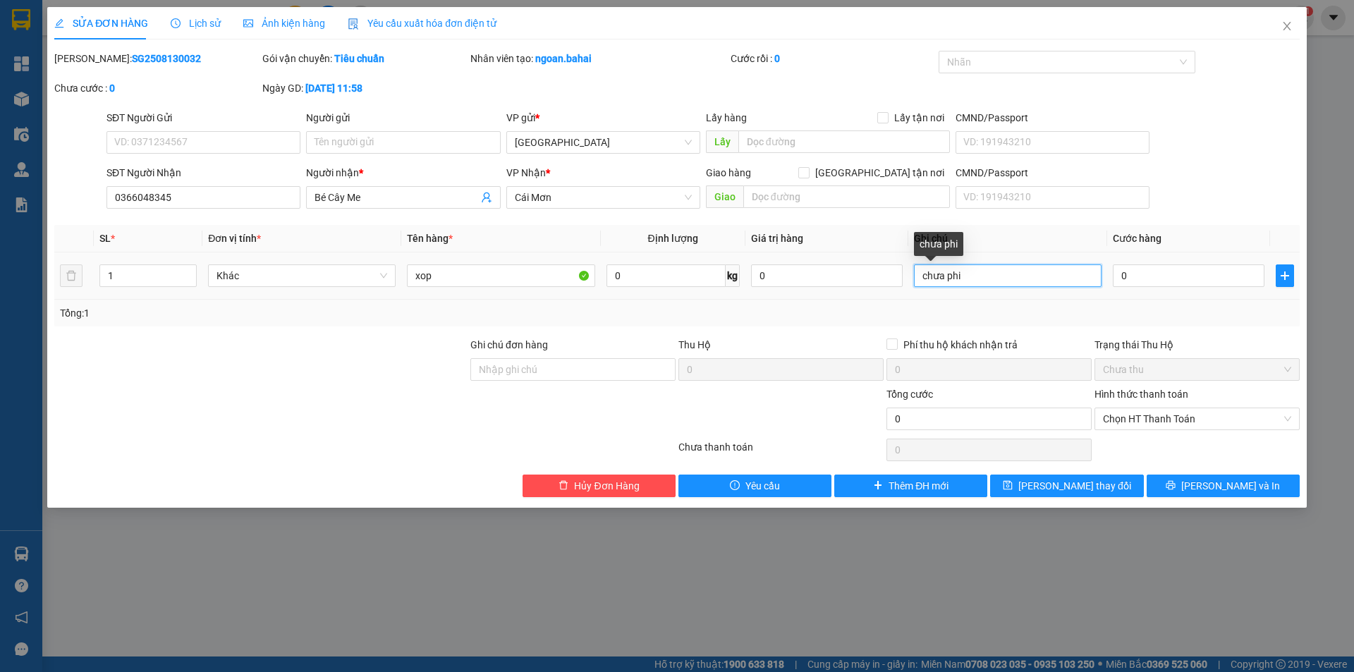
click at [1017, 266] on input "chưa phi" at bounding box center [1008, 275] width 188 height 23
type input "c"
click at [1170, 274] on input "0" at bounding box center [1189, 275] width 152 height 23
type input "2"
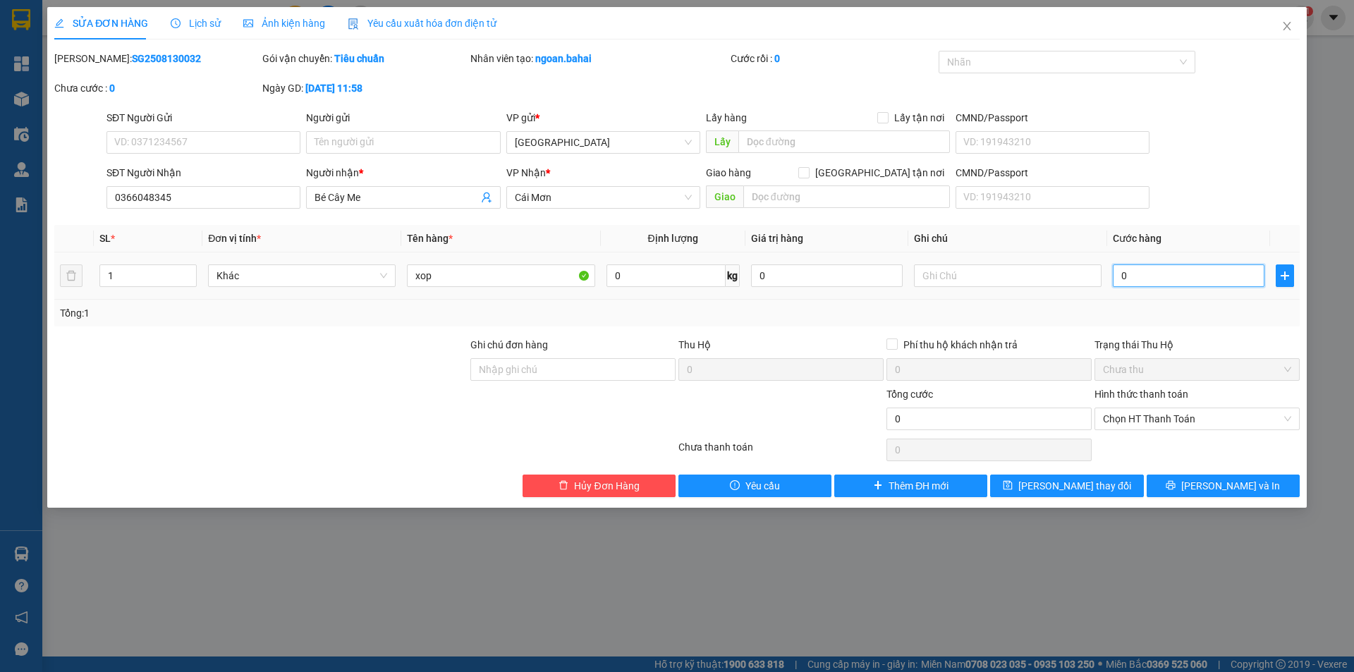
type input "2"
type input "20"
click at [1175, 408] on div "Chọn HT Thanh Toán" at bounding box center [1196, 419] width 205 height 23
type input "20"
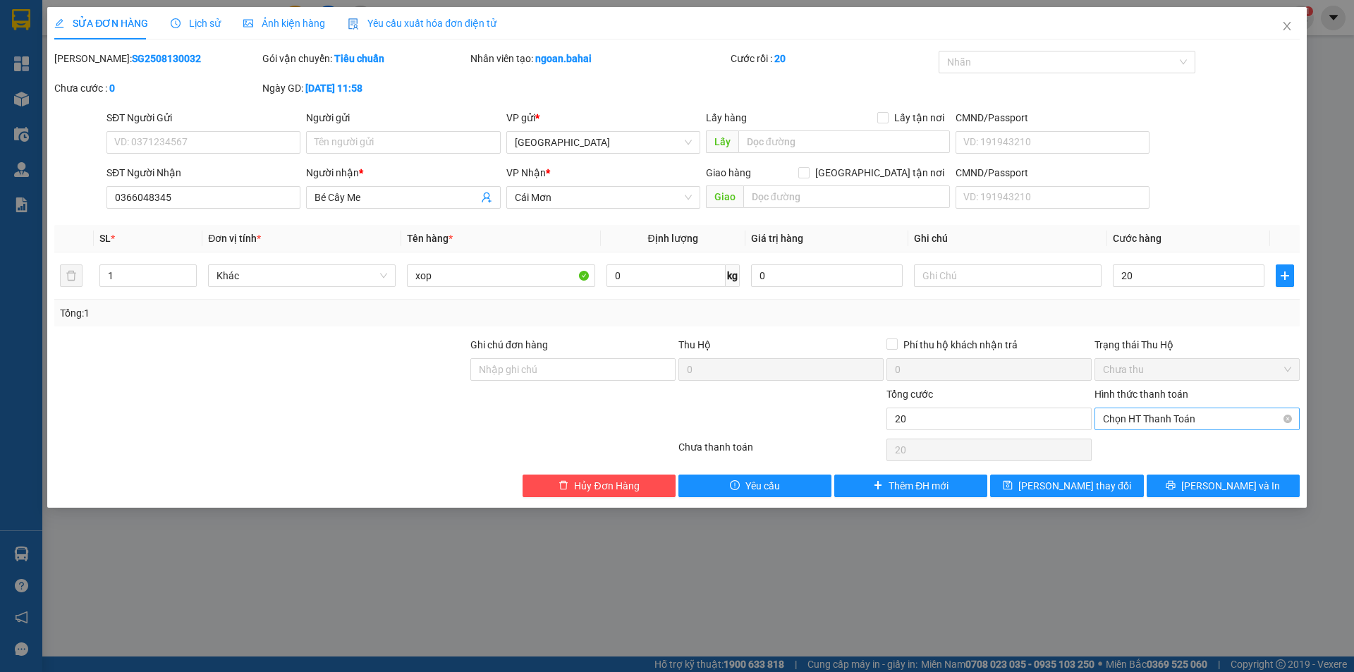
type input "20.000"
click at [1175, 415] on span "Chọn HT Thanh Toán" at bounding box center [1197, 418] width 188 height 21
click at [1156, 449] on div "Tại văn phòng" at bounding box center [1197, 447] width 188 height 16
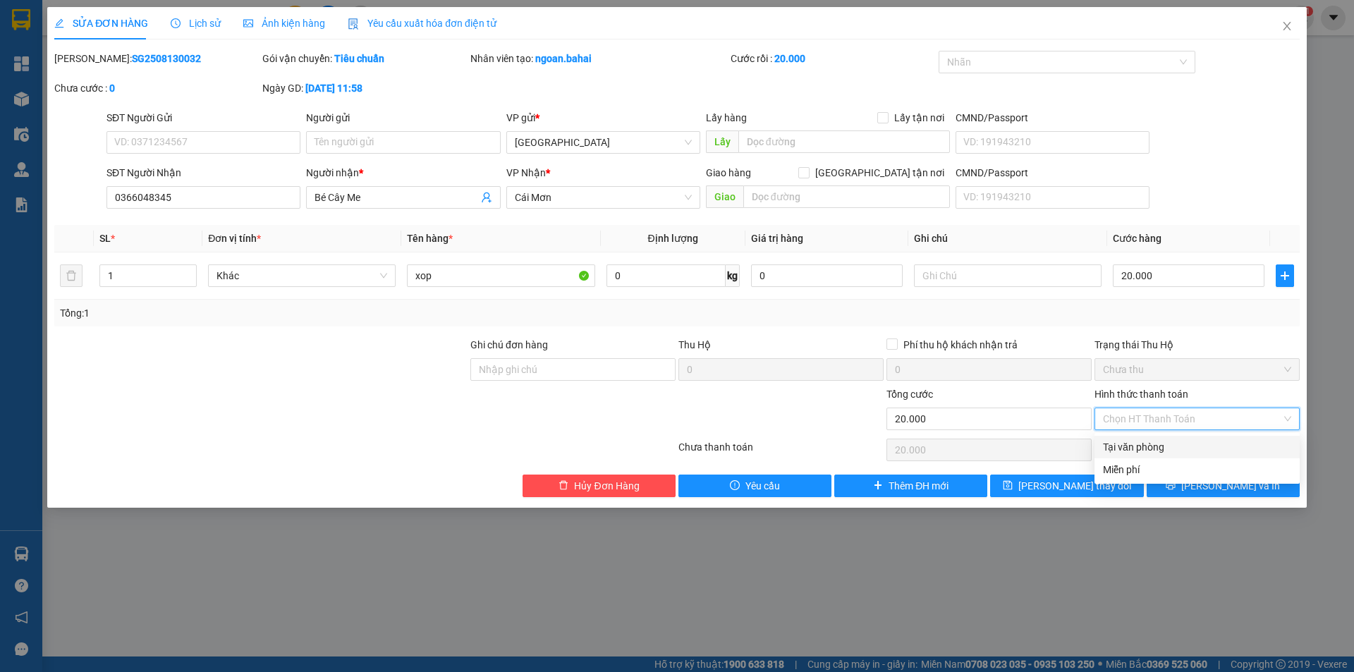
type input "0"
click at [1175, 491] on span "printer" at bounding box center [1170, 485] width 10 height 11
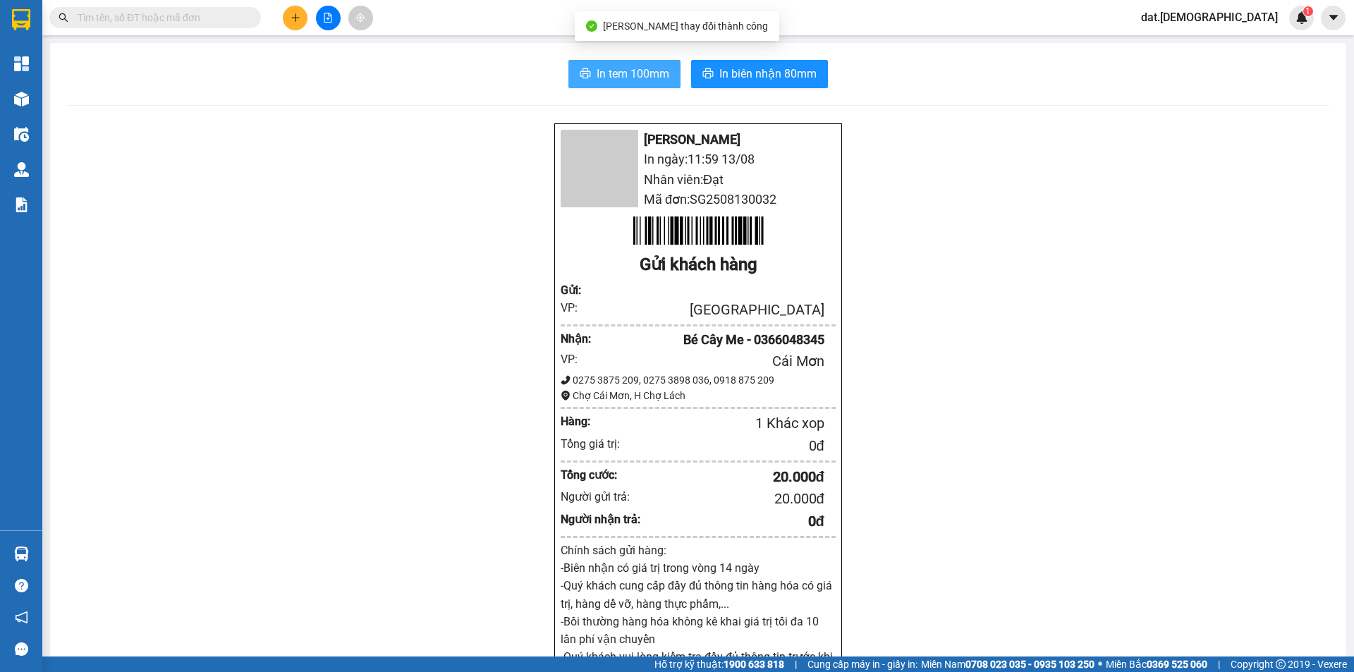
click at [632, 66] on span "In tem 100mm" at bounding box center [632, 74] width 73 height 18
